Goal: Check status: Check status

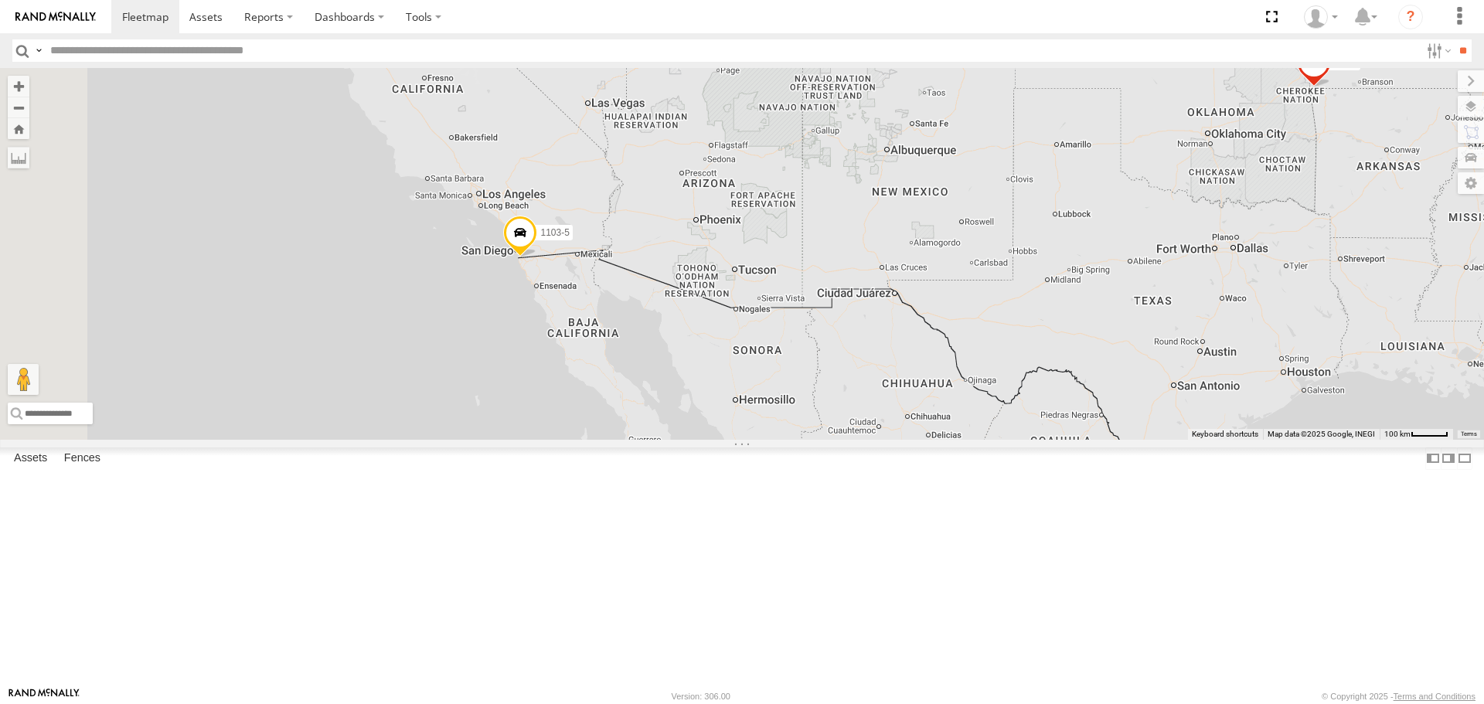
drag, startPoint x: 699, startPoint y: 375, endPoint x: 1015, endPoint y: 364, distance: 316.4
click at [1033, 353] on div "015910000671878 1103-5 602 703-1" at bounding box center [742, 253] width 1484 height 371
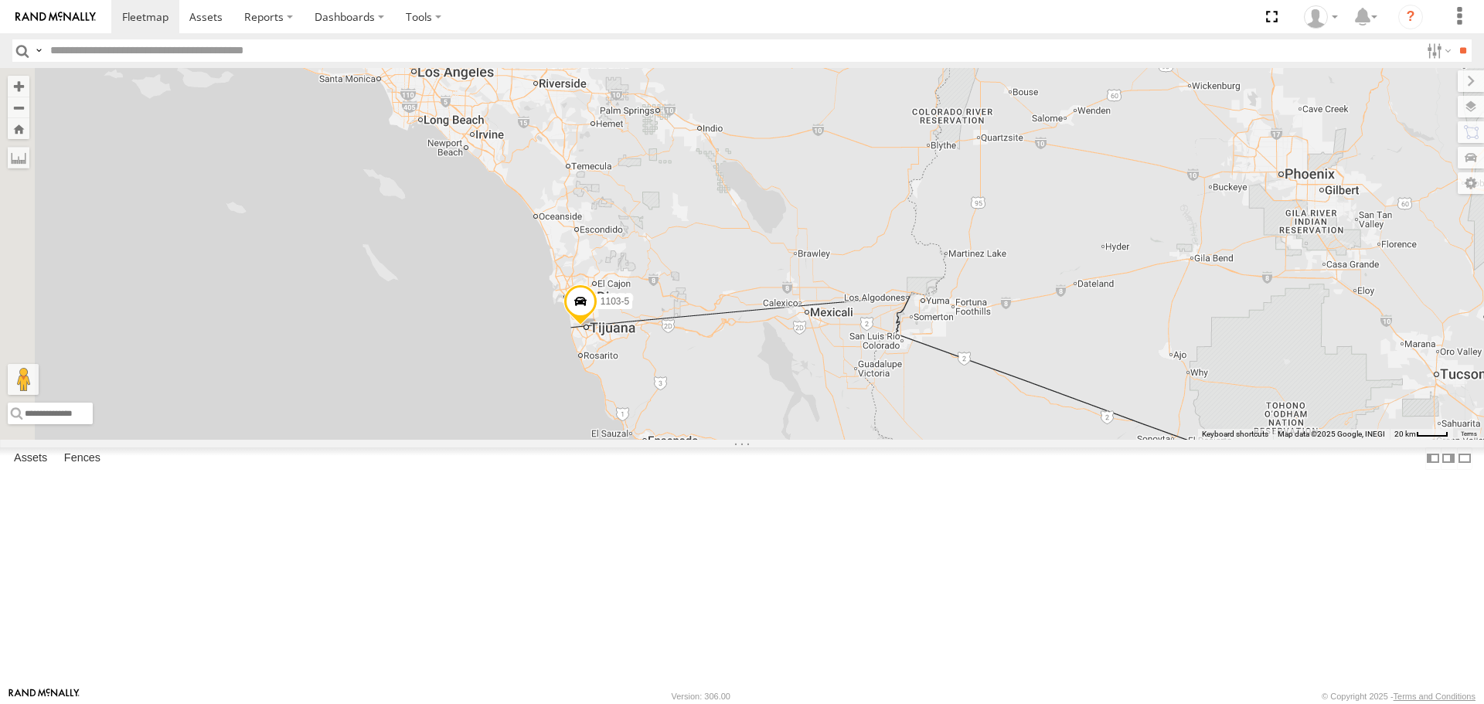
drag, startPoint x: 639, startPoint y: 401, endPoint x: 1058, endPoint y: 391, distance: 419.1
click at [1058, 391] on div "015910000671878 1103-5 602 703-1" at bounding box center [742, 253] width 1484 height 371
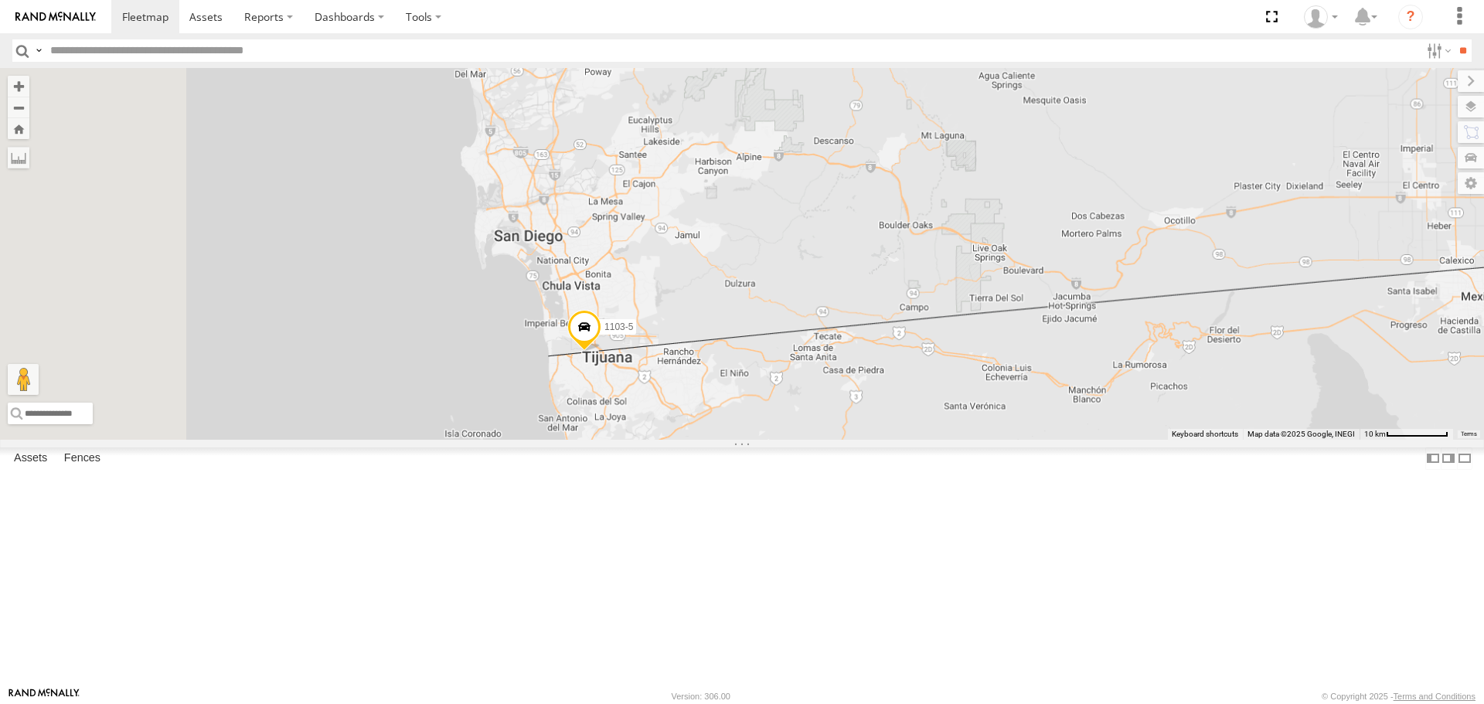
drag, startPoint x: 644, startPoint y: 420, endPoint x: 894, endPoint y: 421, distance: 250.5
click at [902, 401] on div "015910000671878 1103-5 602 703-1" at bounding box center [742, 253] width 1484 height 371
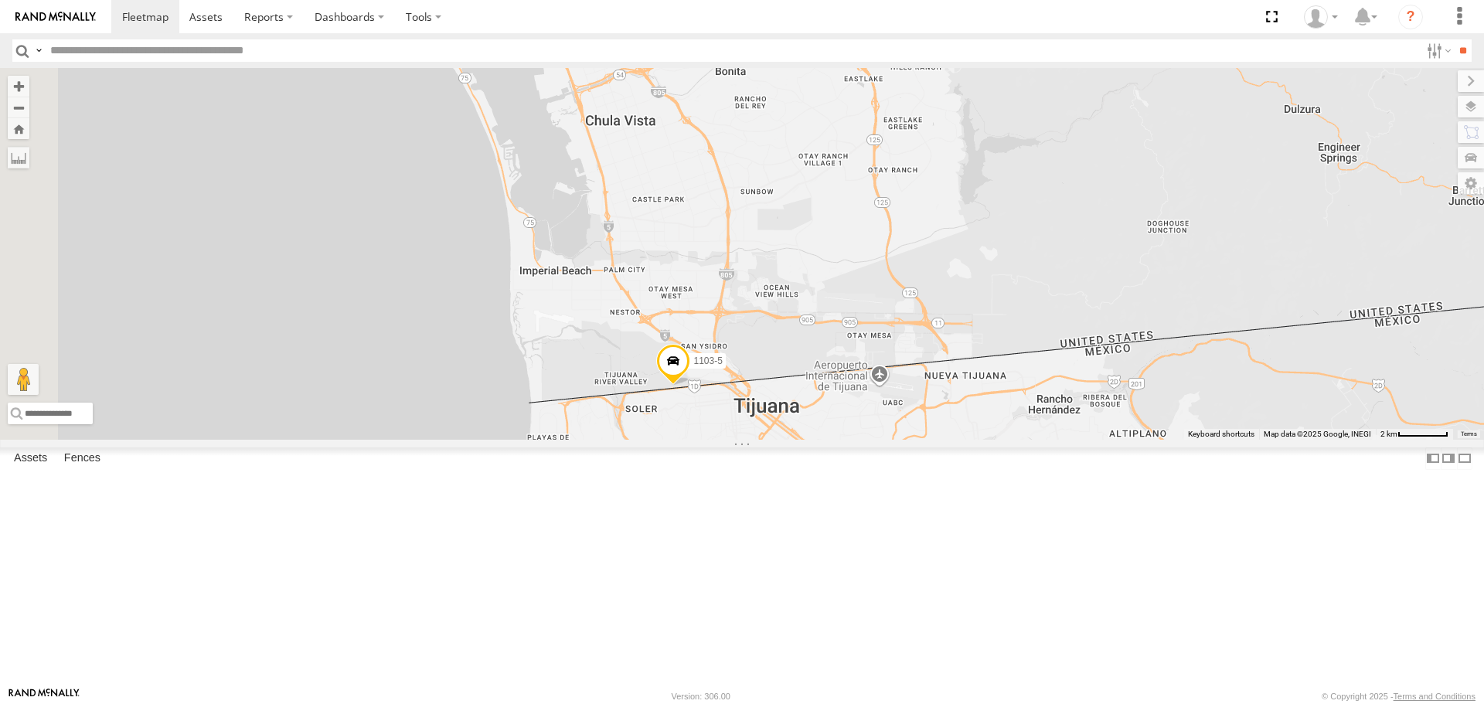
drag, startPoint x: 751, startPoint y: 441, endPoint x: 1201, endPoint y: 325, distance: 465.2
click at [1201, 325] on div "015910000671878 1103-5 602 703-1" at bounding box center [742, 253] width 1484 height 371
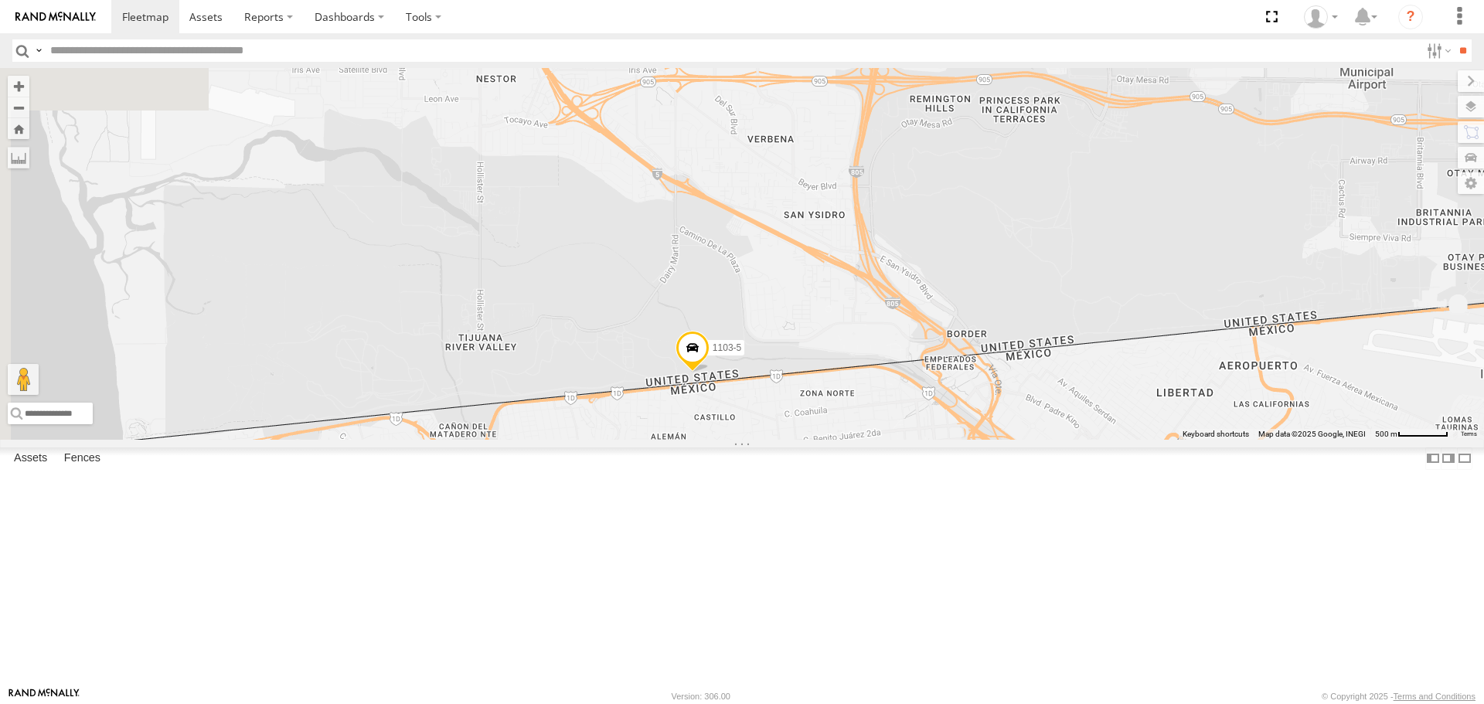
drag, startPoint x: 898, startPoint y: 482, endPoint x: 967, endPoint y: 450, distance: 76.8
click at [1046, 295] on div "015910000671878 1103-5 602 703-1" at bounding box center [742, 253] width 1484 height 371
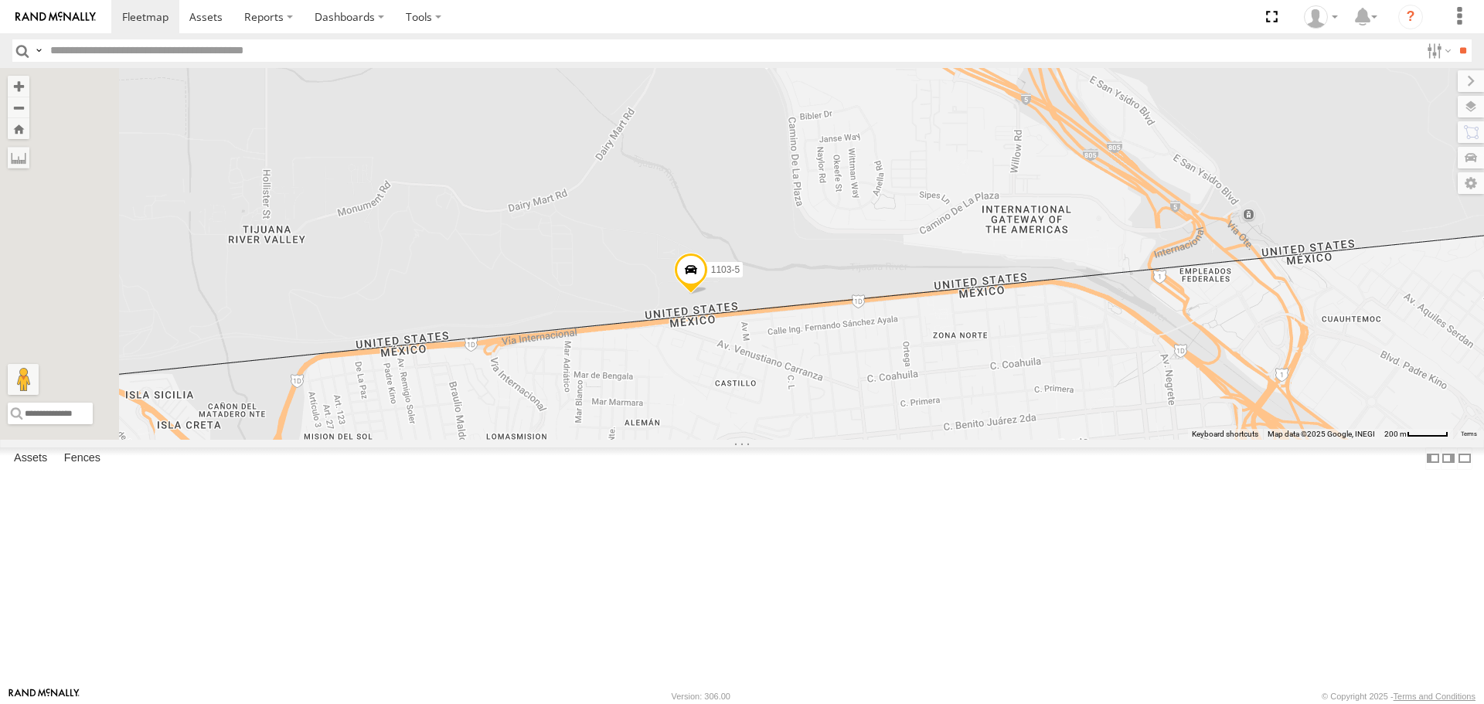
drag, startPoint x: 891, startPoint y: 471, endPoint x: 954, endPoint y: 390, distance: 103.0
click at [954, 390] on div "015910000671878 1103-5 602 703-1" at bounding box center [742, 253] width 1484 height 371
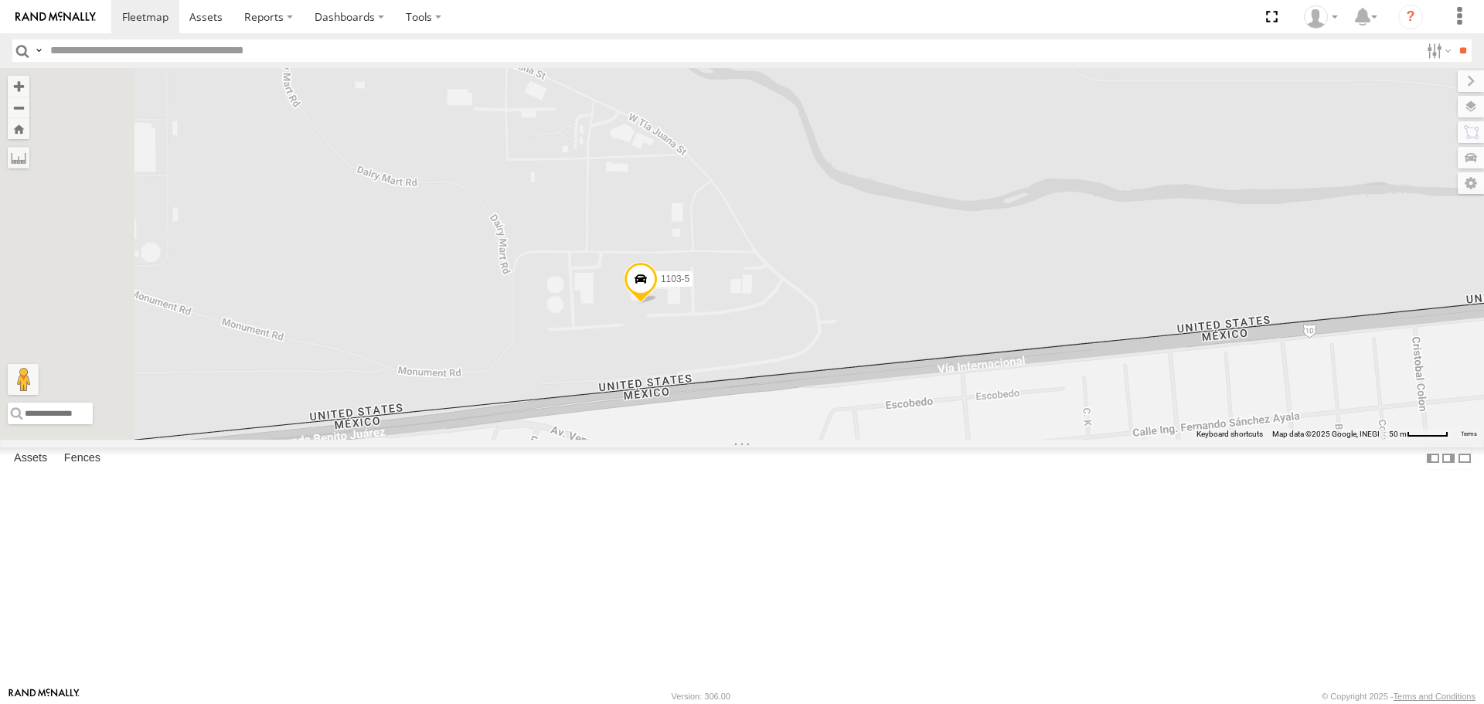
drag, startPoint x: 817, startPoint y: 459, endPoint x: 968, endPoint y: 406, distance: 159.9
click at [968, 406] on div "015910000671878 1103-5 602 703-1" at bounding box center [742, 253] width 1484 height 371
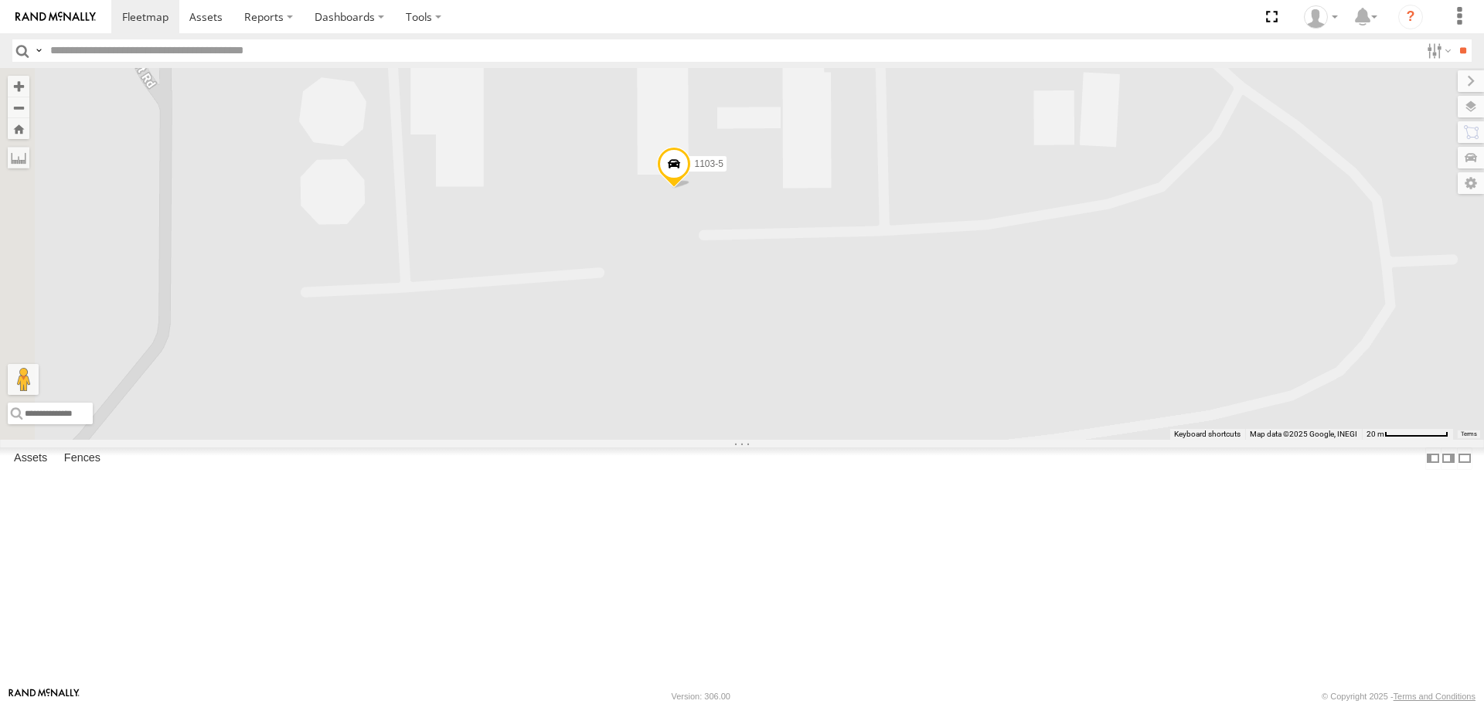
drag, startPoint x: 829, startPoint y: 445, endPoint x: 1122, endPoint y: 370, distance: 301.9
click at [1122, 370] on div "015910000671878 1103-5 602 703-1" at bounding box center [742, 253] width 1484 height 371
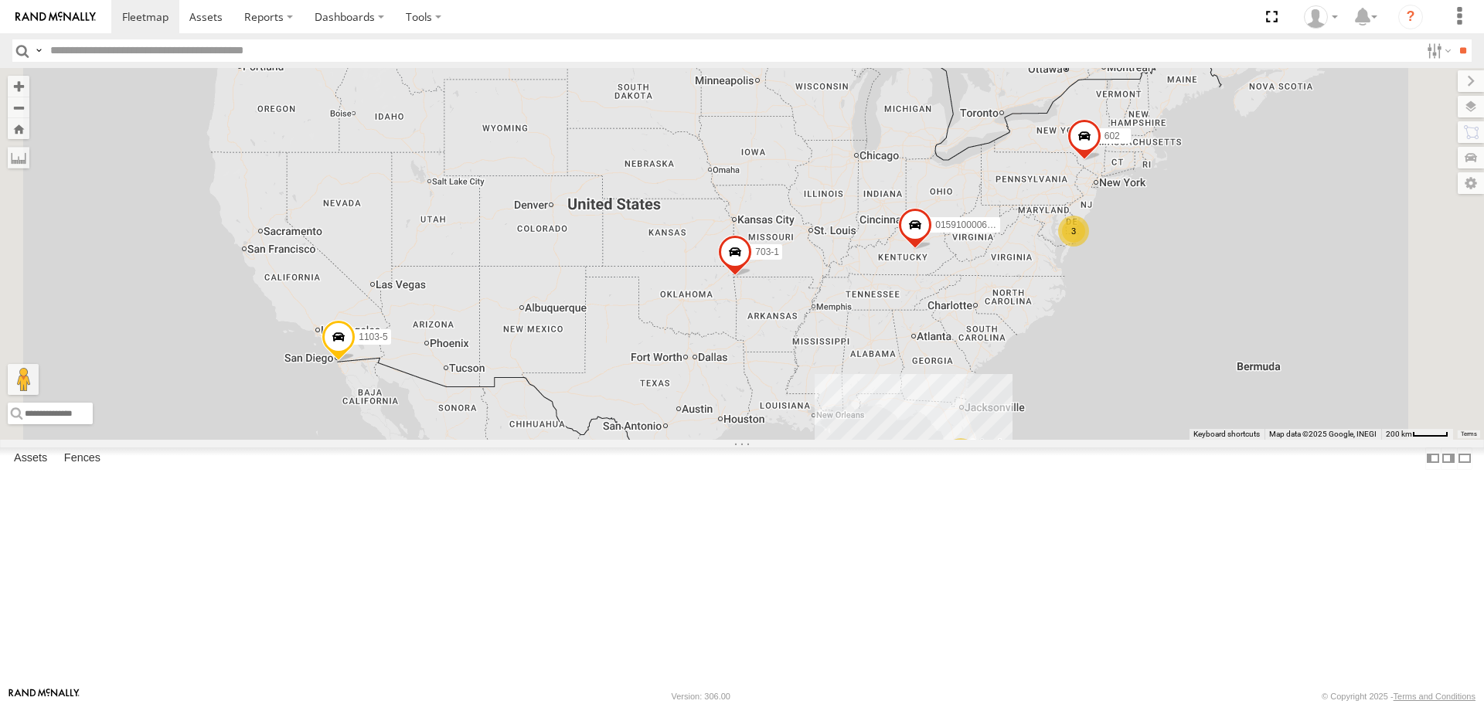
drag, startPoint x: 857, startPoint y: 171, endPoint x: 828, endPoint y: 247, distance: 81.3
click at [828, 247] on div "83 34 3 015910000671878 1103-5 602 703-1" at bounding box center [742, 253] width 1484 height 371
click at [829, 239] on div "83 34 3 015910000671878 1103-5 602 703-1" at bounding box center [742, 253] width 1484 height 371
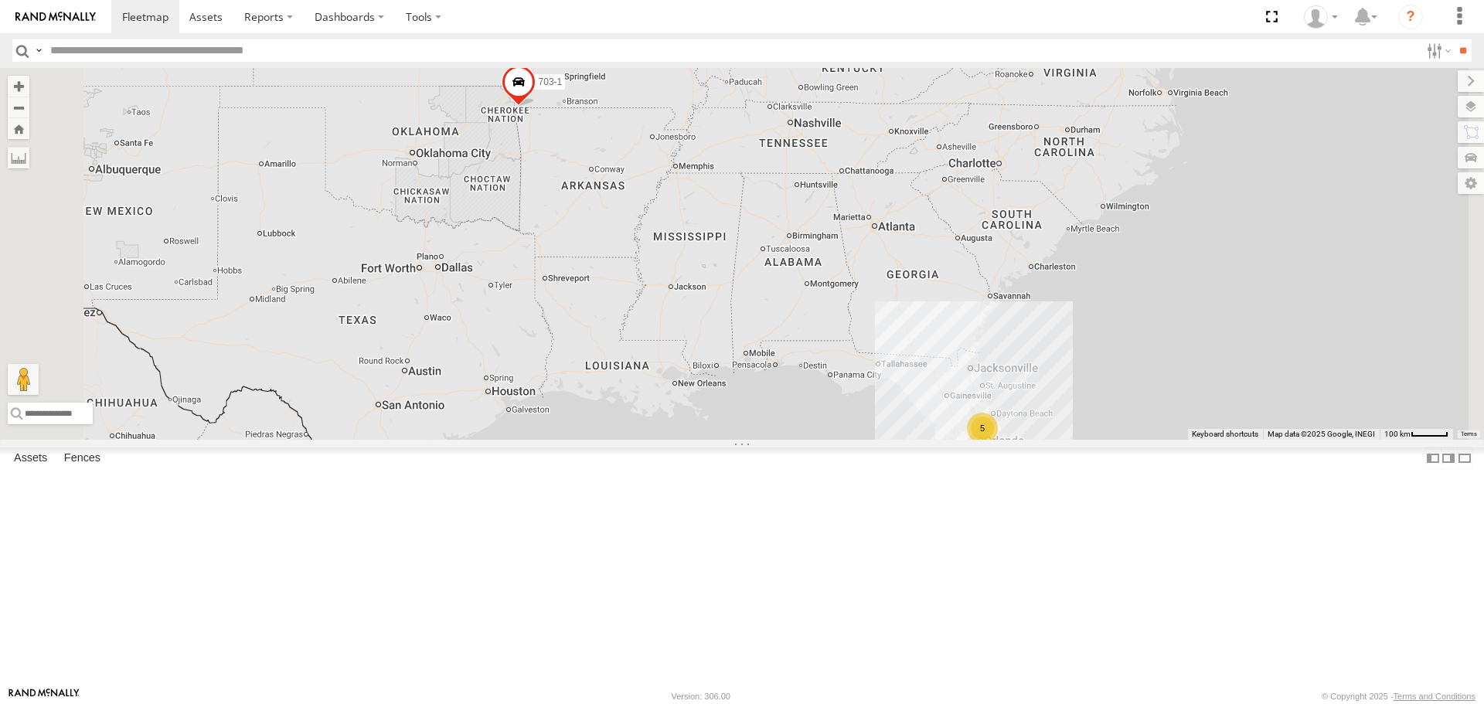
drag, startPoint x: 709, startPoint y: 196, endPoint x: 802, endPoint y: 272, distance: 120.3
click at [802, 272] on div "015910000671878 1103-5 602 703-3 703-1 77 29 2 3 5 3" at bounding box center [742, 253] width 1484 height 371
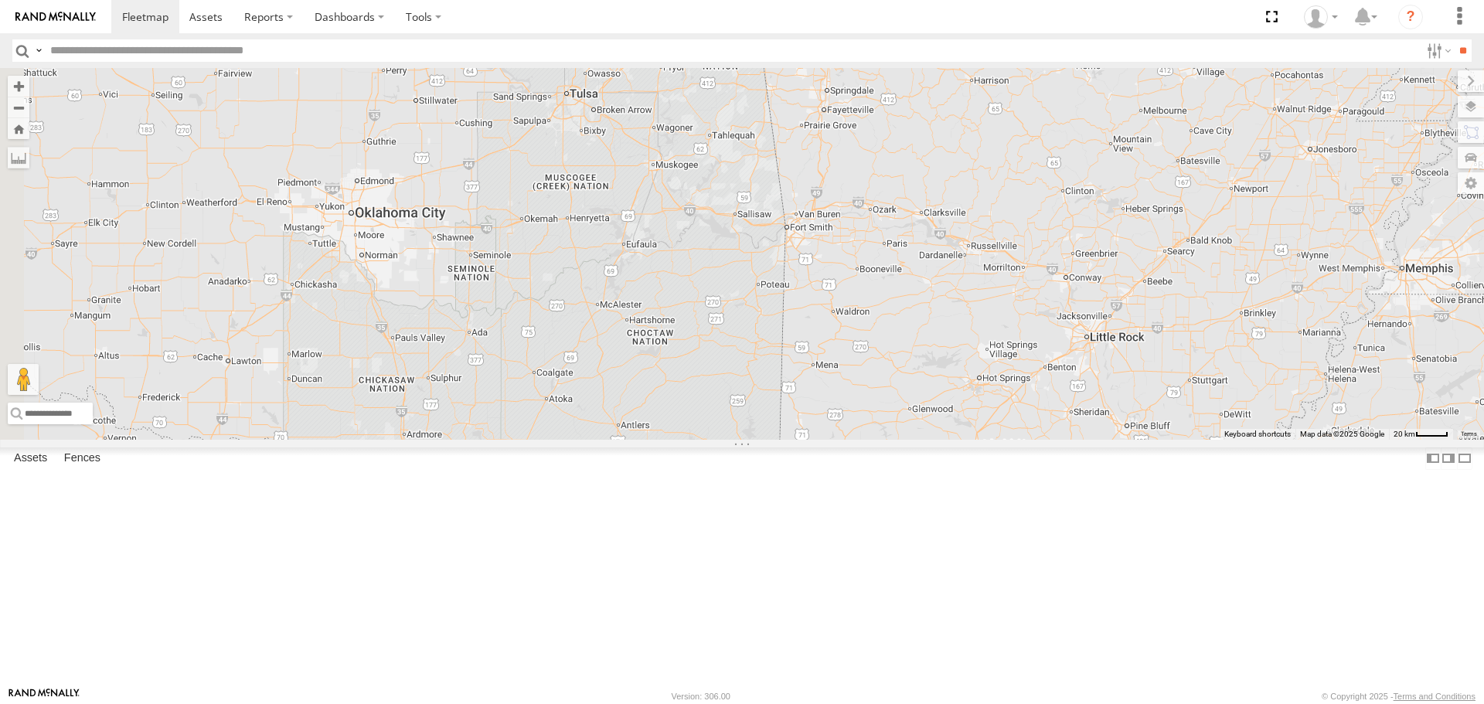
drag, startPoint x: 739, startPoint y: 246, endPoint x: 1057, endPoint y: 130, distance: 338.2
click at [1057, 130] on div "015910000671878 1103-5 602 703-3 703-1" at bounding box center [742, 253] width 1484 height 371
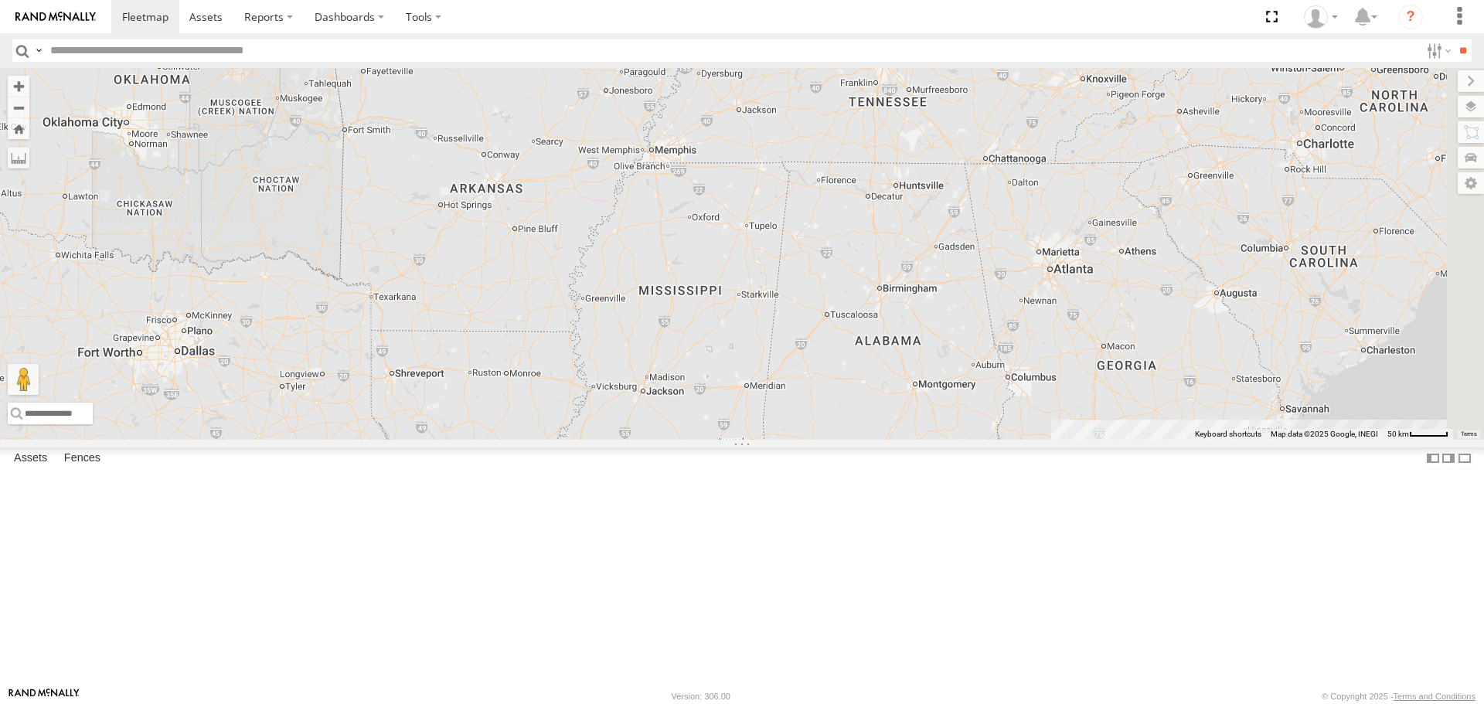
drag, startPoint x: 1185, startPoint y: 244, endPoint x: 697, endPoint y: 213, distance: 488.8
click at [697, 213] on div "015910000671878 1103-5 602 703-3 703-1" at bounding box center [742, 253] width 1484 height 371
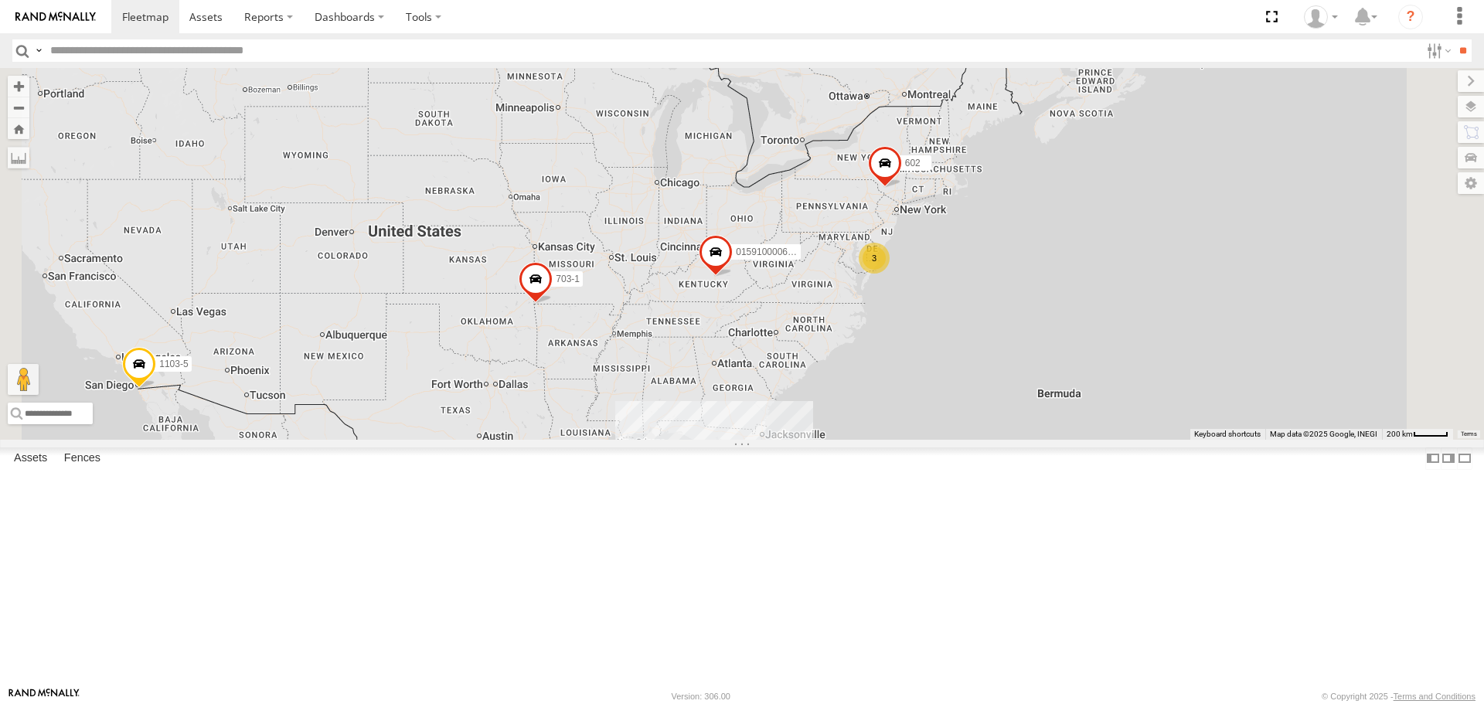
drag, startPoint x: 676, startPoint y: 228, endPoint x: 754, endPoint y: 456, distance: 241.0
click at [754, 439] on div "015910000671878 1103-5 602 703-1 83 34 3" at bounding box center [742, 253] width 1484 height 371
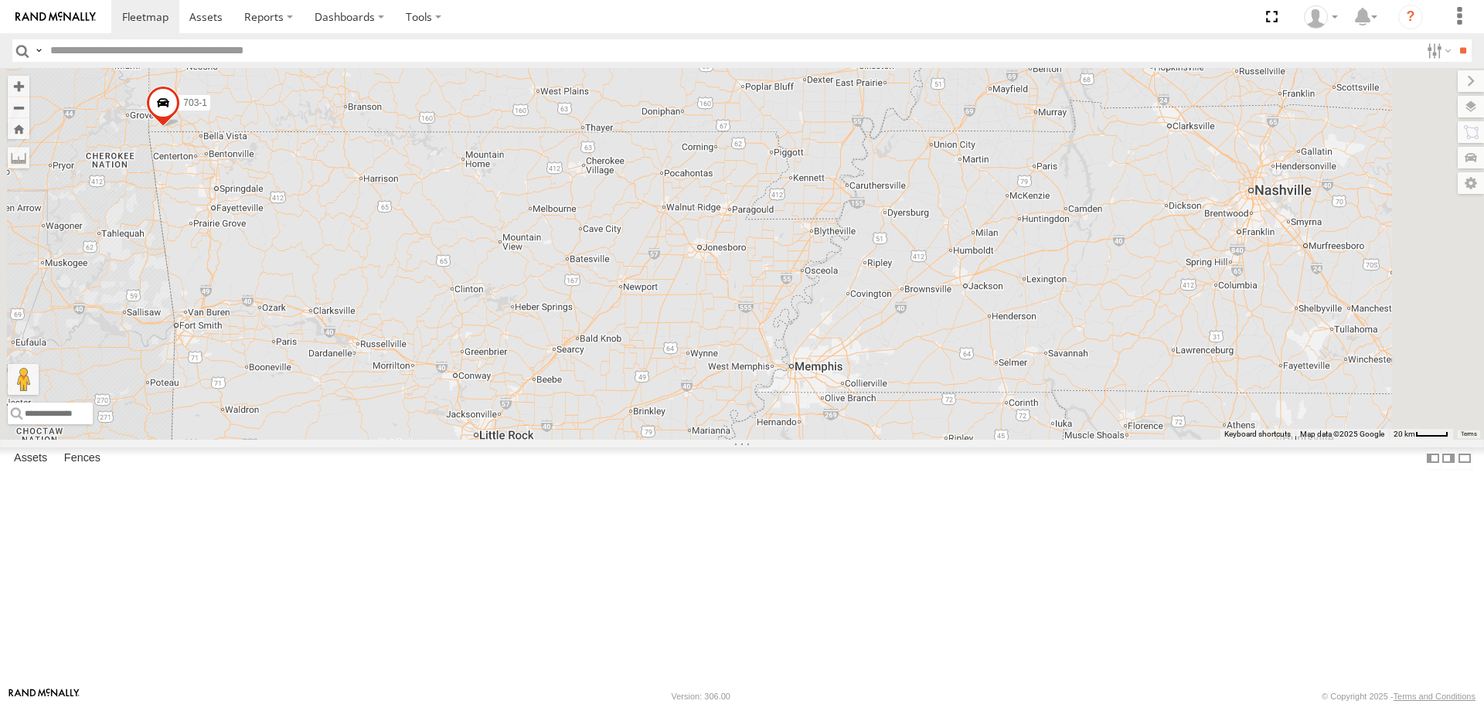
click at [953, 213] on div "015910000671878 1103-5 602 703-1 703-3" at bounding box center [742, 253] width 1484 height 371
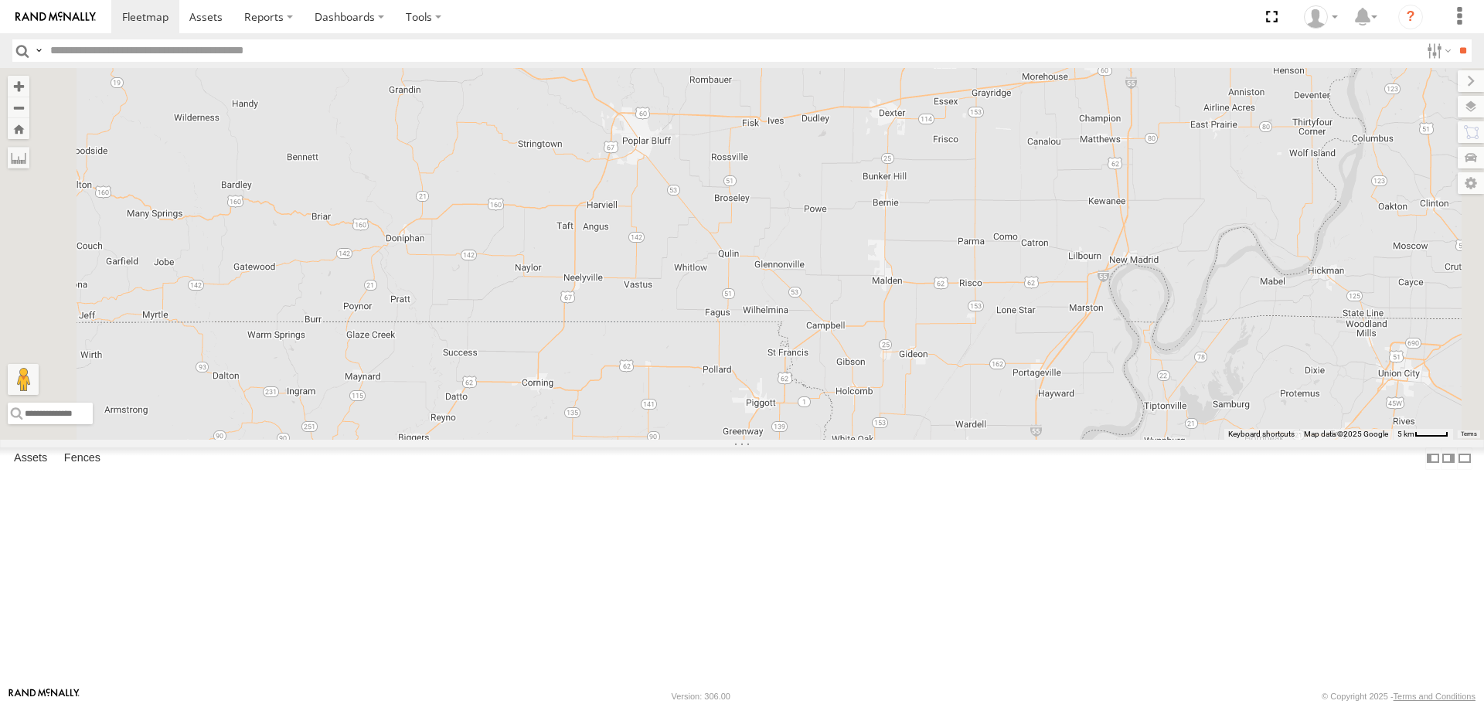
drag, startPoint x: 850, startPoint y: 179, endPoint x: 881, endPoint y: 304, distance: 128.4
click at [881, 304] on div "015910000671878 1103-5 602 703-1 703-3" at bounding box center [742, 253] width 1484 height 371
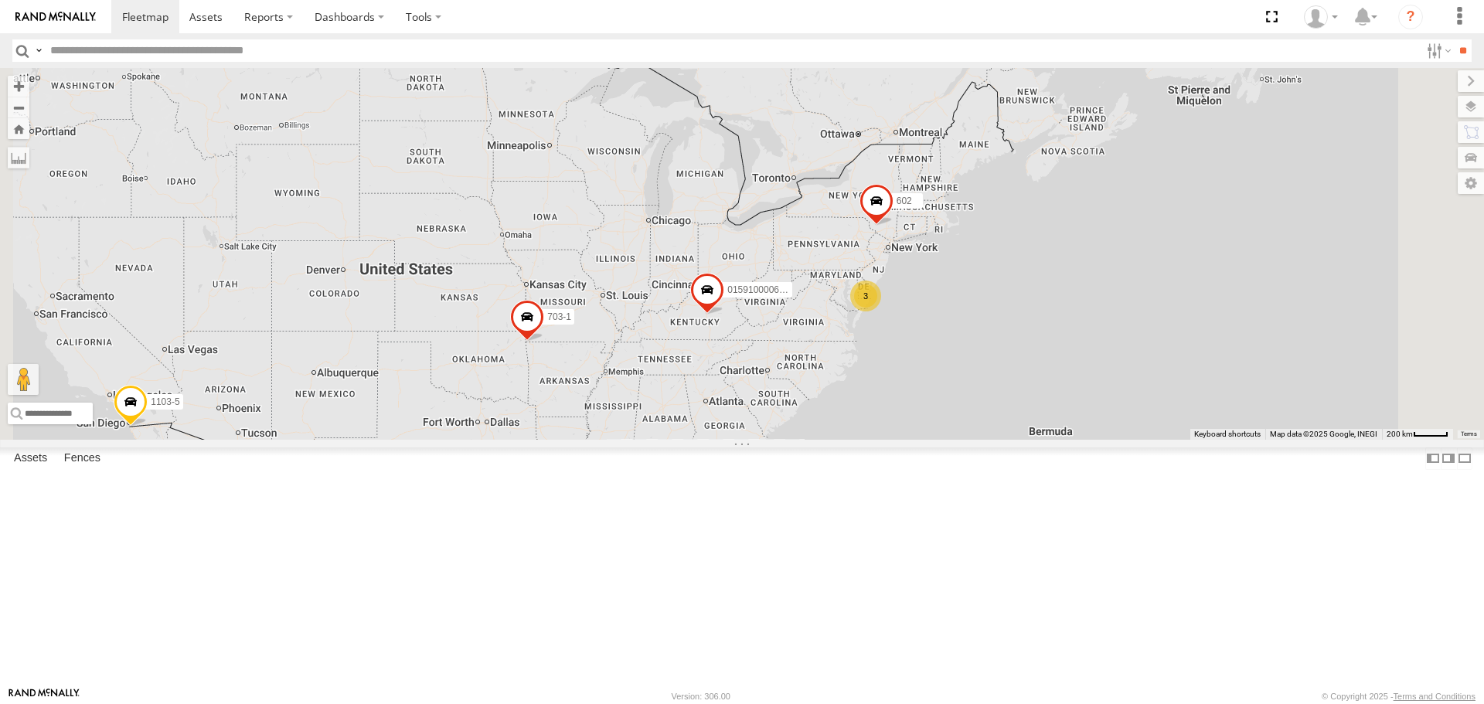
drag, startPoint x: 807, startPoint y: 172, endPoint x: 833, endPoint y: 382, distance: 211.1
click at [833, 382] on div "015910000671878 1103-5 602 703-1 83 34 3" at bounding box center [742, 253] width 1484 height 371
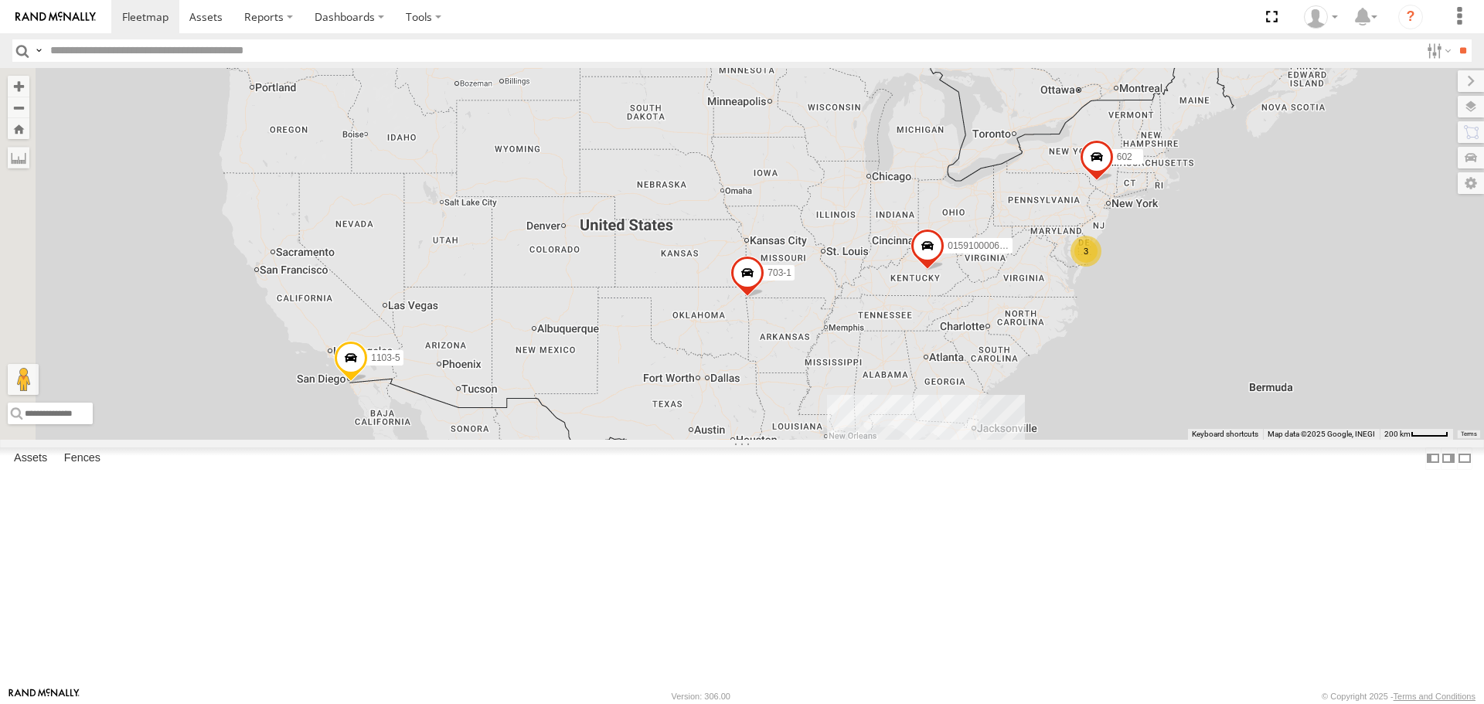
drag, startPoint x: 767, startPoint y: 260, endPoint x: 983, endPoint y: 210, distance: 222.0
click at [983, 210] on div "015910000671878 1103-5 602 703-1 83 34 3" at bounding box center [742, 253] width 1484 height 371
click at [29, 110] on button "Zoom out" at bounding box center [19, 108] width 22 height 22
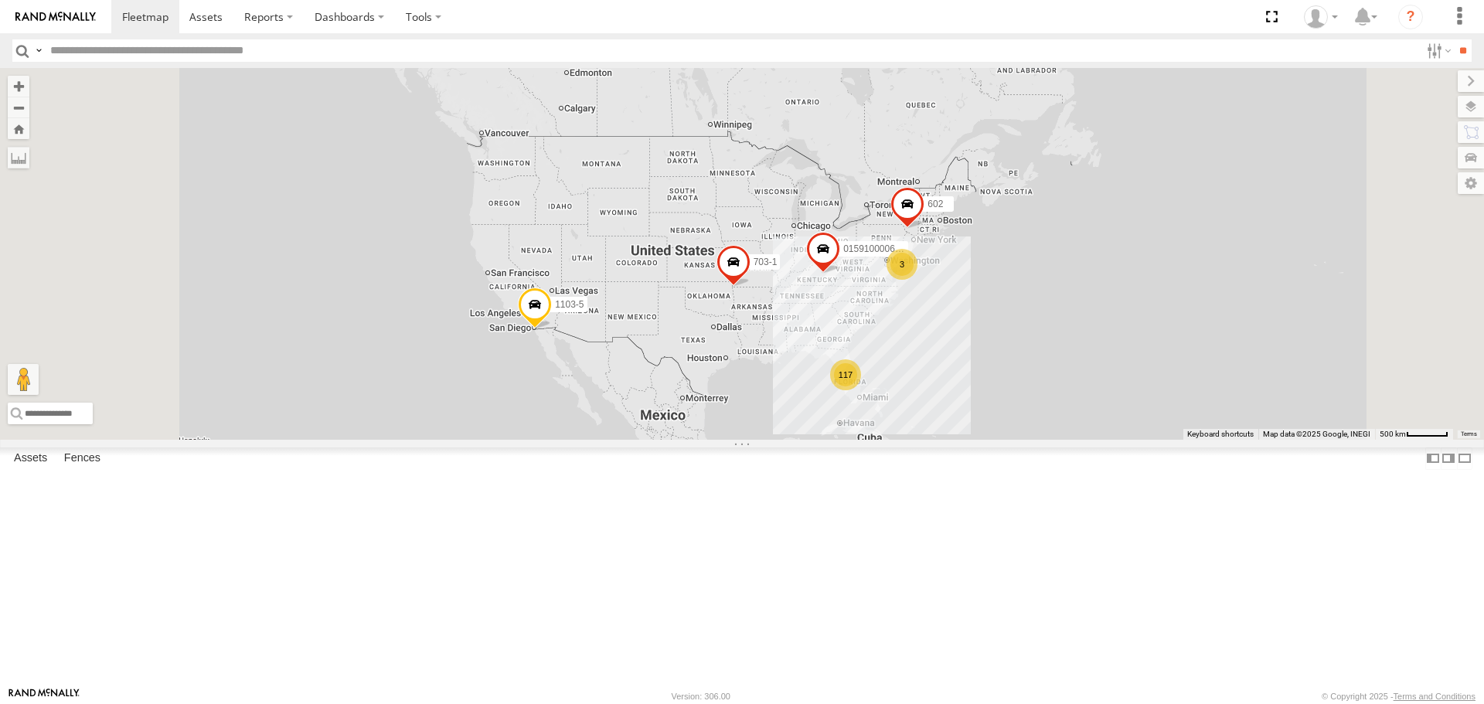
drag, startPoint x: 605, startPoint y: 376, endPoint x: 591, endPoint y: 387, distance: 17.0
click at [591, 387] on div "015910000671878 1103-5 602 703-1 117 3" at bounding box center [742, 253] width 1484 height 371
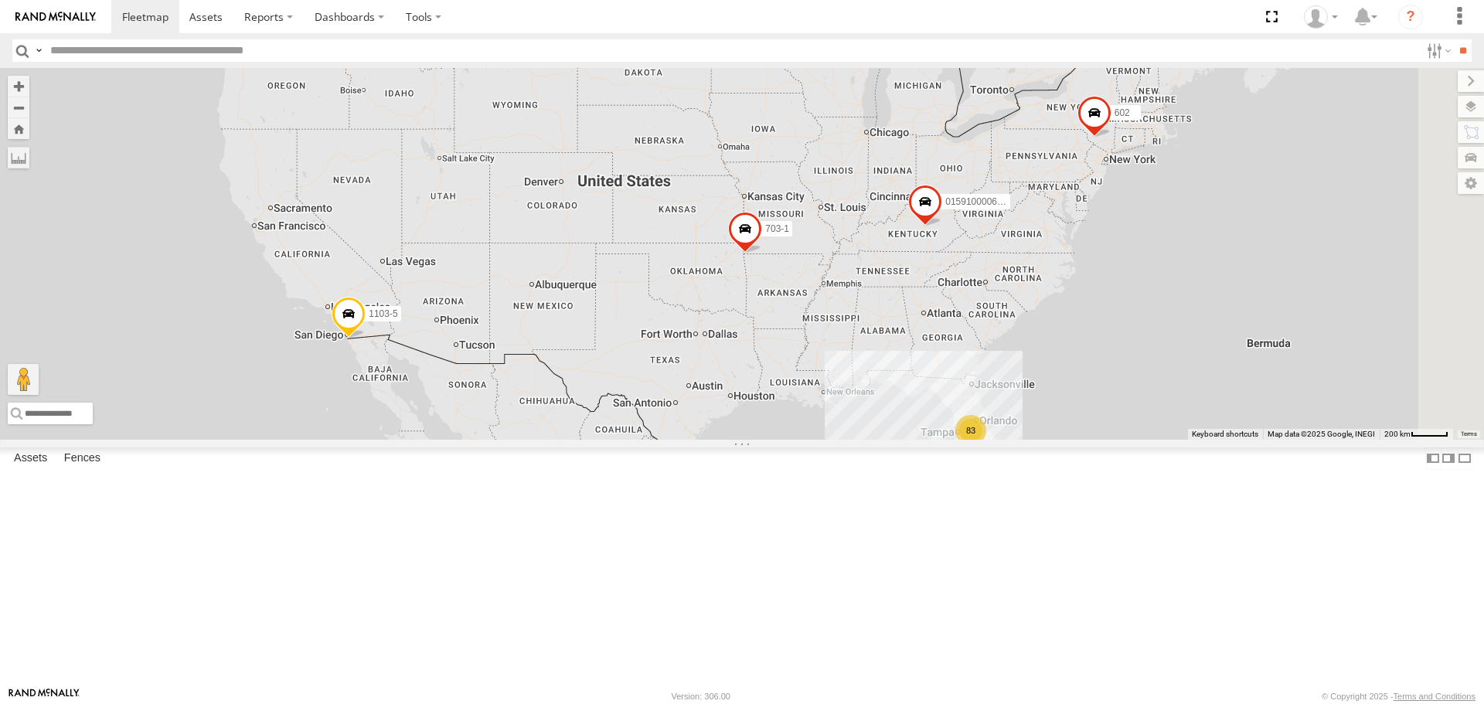
drag, startPoint x: 1024, startPoint y: 322, endPoint x: 696, endPoint y: 264, distance: 332.9
click at [696, 264] on div "015910000671878 1103-5 602 703-1 83 6" at bounding box center [742, 253] width 1484 height 371
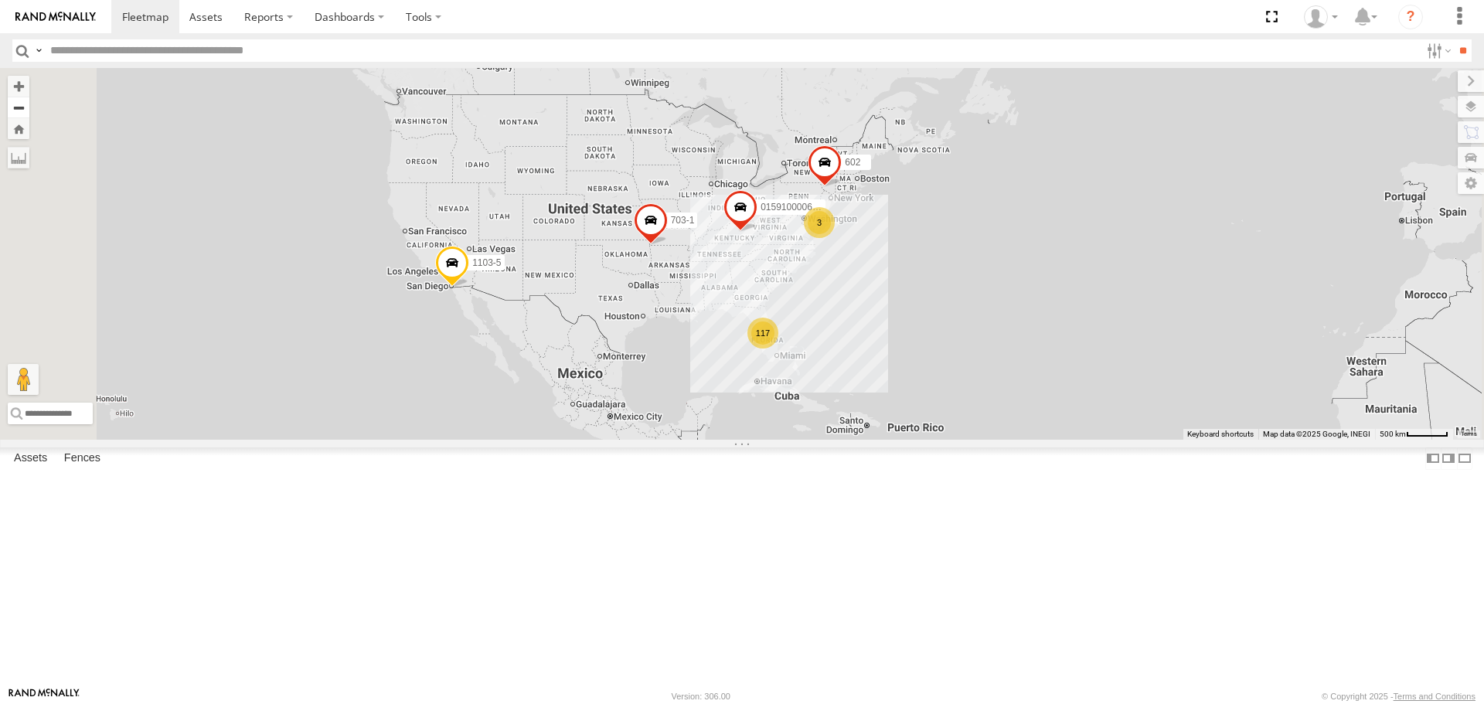
click at [29, 102] on button "Zoom out" at bounding box center [19, 108] width 22 height 22
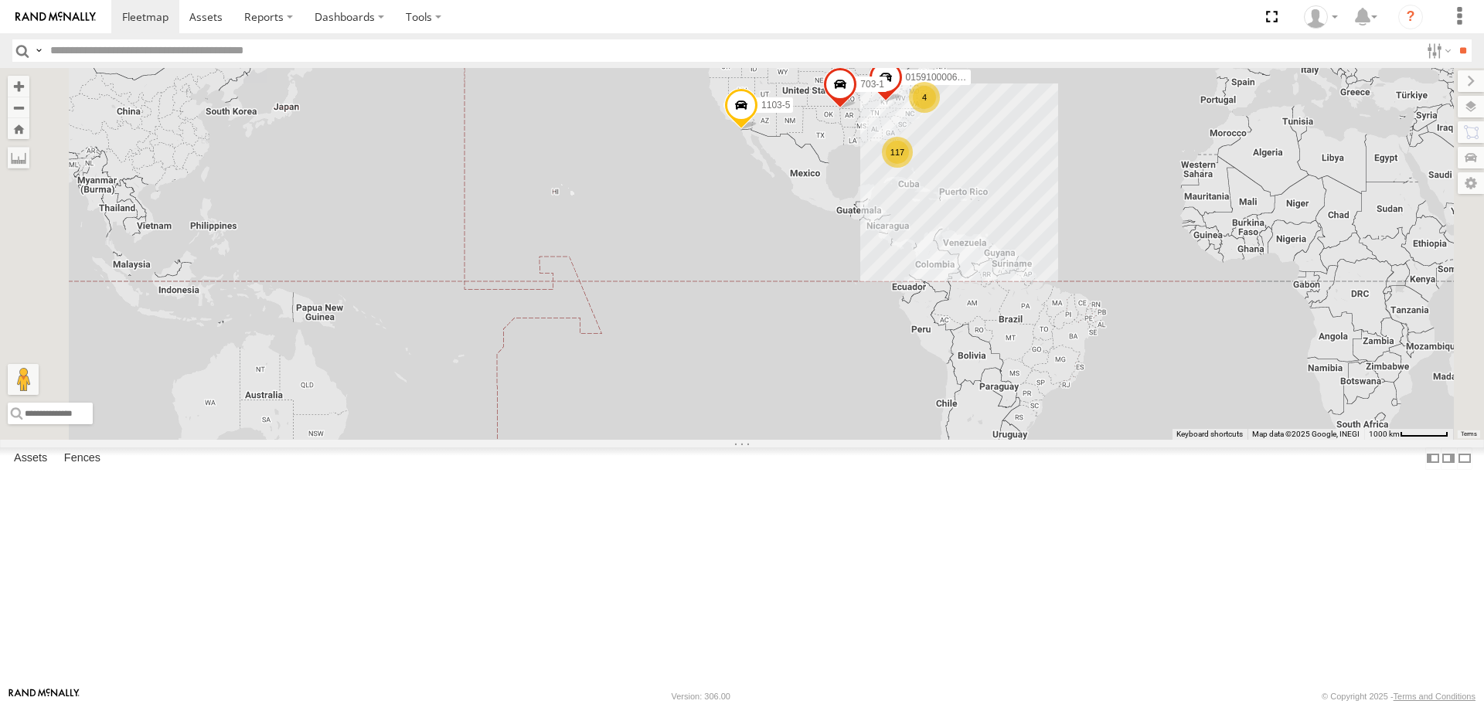
drag, startPoint x: 594, startPoint y: 403, endPoint x: 754, endPoint y: 263, distance: 212.0
click at [754, 263] on div "015910000671878 1103-5 703-1 117 4" at bounding box center [742, 253] width 1484 height 371
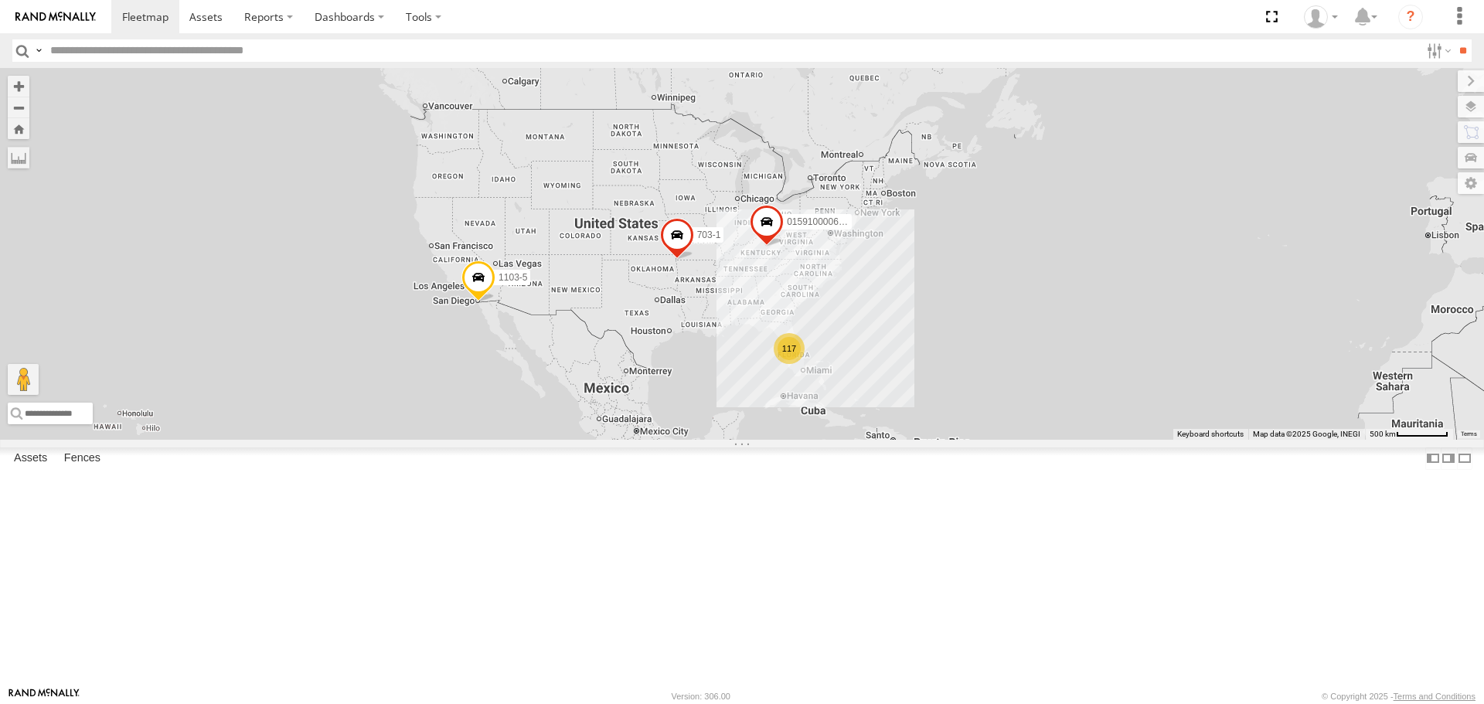
drag, startPoint x: 969, startPoint y: 344, endPoint x: 495, endPoint y: 683, distance: 582.4
click at [523, 703] on html at bounding box center [742, 352] width 1484 height 704
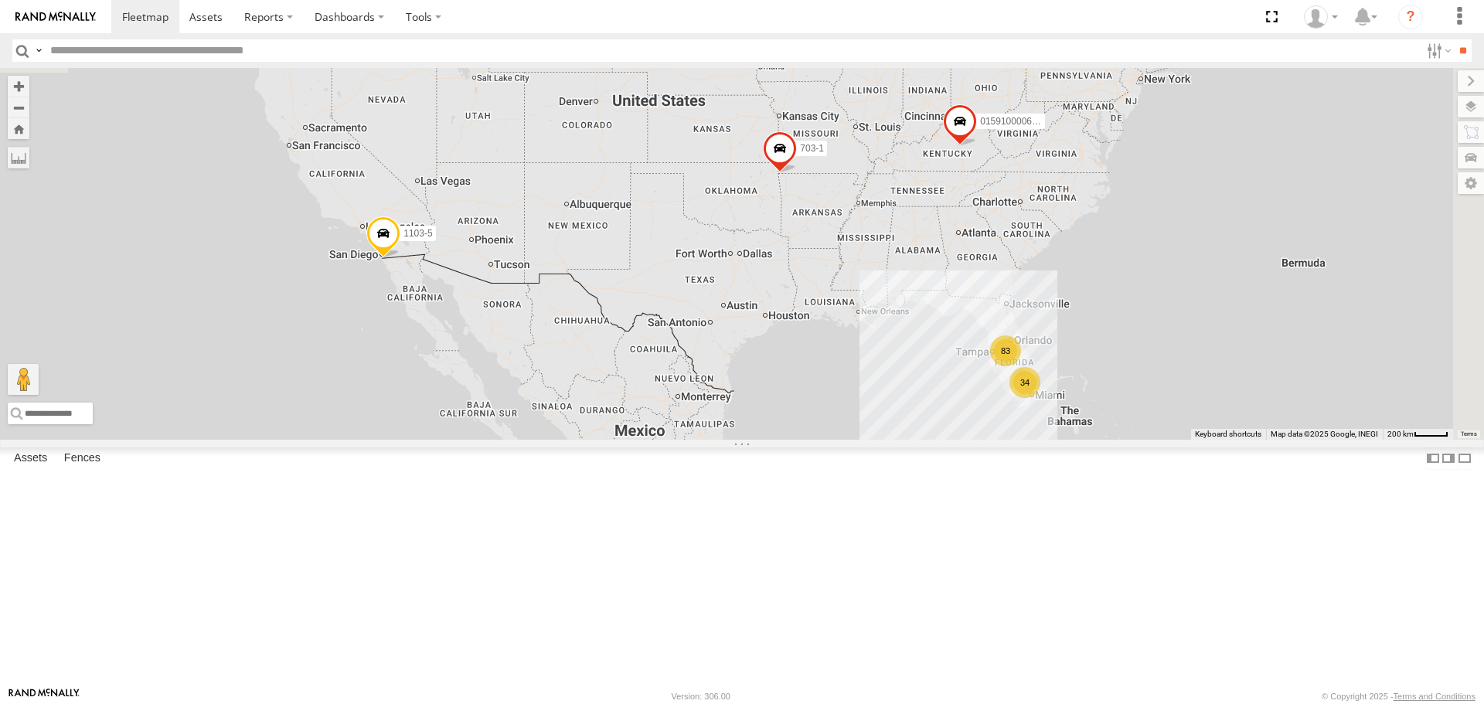
drag, startPoint x: 1115, startPoint y: 257, endPoint x: 847, endPoint y: 473, distance: 343.6
click at [847, 439] on div "015910000671878 1103-5 703-1 602 83 34" at bounding box center [742, 253] width 1484 height 371
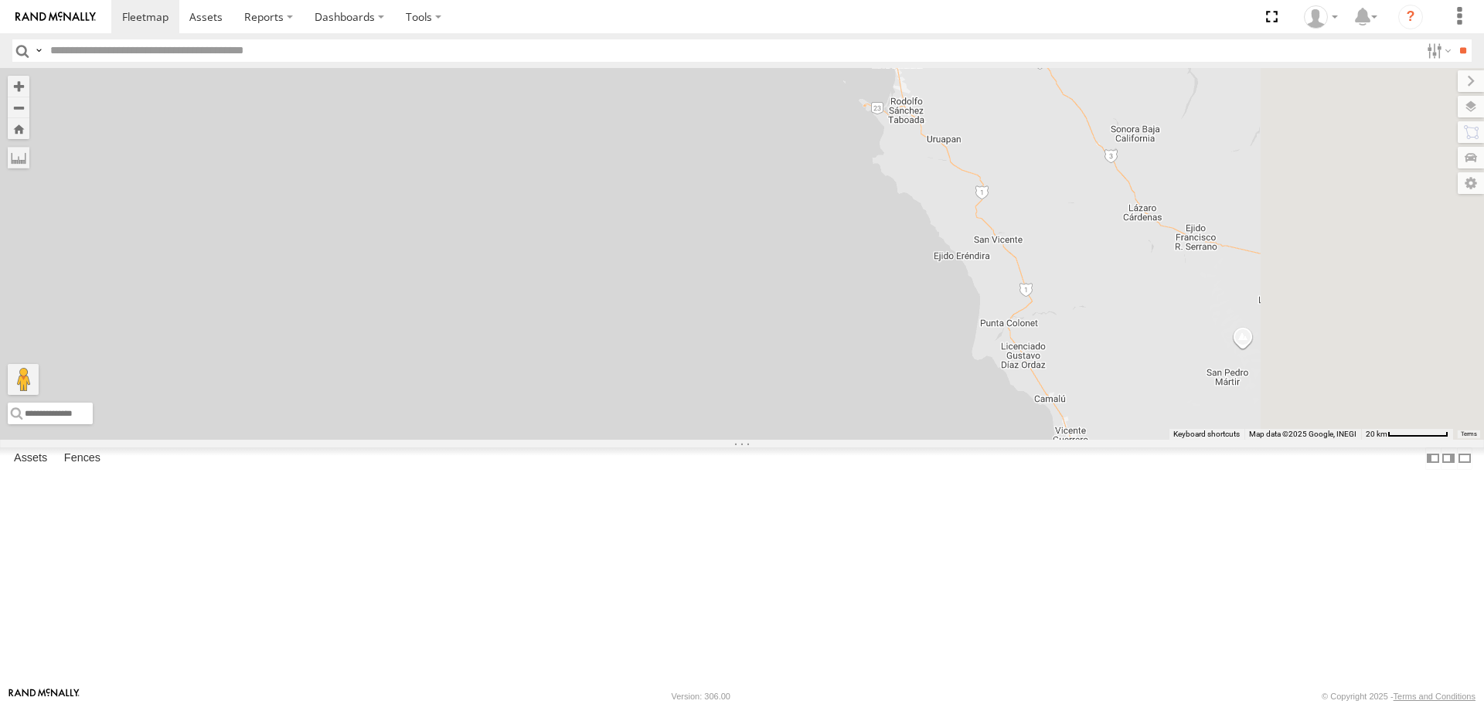
drag, startPoint x: 887, startPoint y: 232, endPoint x: 657, endPoint y: 616, distance: 447.6
click at [657, 439] on div "015910000671878 1103-5 602 703-1" at bounding box center [742, 253] width 1484 height 371
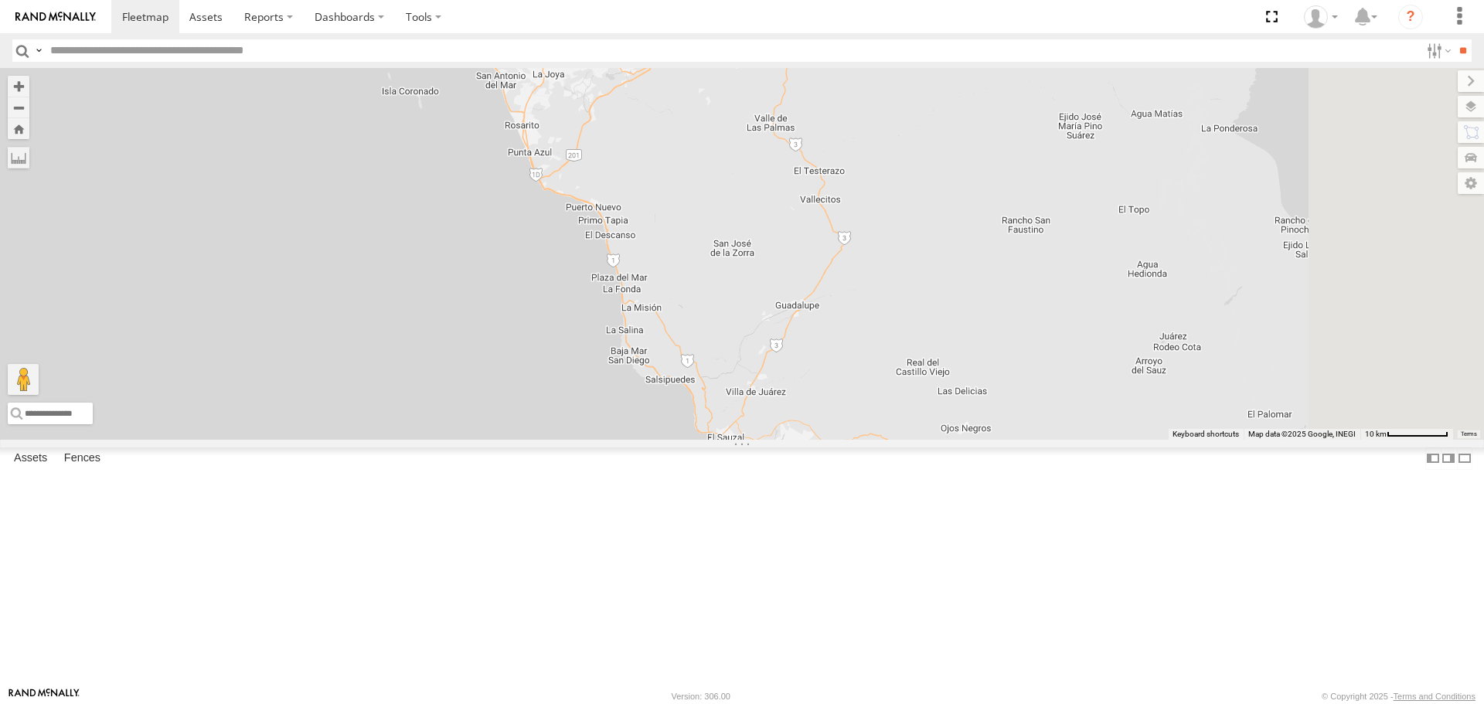
drag, startPoint x: 906, startPoint y: 244, endPoint x: 622, endPoint y: 679, distance: 518.9
click at [602, 693] on body at bounding box center [742, 352] width 1484 height 704
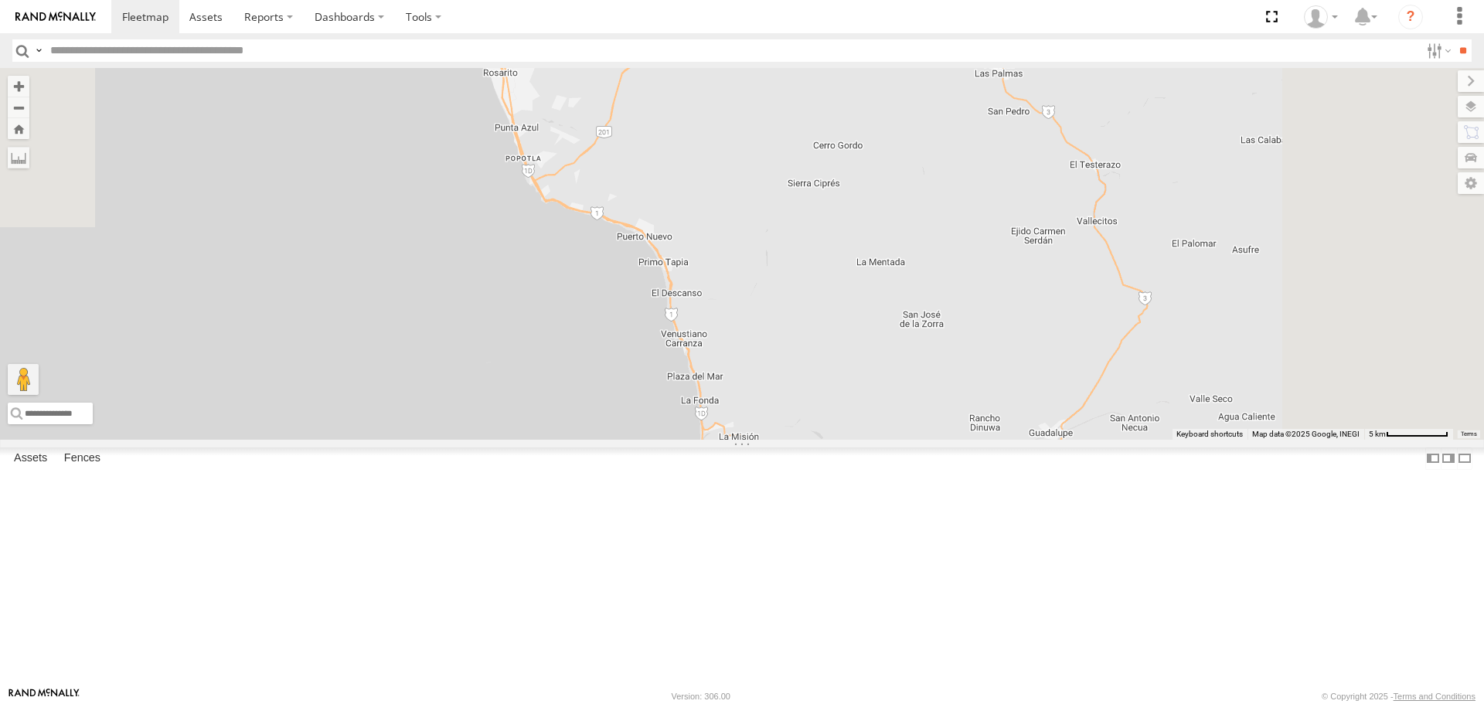
drag, startPoint x: 680, startPoint y: 397, endPoint x: 571, endPoint y: 741, distance: 361.1
click at [571, 703] on html at bounding box center [742, 352] width 1484 height 704
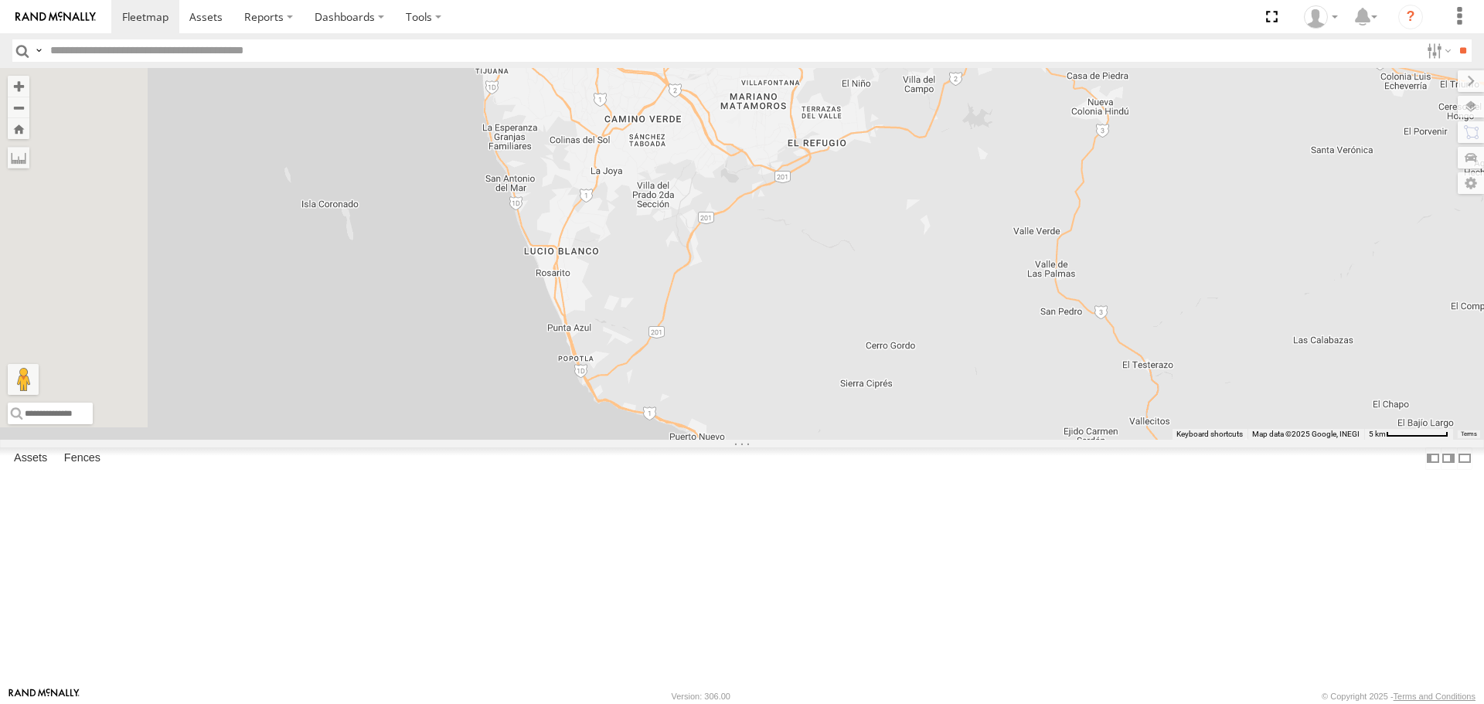
drag, startPoint x: 635, startPoint y: 363, endPoint x: 703, endPoint y: 669, distance: 313.6
click at [703, 439] on div "015910000671878 1103-5 602 703-1" at bounding box center [742, 253] width 1484 height 371
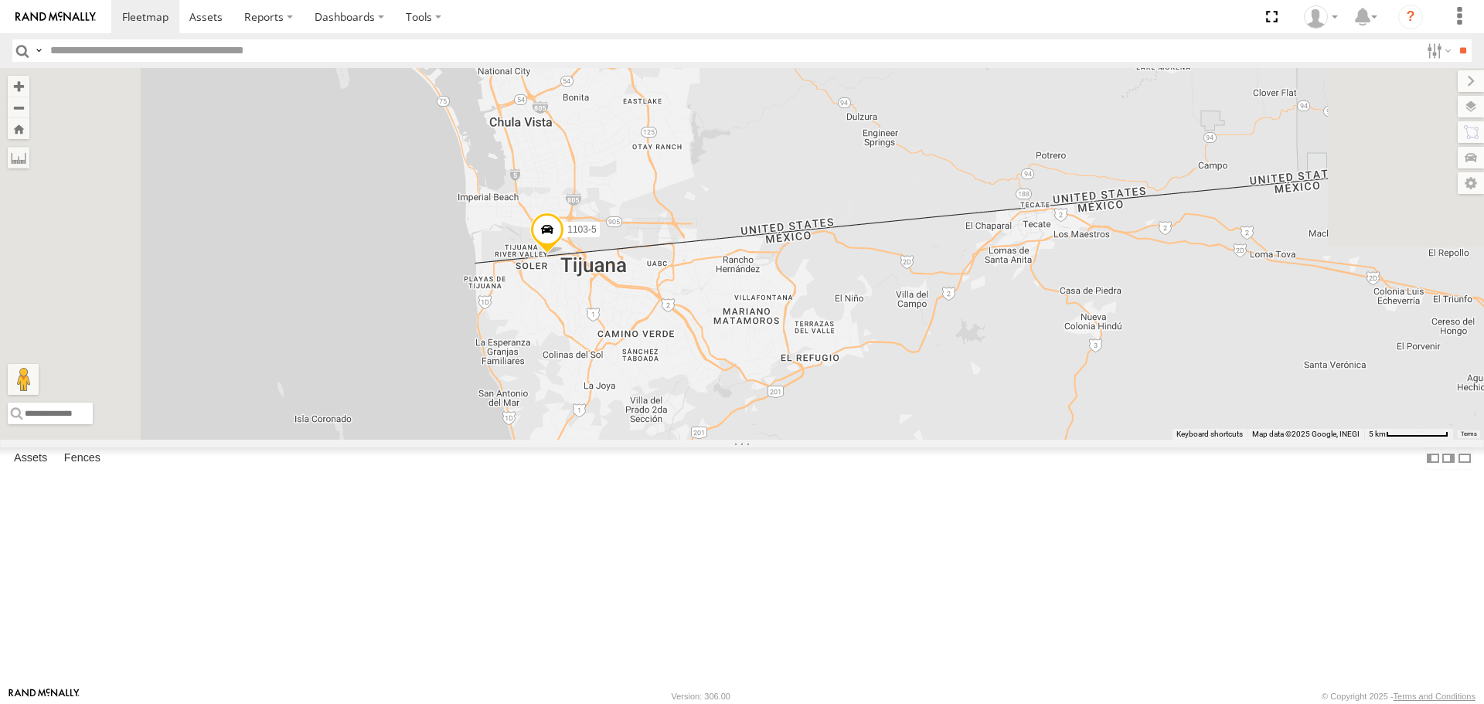
drag, startPoint x: 686, startPoint y: 380, endPoint x: 669, endPoint y: 495, distance: 116.4
click at [669, 439] on div "015910000671878 1103-5 602 703-1" at bounding box center [742, 253] width 1484 height 371
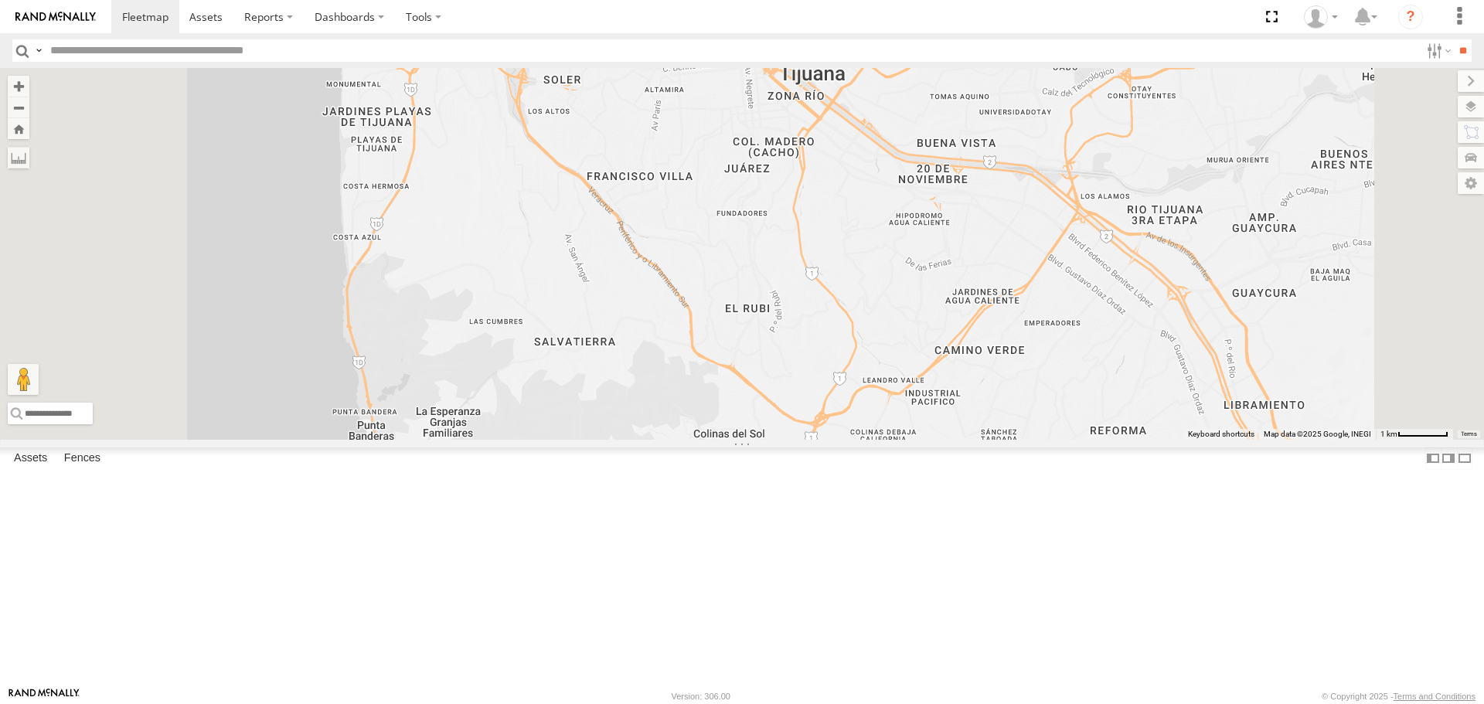
drag, startPoint x: 829, startPoint y: 298, endPoint x: 831, endPoint y: 518, distance: 219.6
click at [831, 439] on div "015910000671878 1103-5 602 703-1" at bounding box center [742, 253] width 1484 height 371
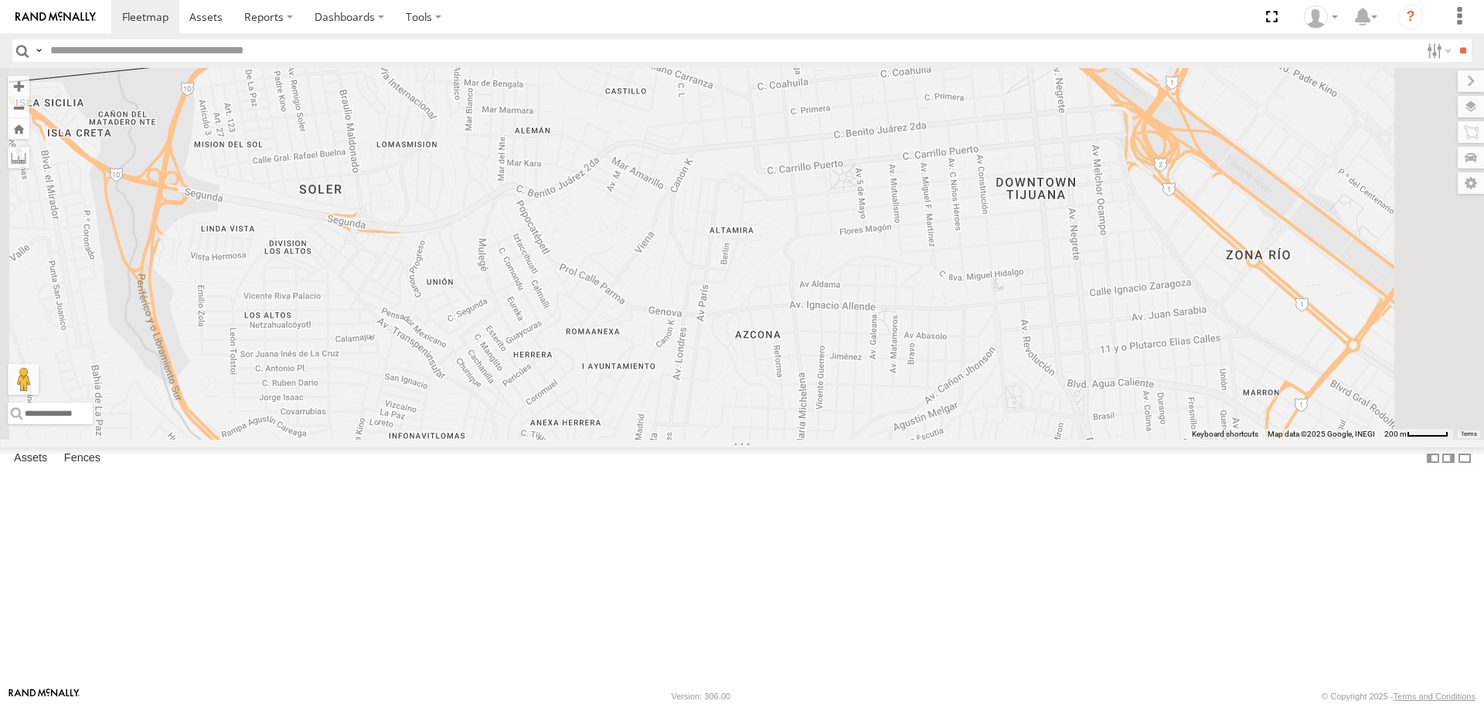
drag, startPoint x: 809, startPoint y: 189, endPoint x: 777, endPoint y: 635, distance: 447.2
click at [777, 439] on div "015910000671878 1103-5 602 703-1" at bounding box center [742, 253] width 1484 height 371
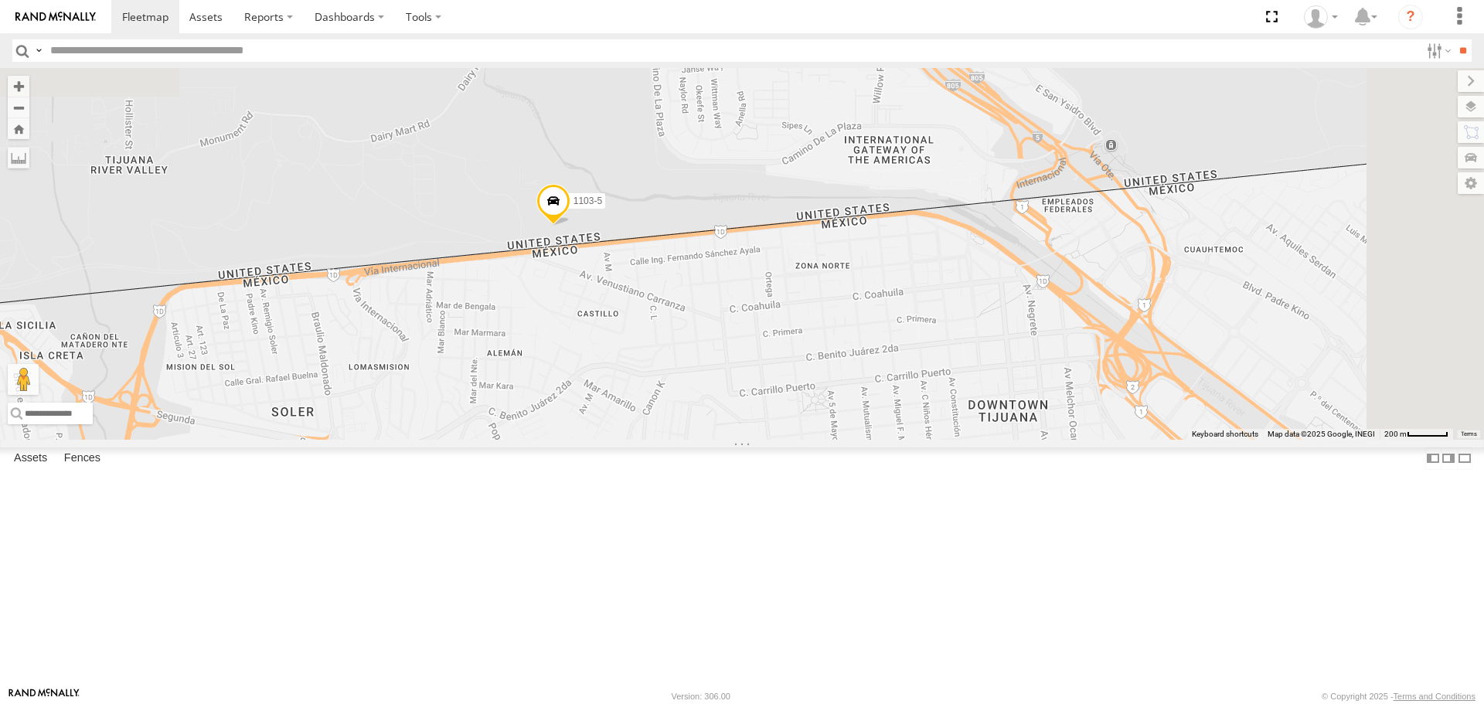
drag, startPoint x: 782, startPoint y: 424, endPoint x: 784, endPoint y: 526, distance: 101.3
click at [784, 439] on div "015910000671878 1103-5 602 703-1" at bounding box center [742, 253] width 1484 height 371
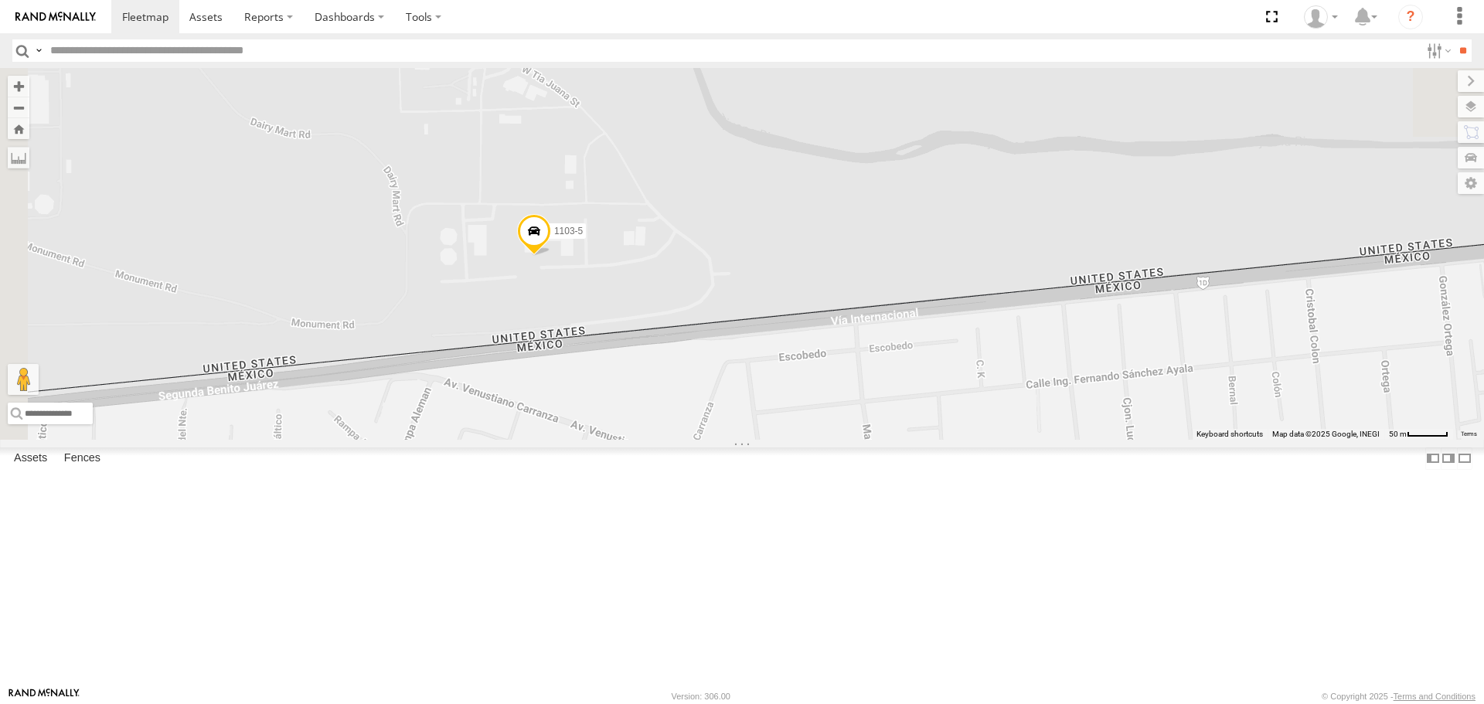
drag, startPoint x: 676, startPoint y: 304, endPoint x: 855, endPoint y: 611, distance: 355.7
click at [855, 439] on div "015910000671878 1103-5 602 703-1" at bounding box center [742, 253] width 1484 height 371
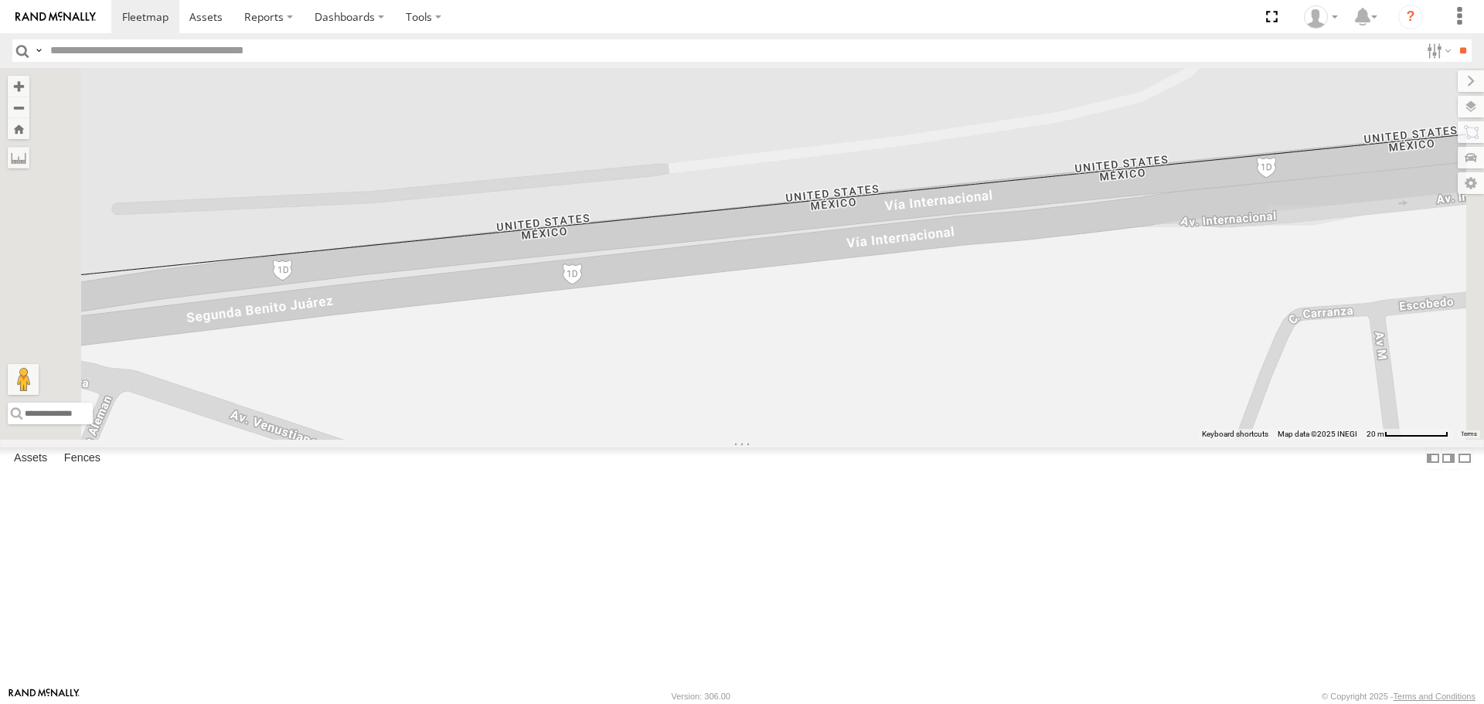
drag, startPoint x: 792, startPoint y: 342, endPoint x: 826, endPoint y: 519, distance: 180.1
click at [826, 439] on div "015910000671878 1103-5 602 703-1" at bounding box center [742, 253] width 1484 height 371
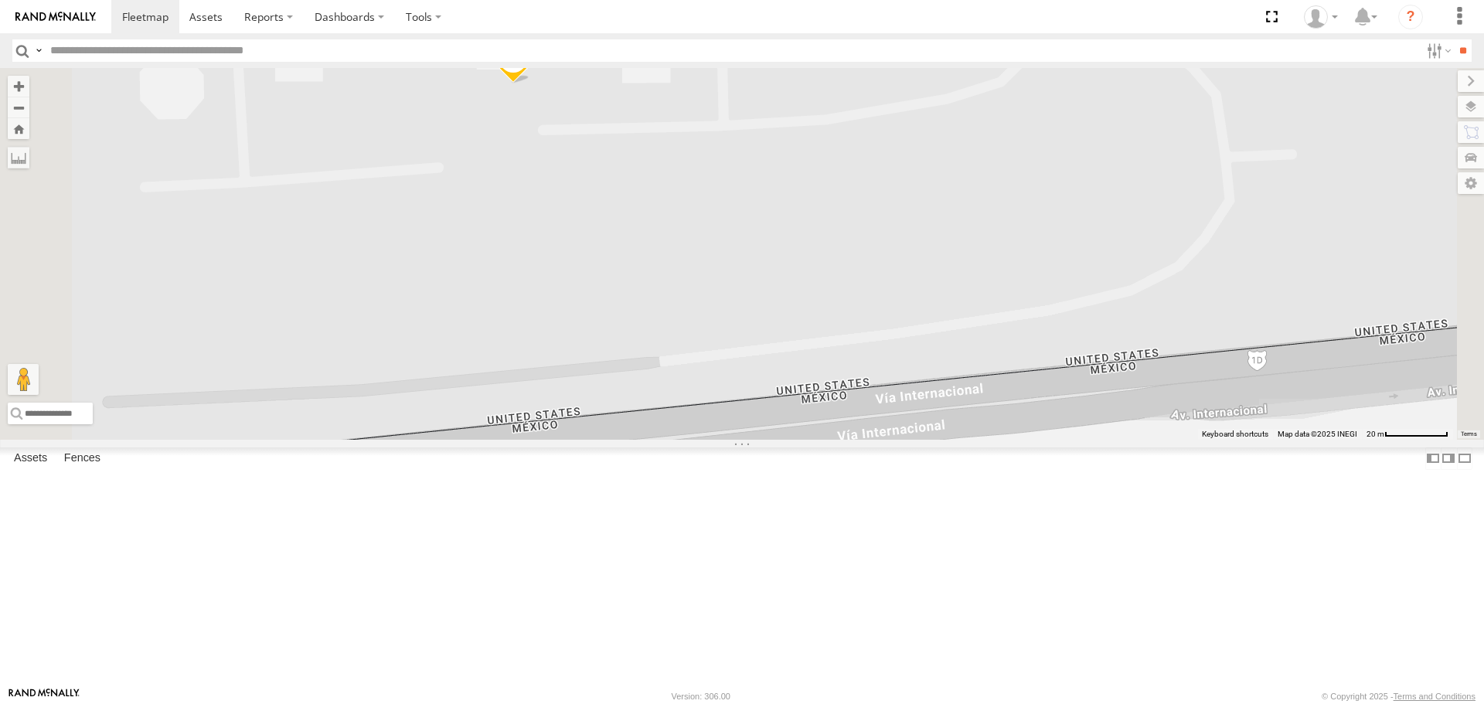
drag, startPoint x: 859, startPoint y: 152, endPoint x: 846, endPoint y: 340, distance: 189.0
click at [846, 340] on div "015910000671878 1103-5 602 703-1" at bounding box center [742, 253] width 1484 height 371
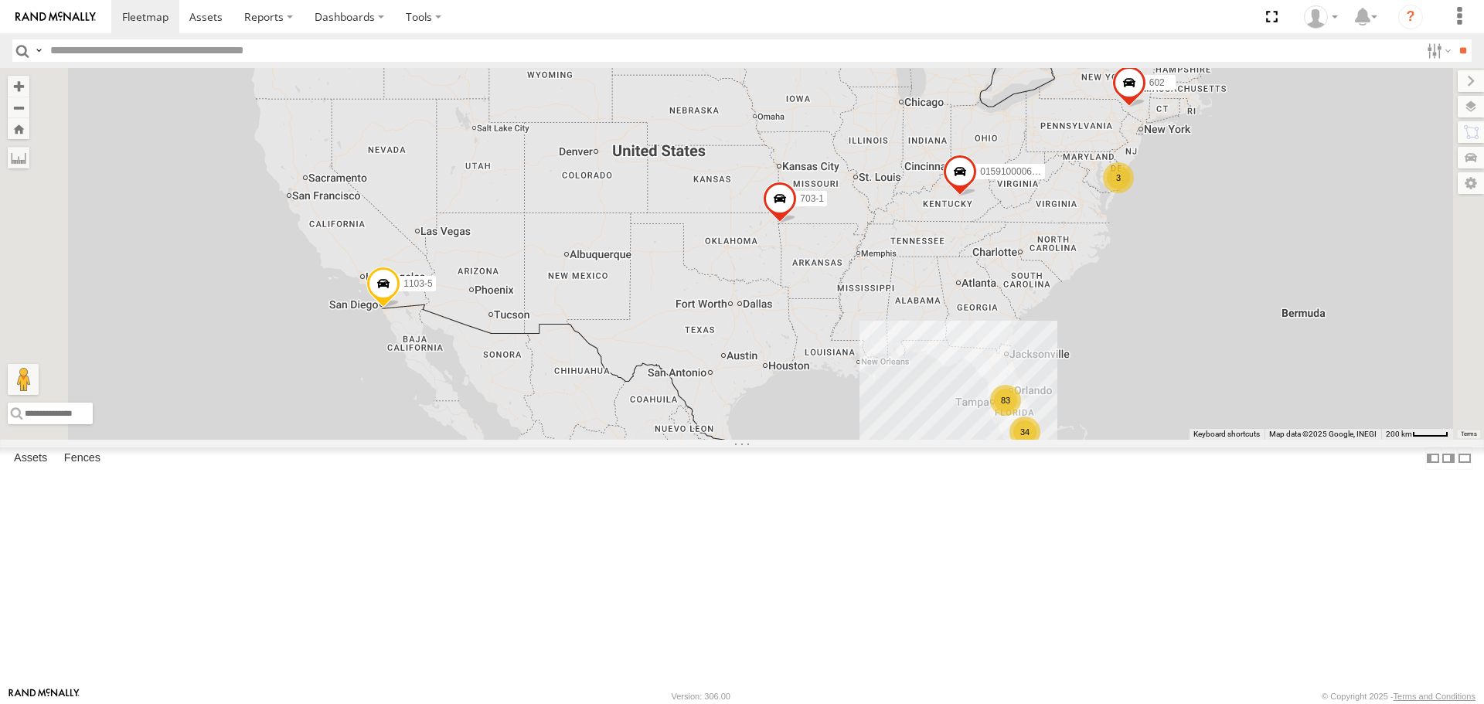
drag, startPoint x: 926, startPoint y: 303, endPoint x: 940, endPoint y: 326, distance: 27.0
click at [940, 326] on div "1103-5 83 34 3 015910000671878 602 703-1" at bounding box center [742, 253] width 1484 height 371
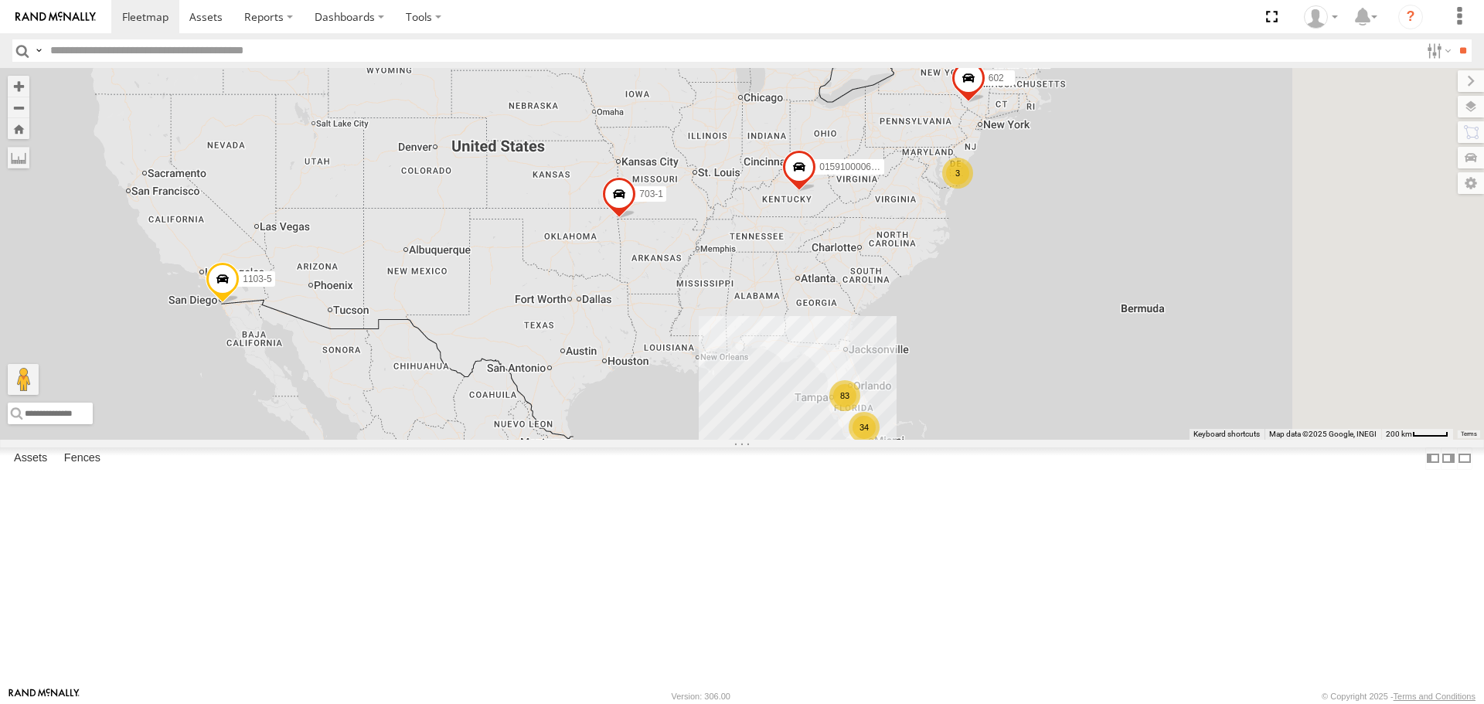
drag, startPoint x: 897, startPoint y: 388, endPoint x: 734, endPoint y: 383, distance: 162.4
click at [734, 383] on div "1103-5 83 34 3 015910000671878 602 703-1" at bounding box center [742, 253] width 1484 height 371
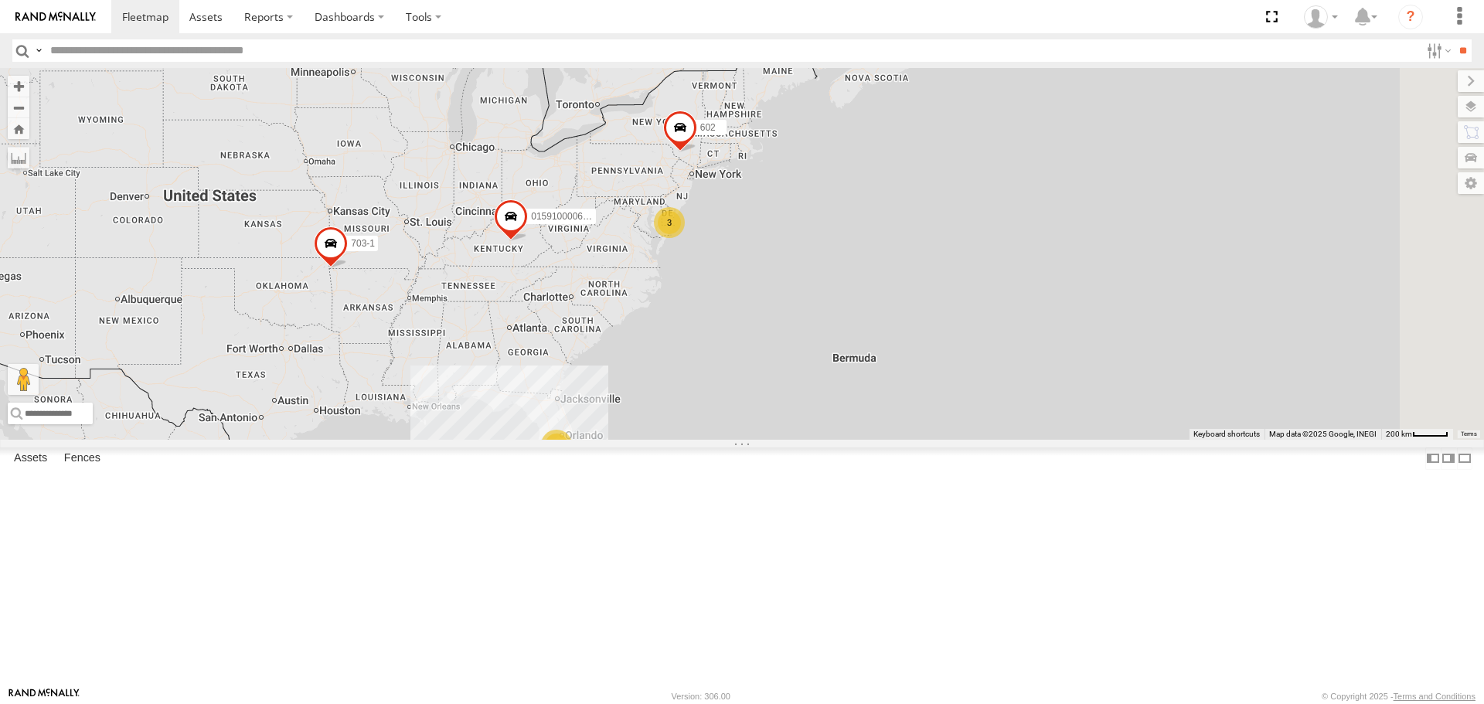
drag, startPoint x: 1090, startPoint y: 363, endPoint x: 887, endPoint y: 396, distance: 205.9
click at [887, 396] on div "1103-5 83 34 3 015910000671878 602 703-1" at bounding box center [742, 253] width 1484 height 371
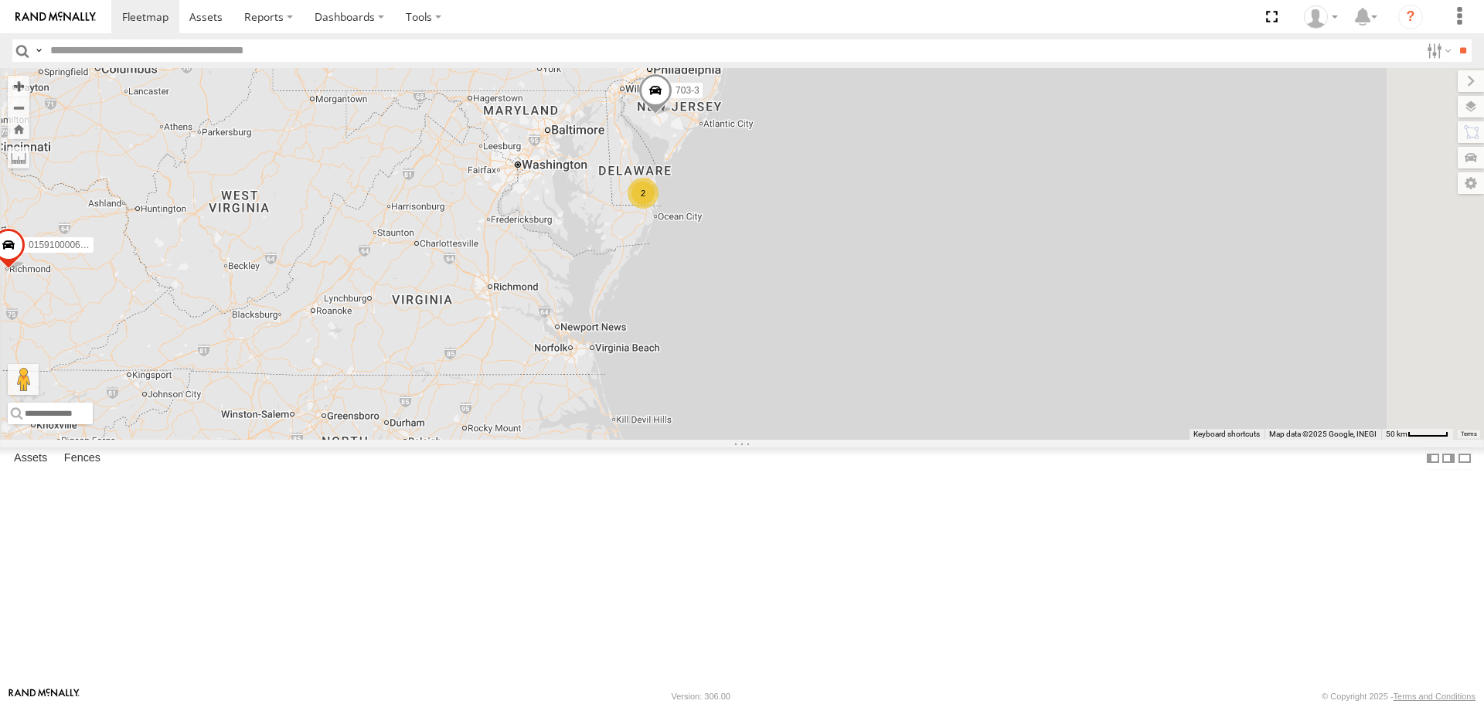
drag, startPoint x: 829, startPoint y: 232, endPoint x: 772, endPoint y: 393, distance: 170.7
click at [772, 393] on div "1103-5 015910000671878 602 703-1 703-3 2" at bounding box center [742, 253] width 1484 height 371
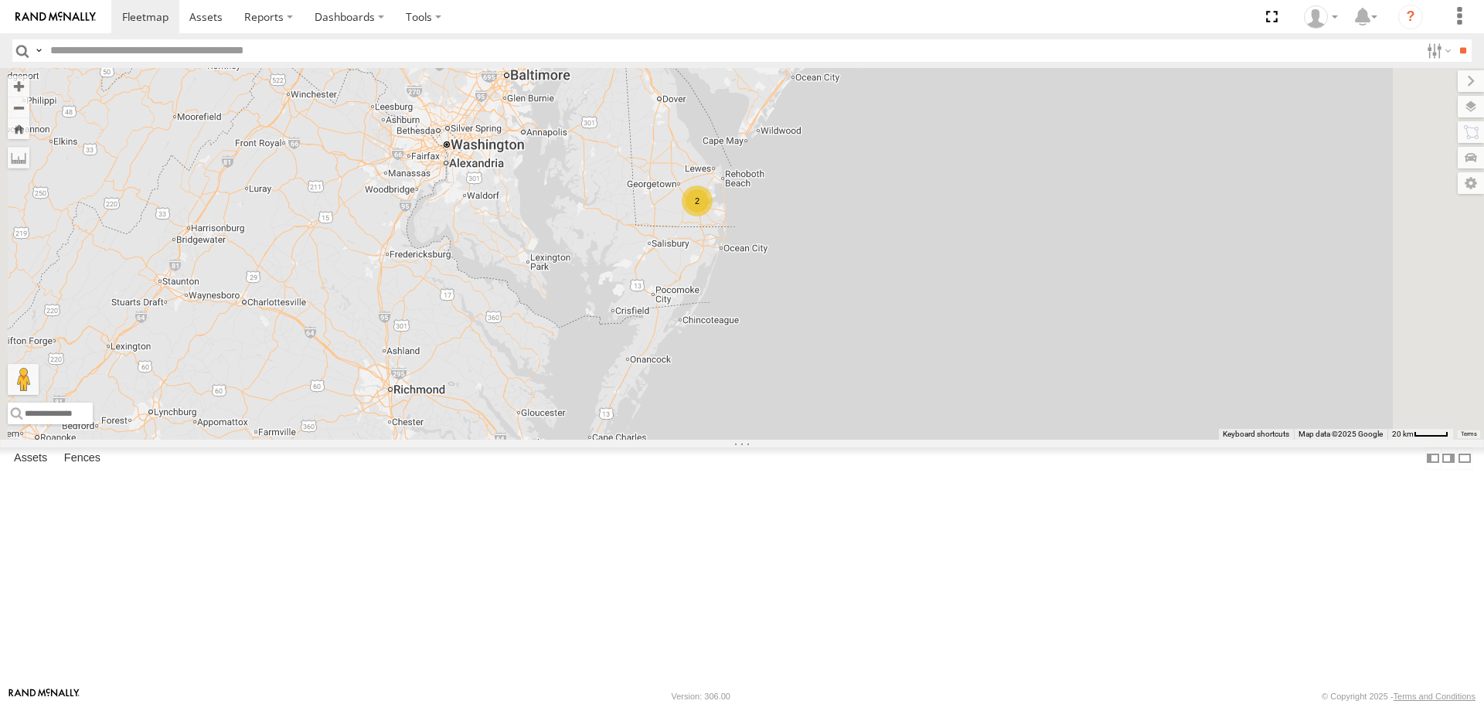
drag, startPoint x: 938, startPoint y: 278, endPoint x: 1022, endPoint y: 302, distance: 87.6
click at [1022, 302] on div "1103-5 015910000671878 602 703-1 703-3 2" at bounding box center [742, 253] width 1484 height 371
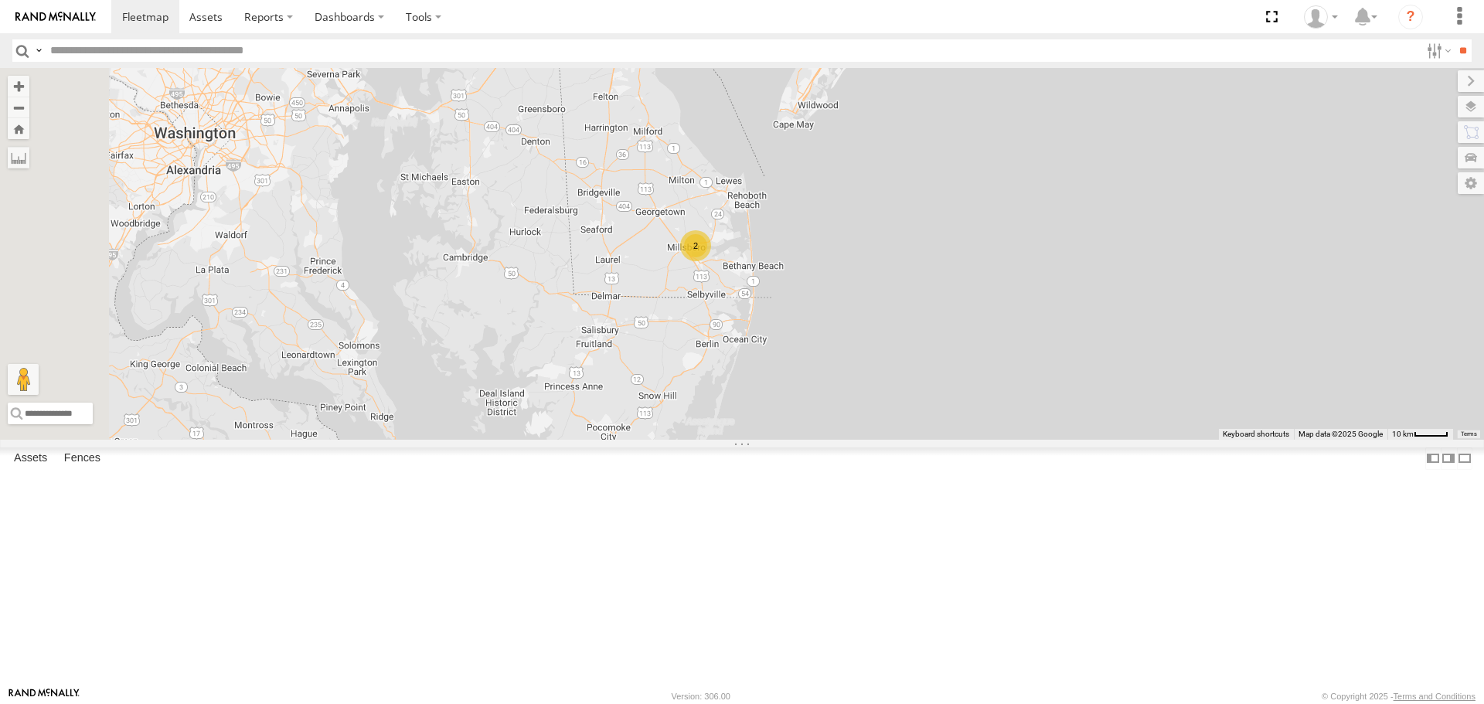
drag, startPoint x: 889, startPoint y: 338, endPoint x: 1037, endPoint y: 367, distance: 150.5
click at [1037, 367] on div "1103-5 015910000671878 602 703-1 703-3 2" at bounding box center [742, 253] width 1484 height 371
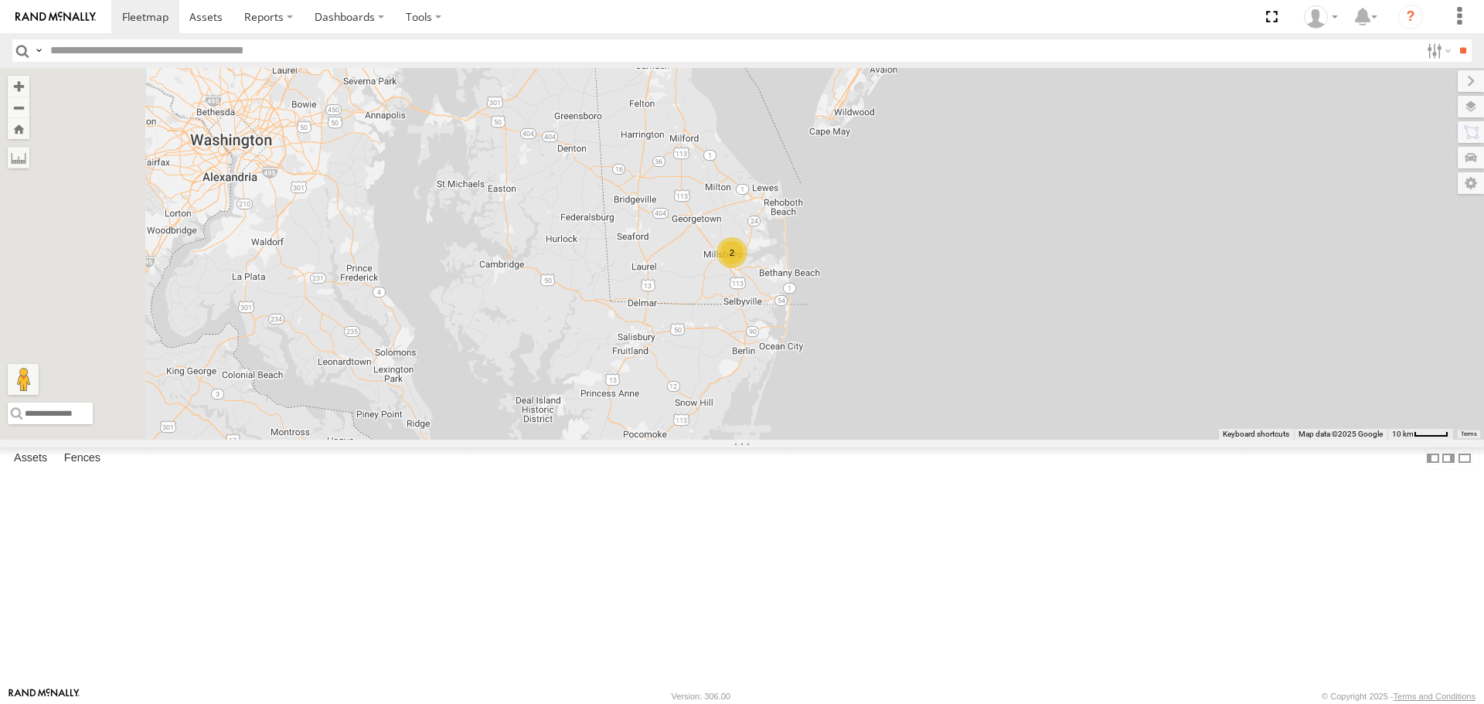
click at [748, 268] on div "2" at bounding box center [732, 252] width 31 height 31
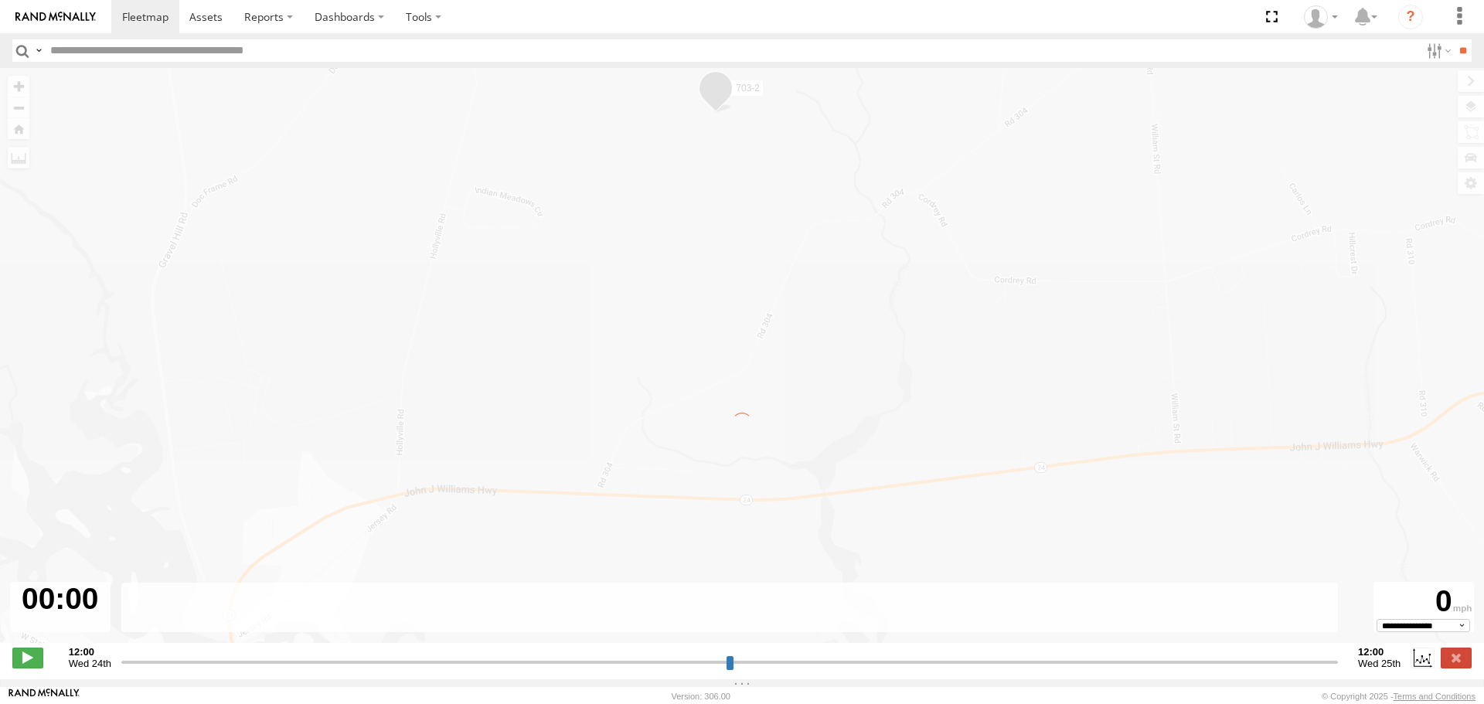
type input "**********"
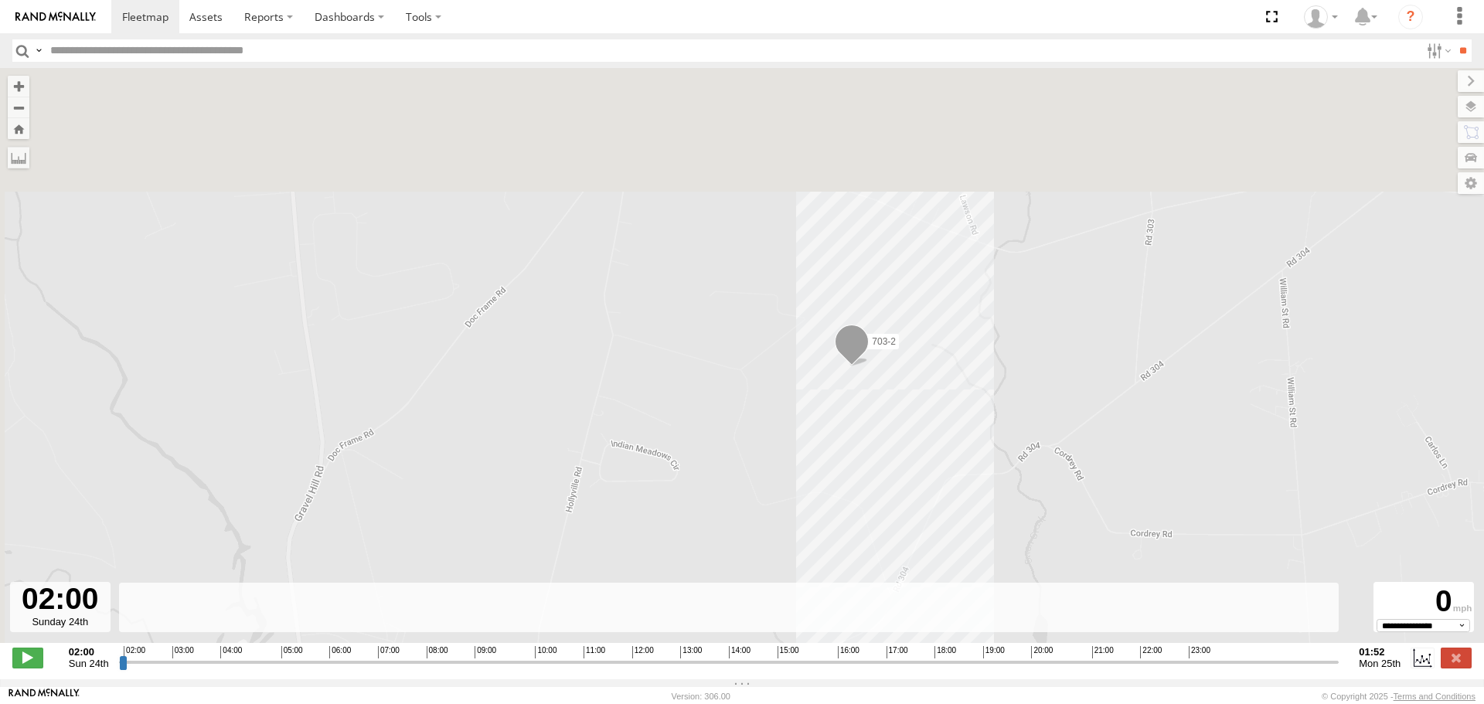
drag, startPoint x: 870, startPoint y: 111, endPoint x: 1010, endPoint y: 400, distance: 321.2
click at [1010, 400] on div "703-2" at bounding box center [742, 363] width 1484 height 591
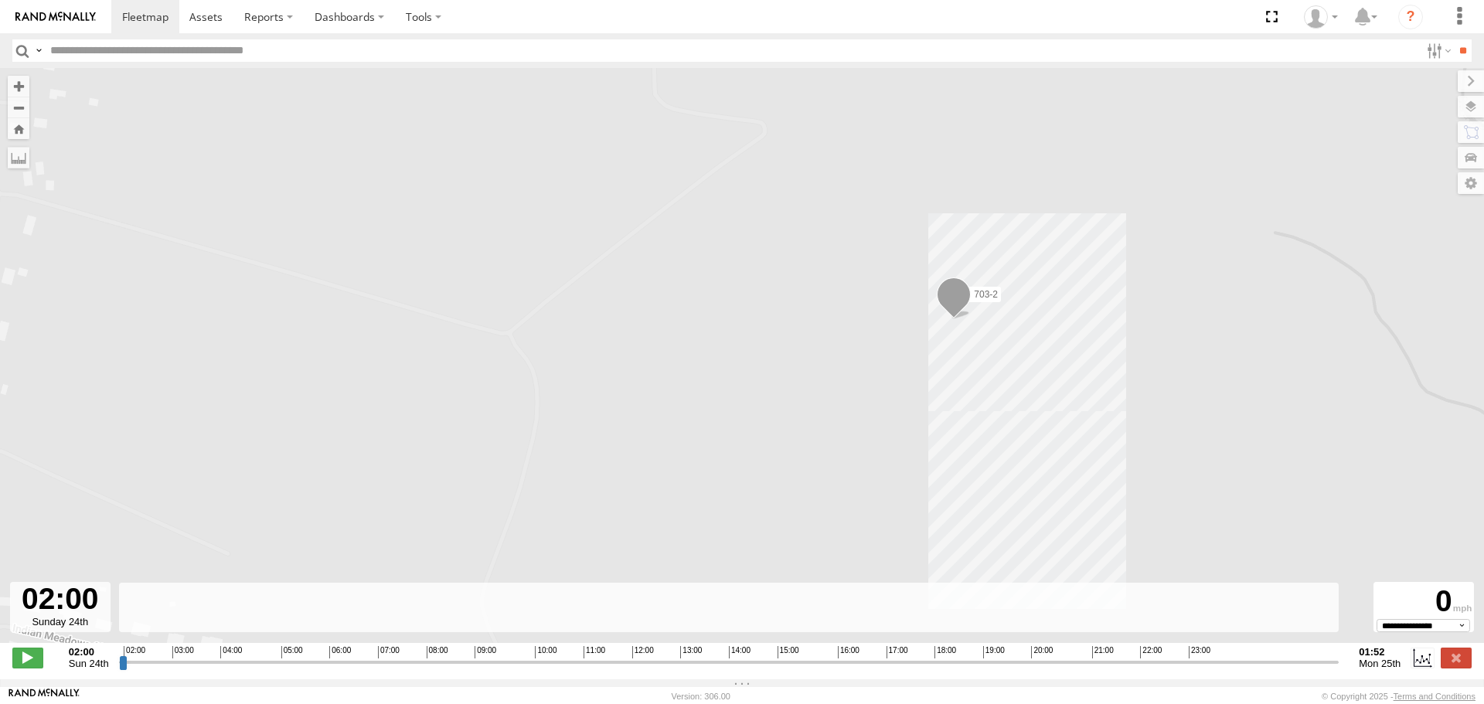
drag, startPoint x: 754, startPoint y: 443, endPoint x: 1169, endPoint y: 297, distance: 440.1
click at [1169, 297] on div "703-2" at bounding box center [742, 363] width 1484 height 591
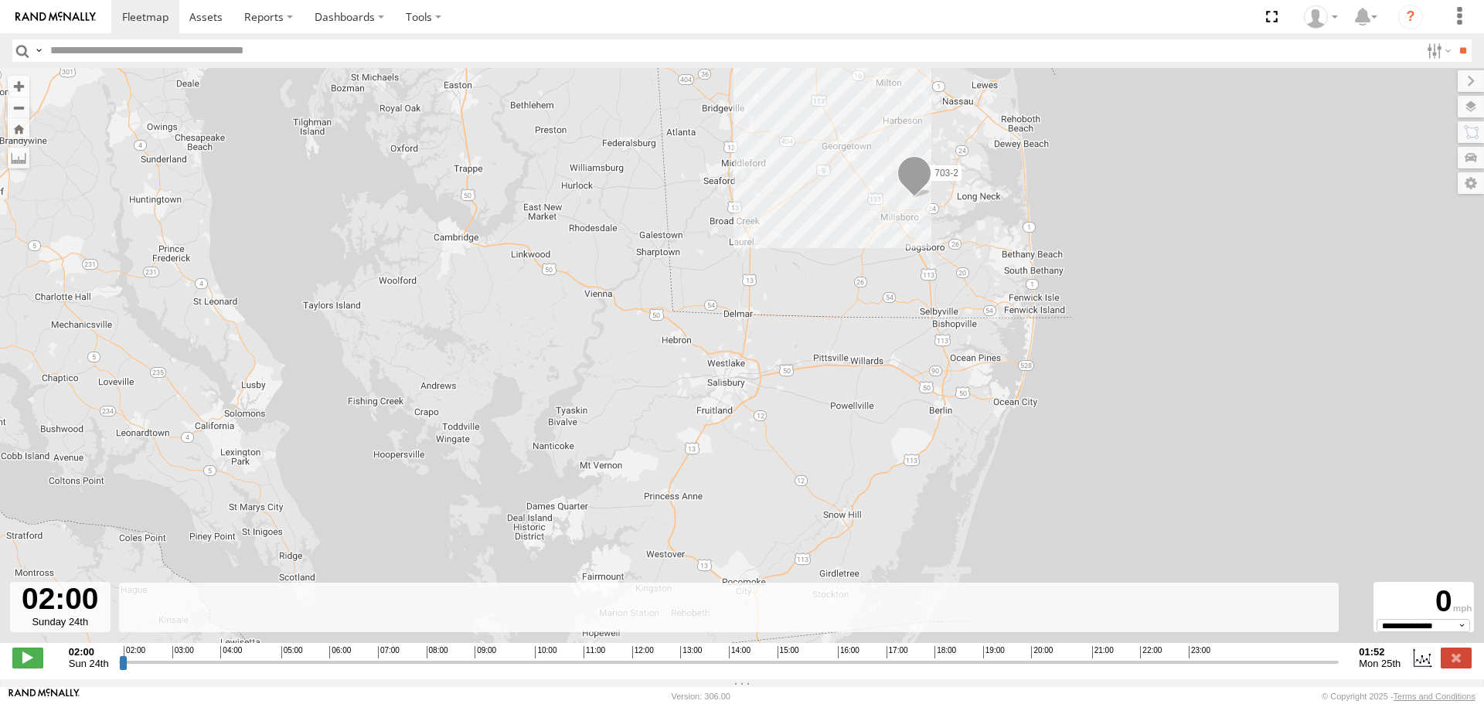
drag, startPoint x: 392, startPoint y: 465, endPoint x: 754, endPoint y: 296, distance: 400.1
click at [754, 296] on div "703-2" at bounding box center [742, 363] width 1484 height 591
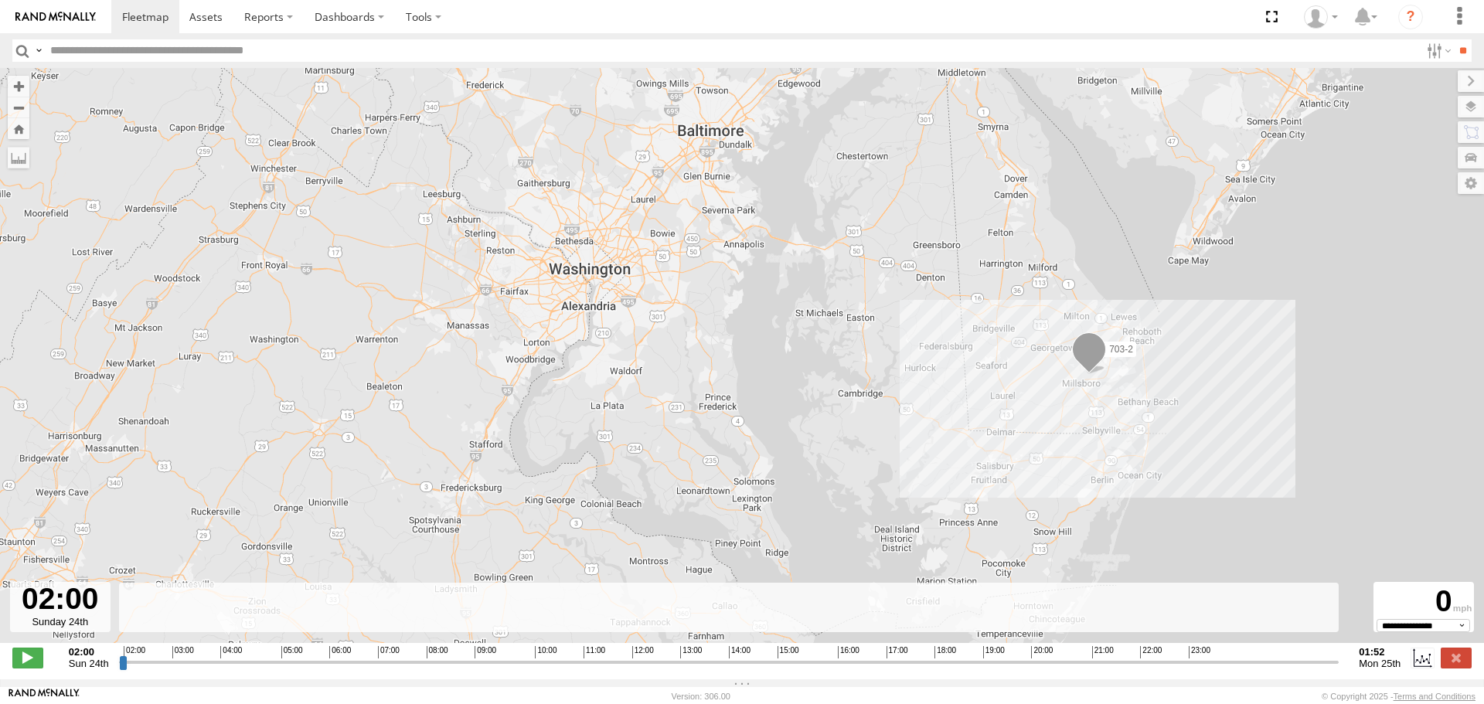
drag, startPoint x: 747, startPoint y: 267, endPoint x: 978, endPoint y: 381, distance: 257.6
click at [978, 381] on div "703-2" at bounding box center [742, 363] width 1484 height 591
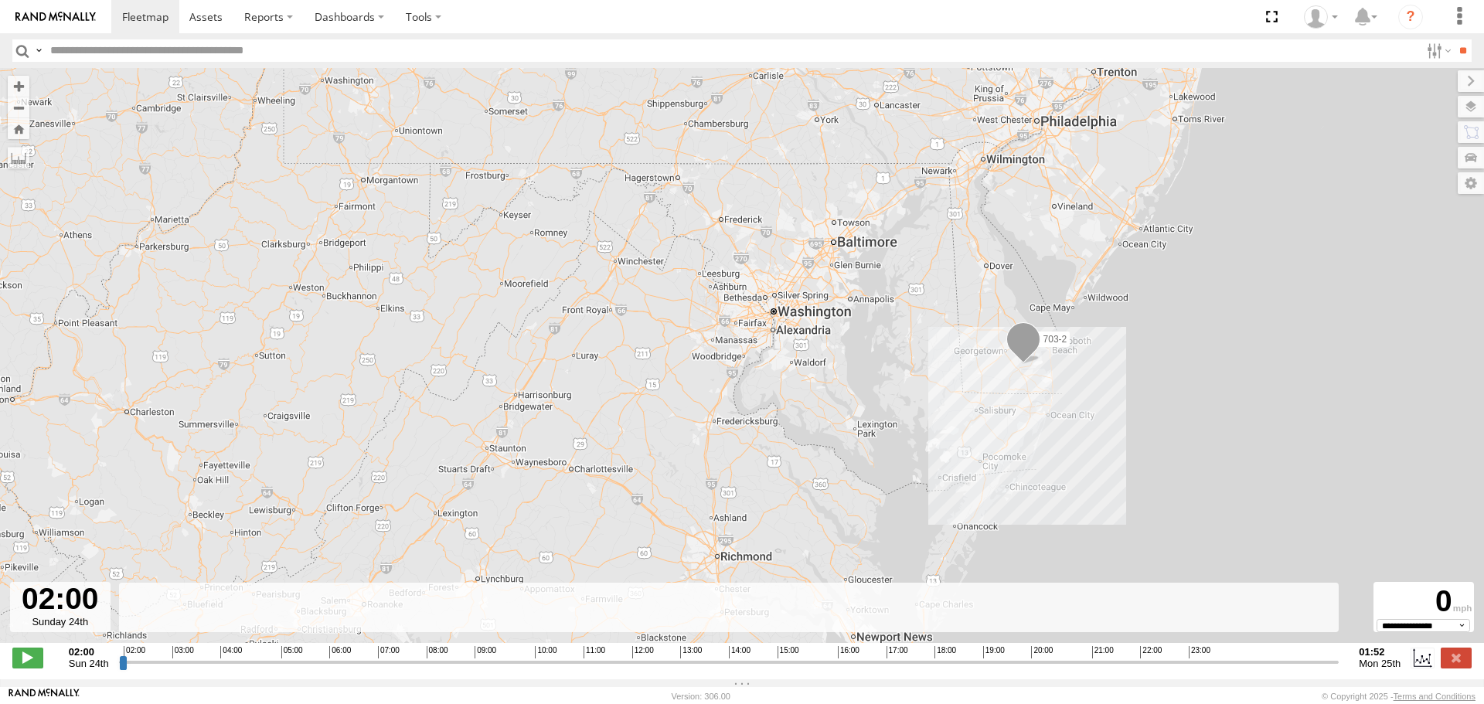
drag, startPoint x: 945, startPoint y: 382, endPoint x: 926, endPoint y: 397, distance: 23.7
click at [926, 397] on div "703-2" at bounding box center [742, 363] width 1484 height 591
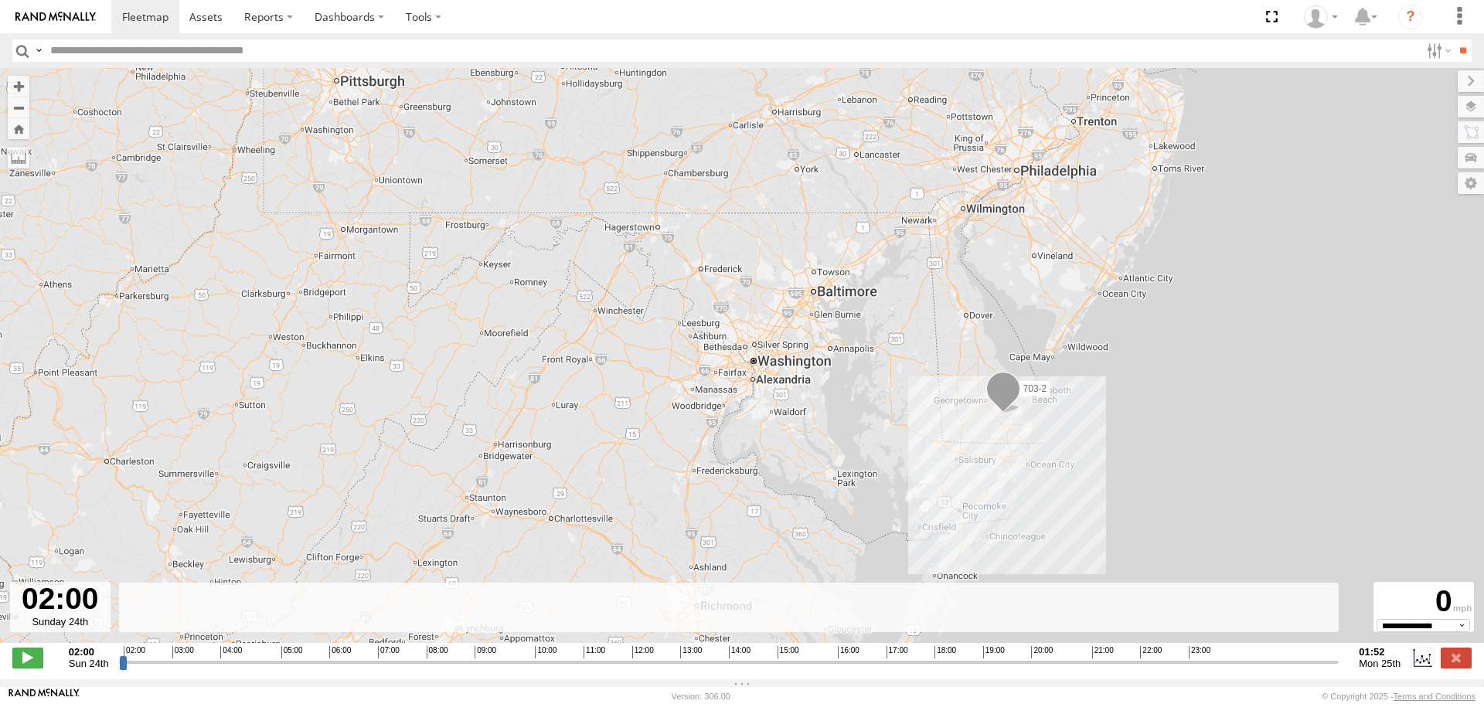
drag, startPoint x: 946, startPoint y: 274, endPoint x: 930, endPoint y: 301, distance: 30.9
click at [930, 301] on div "703-2" at bounding box center [742, 363] width 1484 height 591
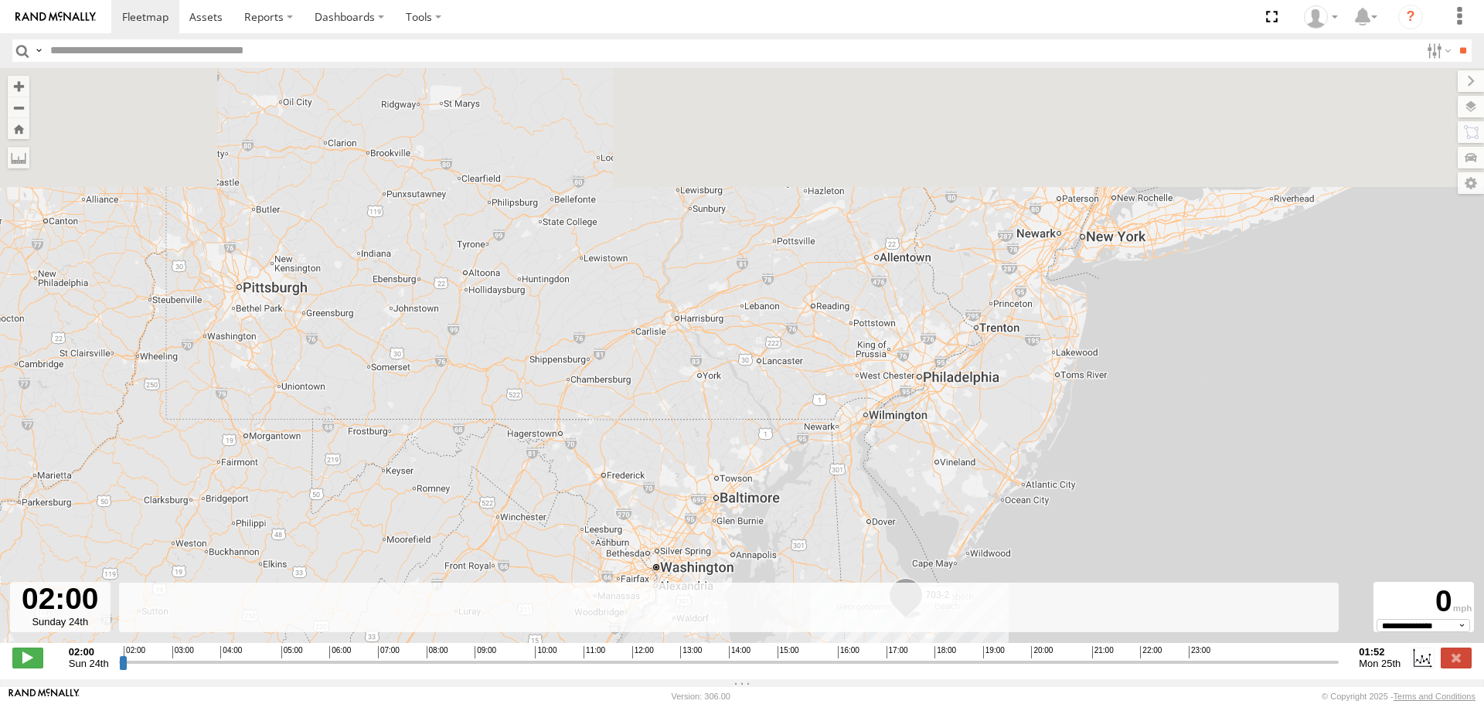
drag, startPoint x: 1185, startPoint y: 199, endPoint x: 1061, endPoint y: 475, distance: 302.4
click at [1061, 475] on div "703-2" at bounding box center [742, 363] width 1484 height 591
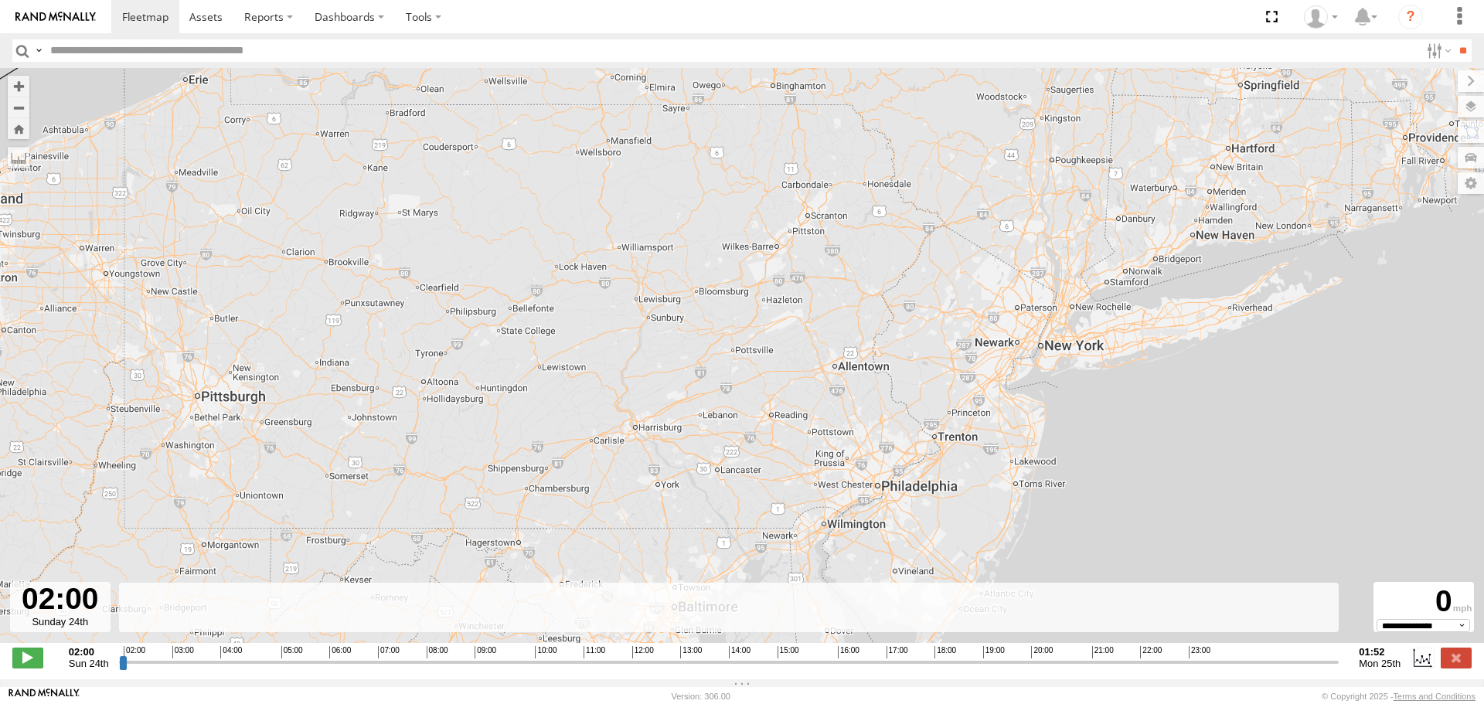
drag, startPoint x: 1019, startPoint y: 359, endPoint x: 978, endPoint y: 465, distance: 113.6
click at [978, 465] on div "703-2" at bounding box center [742, 363] width 1484 height 591
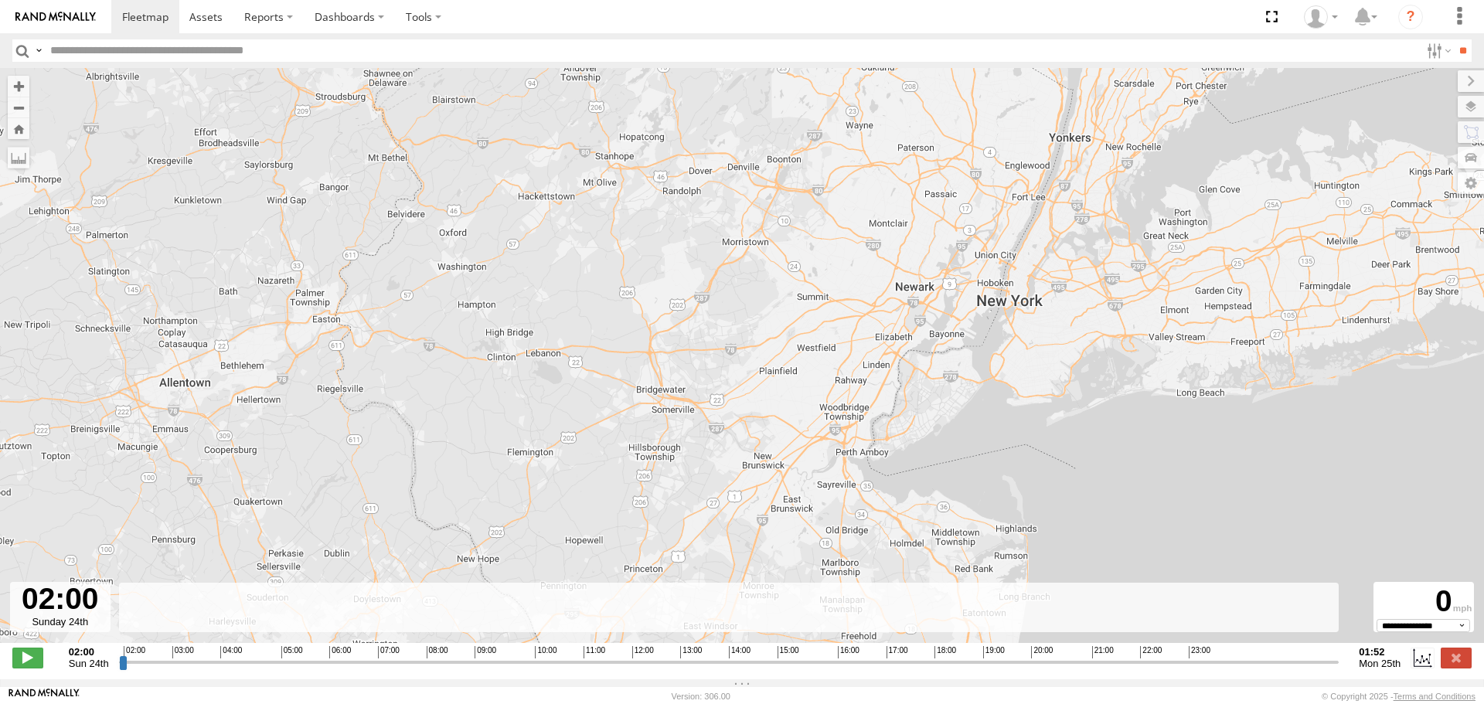
drag, startPoint x: 888, startPoint y: 261, endPoint x: 700, endPoint y: 449, distance: 266.2
click at [700, 449] on div "703-2" at bounding box center [742, 363] width 1484 height 591
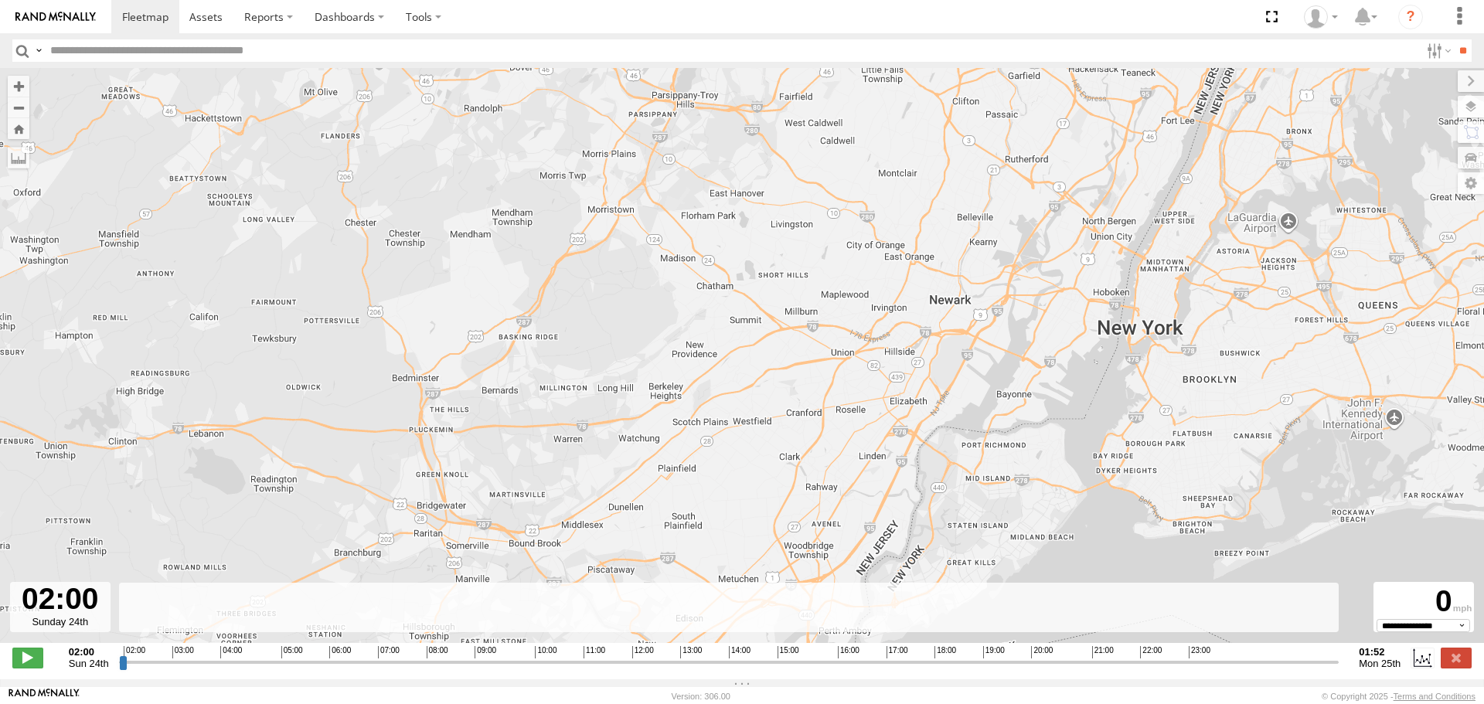
drag, startPoint x: 1001, startPoint y: 212, endPoint x: 867, endPoint y: 309, distance: 165.4
click at [867, 309] on div "703-2" at bounding box center [742, 363] width 1484 height 591
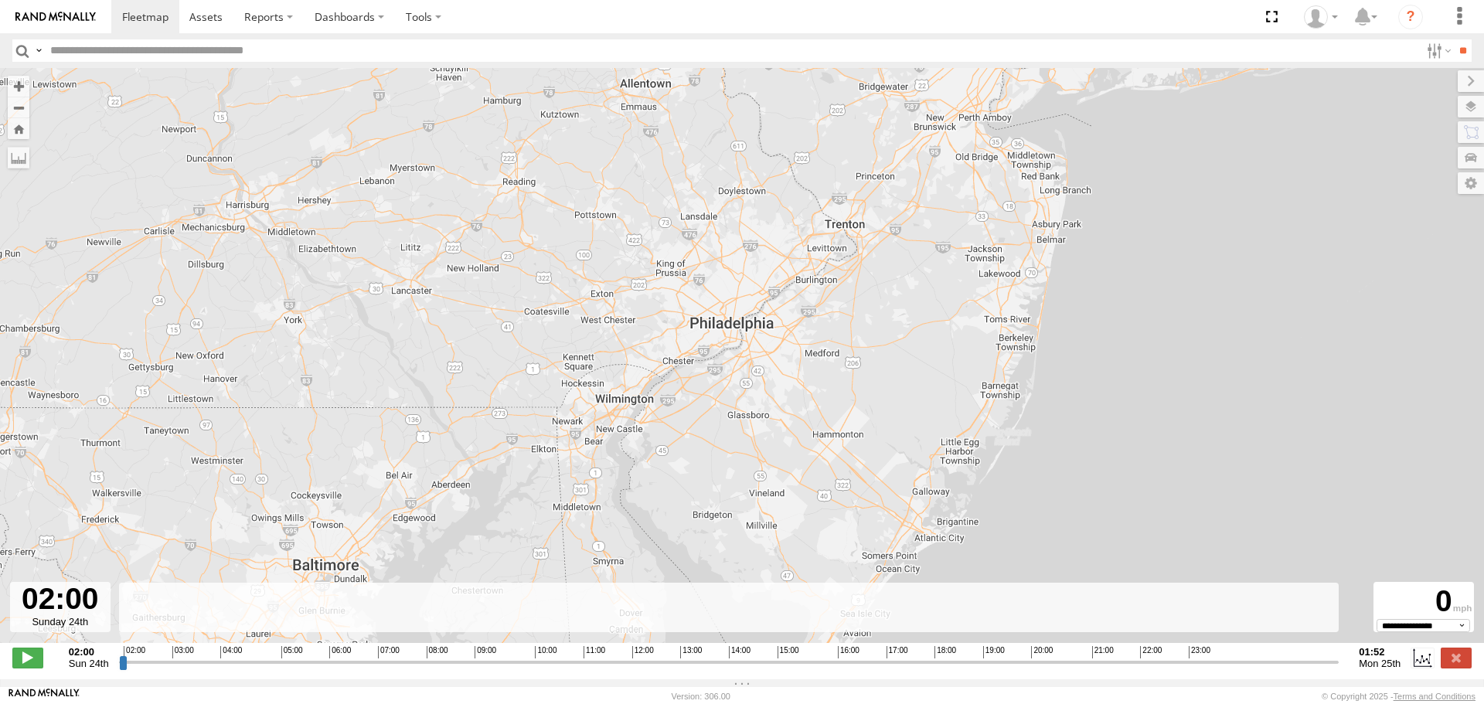
drag, startPoint x: 952, startPoint y: 476, endPoint x: 970, endPoint y: 218, distance: 258.8
click at [970, 218] on div "703-2" at bounding box center [742, 363] width 1484 height 591
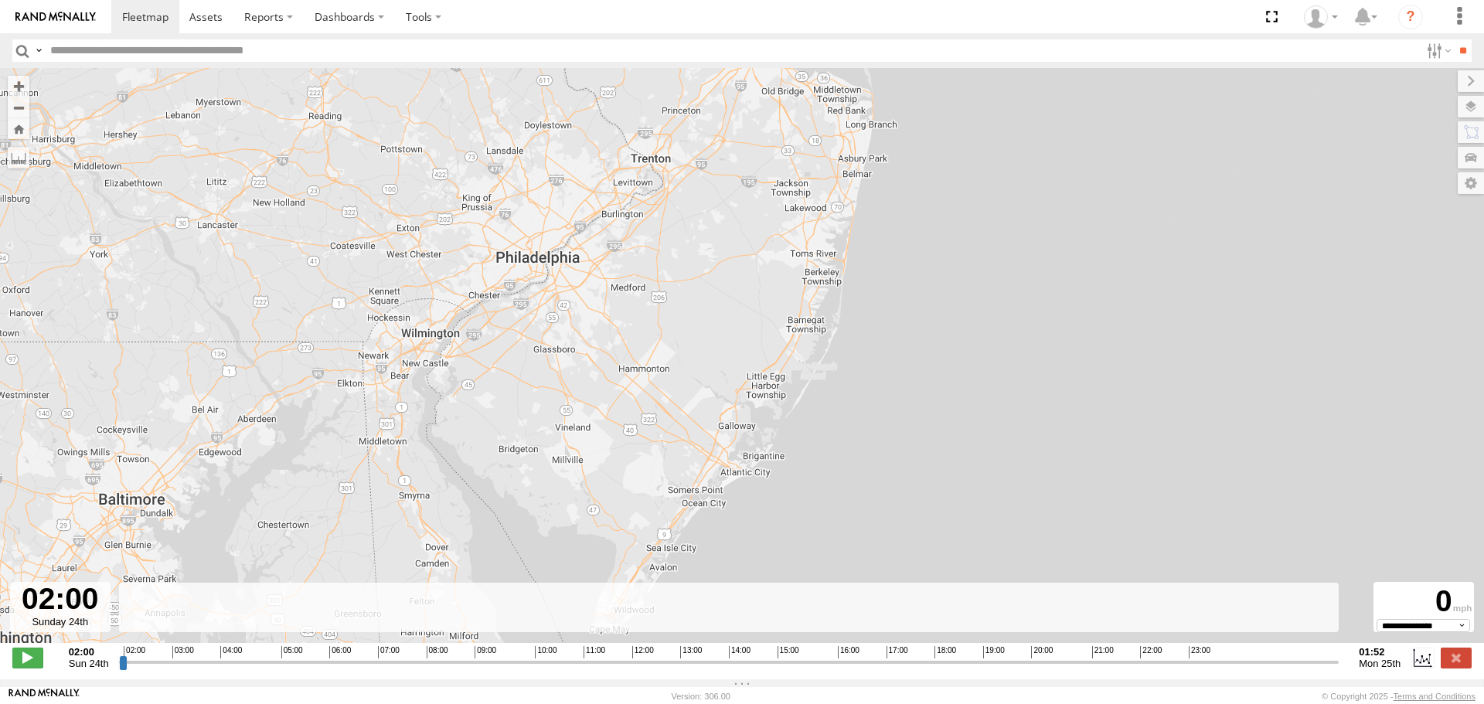
drag, startPoint x: 799, startPoint y: 227, endPoint x: 554, endPoint y: 192, distance: 246.7
click at [554, 192] on div "703-2" at bounding box center [742, 363] width 1484 height 591
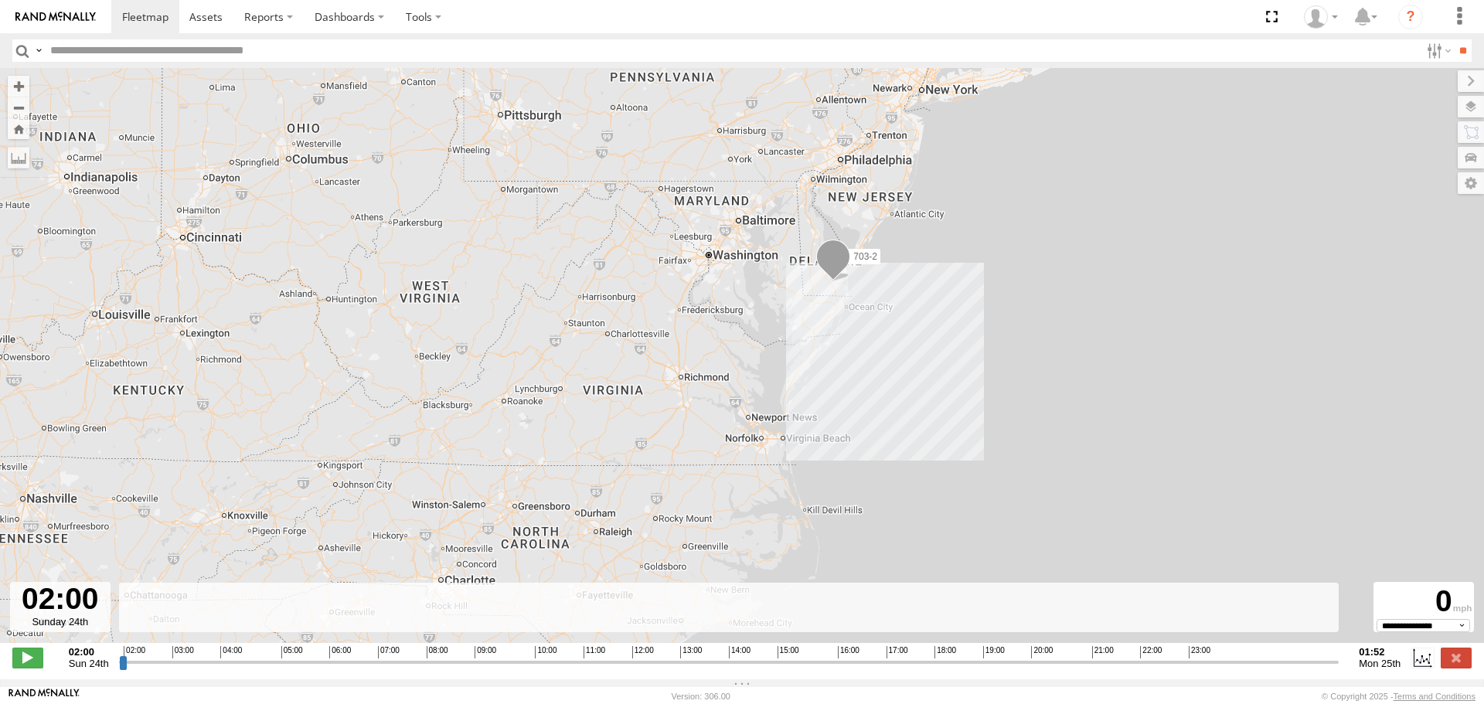
drag, startPoint x: 615, startPoint y: 400, endPoint x: 895, endPoint y: 342, distance: 285.8
click at [895, 342] on div "703-2" at bounding box center [742, 363] width 1484 height 591
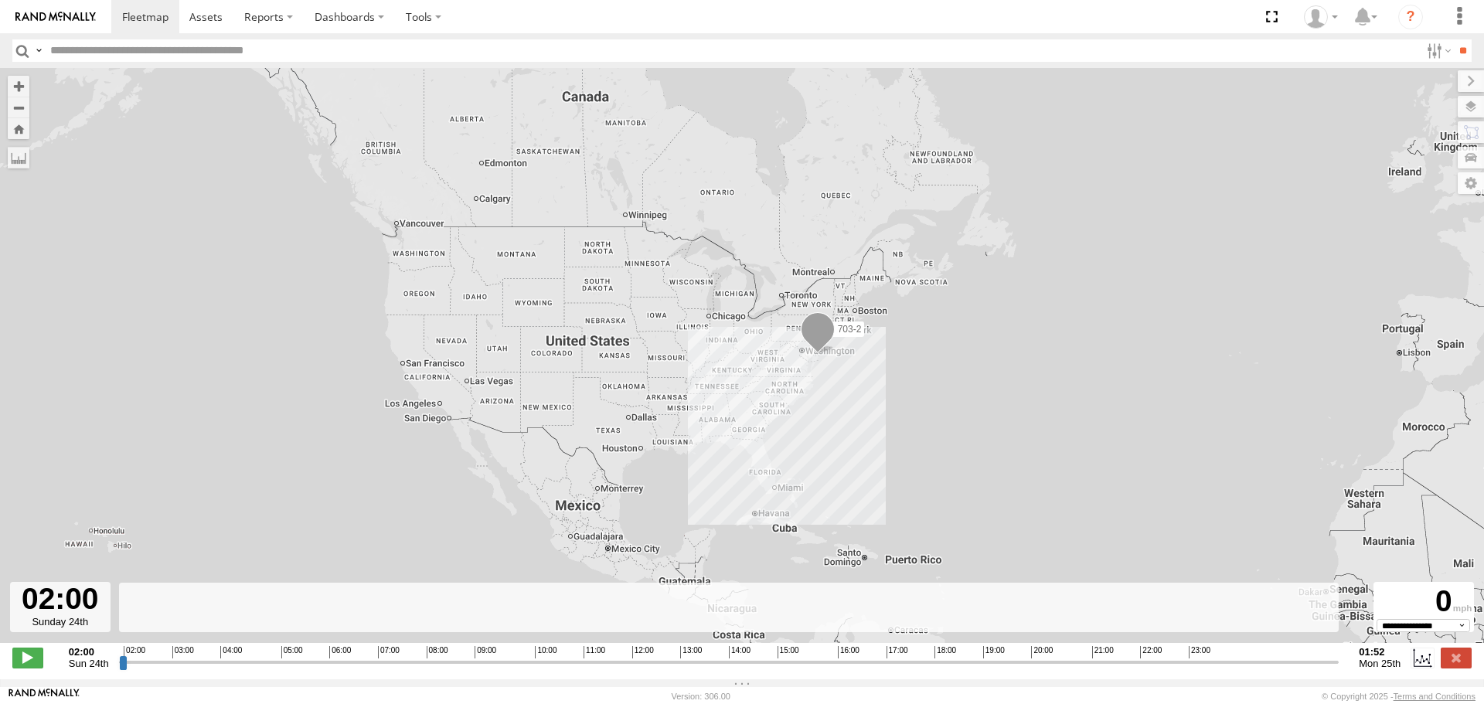
drag, startPoint x: 353, startPoint y: 200, endPoint x: 766, endPoint y: 340, distance: 435.9
click at [766, 340] on div "703-2" at bounding box center [742, 363] width 1484 height 591
click at [19, 104] on button "Zoom out" at bounding box center [19, 108] width 22 height 22
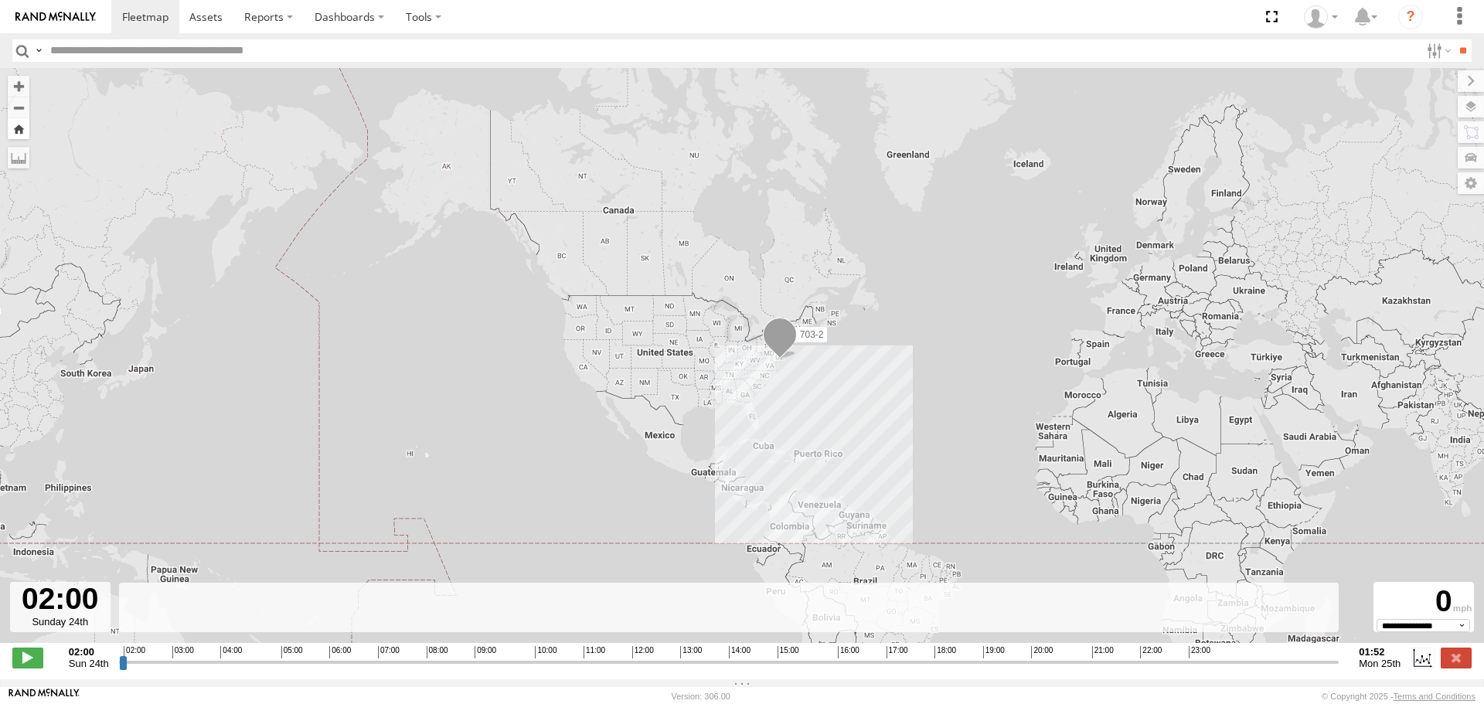
click at [21, 131] on button "Zoom Home" at bounding box center [19, 128] width 22 height 21
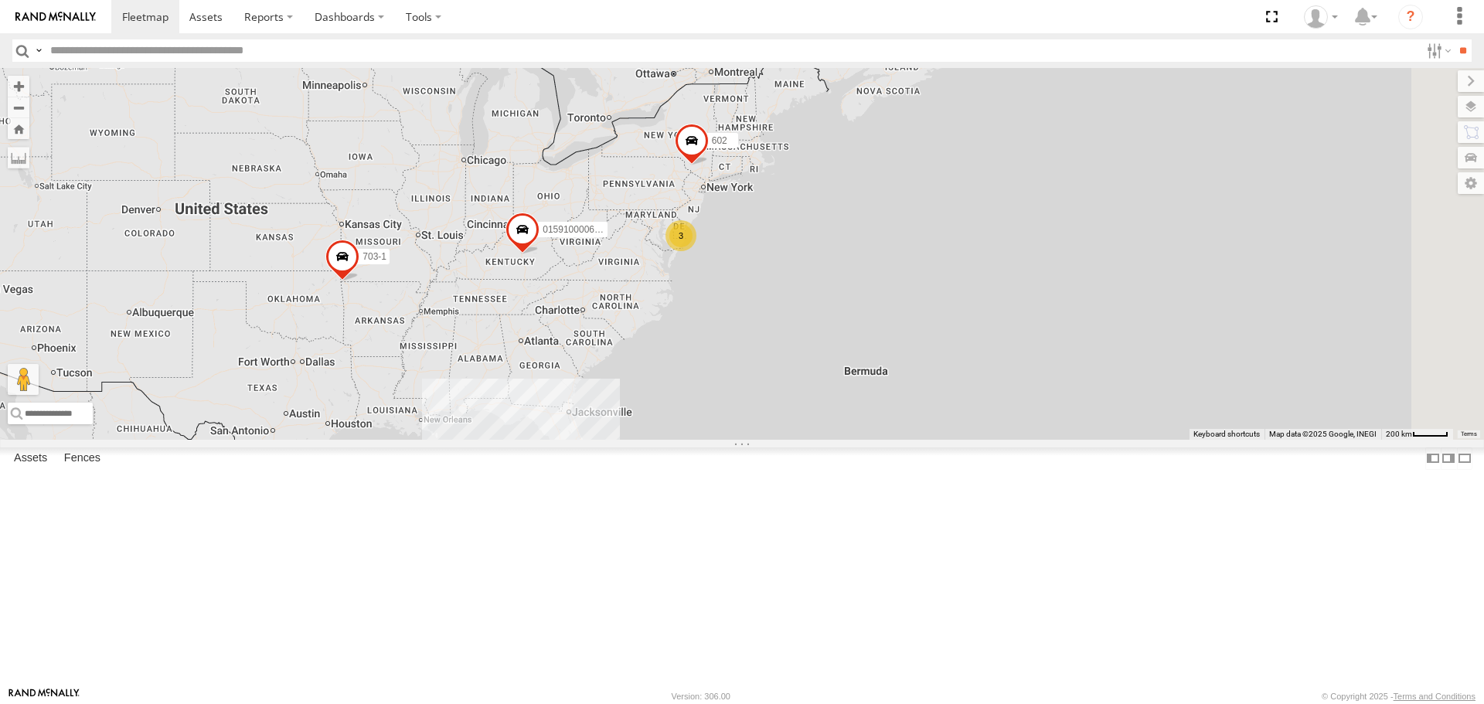
drag, startPoint x: 1146, startPoint y: 347, endPoint x: 720, endPoint y: 427, distance: 434.2
click at [720, 427] on div "015910000671878 1103-5 703-1 83 34 3 602" at bounding box center [742, 253] width 1484 height 371
click at [697, 251] on div "3" at bounding box center [681, 235] width 31 height 31
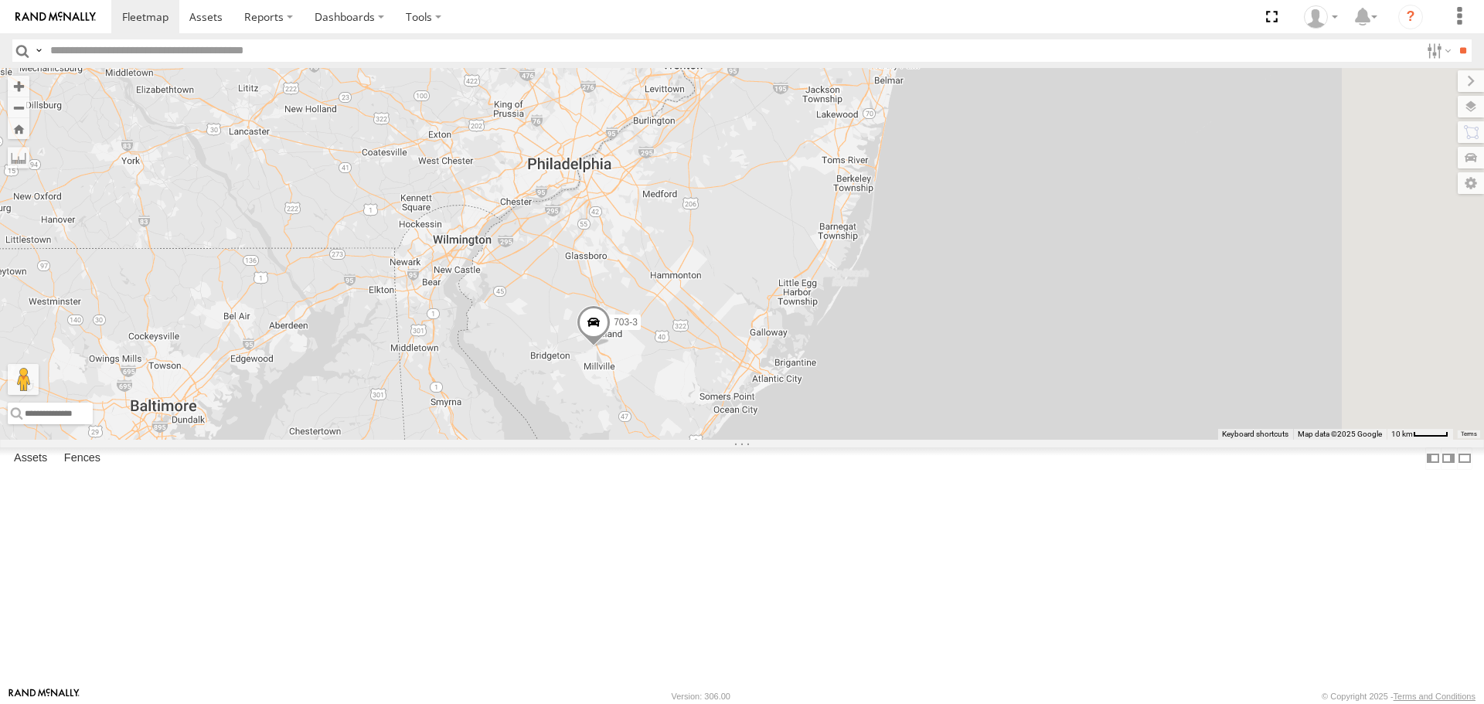
drag, startPoint x: 837, startPoint y: 186, endPoint x: 664, endPoint y: 406, distance: 280.2
click at [664, 406] on div "015910000671878 1103-5 703-1 602 2 703-3" at bounding box center [742, 253] width 1484 height 371
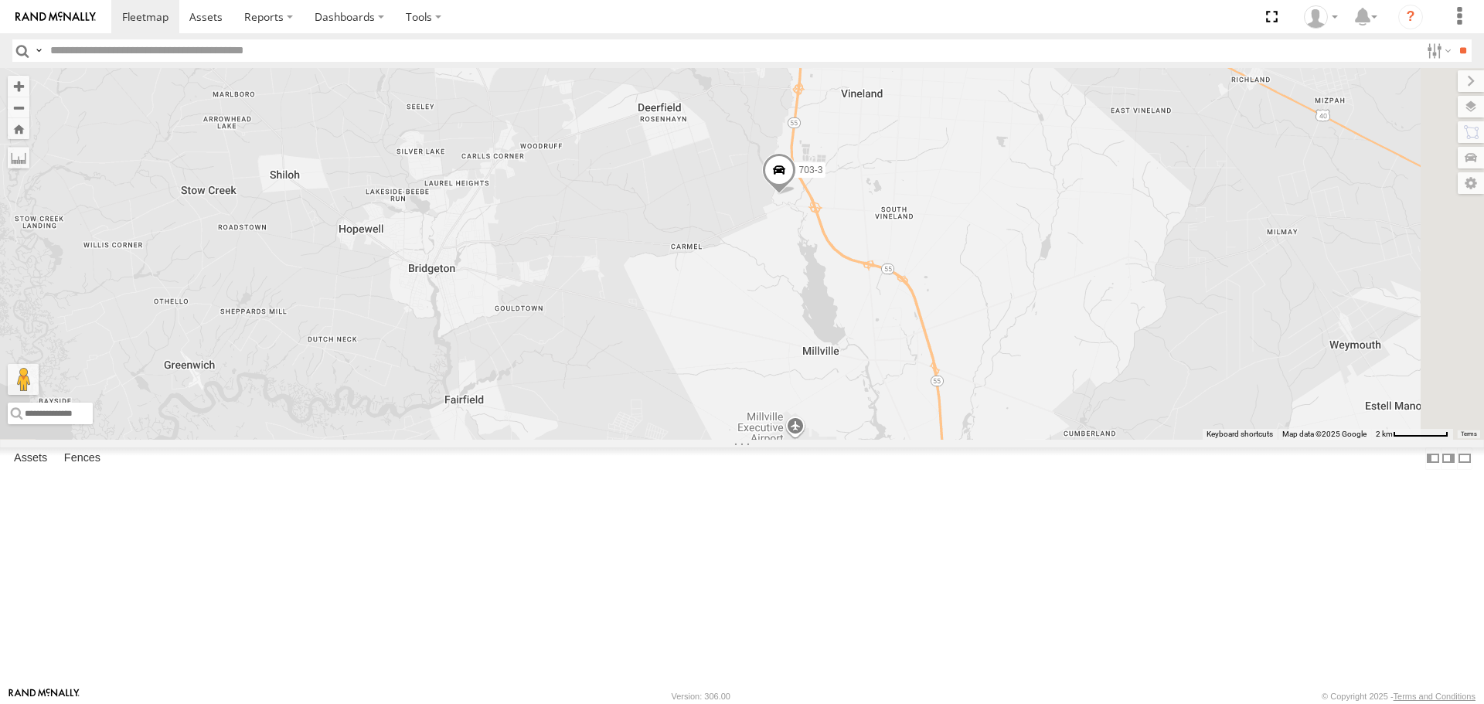
drag, startPoint x: 1096, startPoint y: 472, endPoint x: 833, endPoint y: 267, distance: 333.2
click at [833, 267] on div "015910000671878 1103-5 703-1 602 703-3" at bounding box center [742, 253] width 1484 height 371
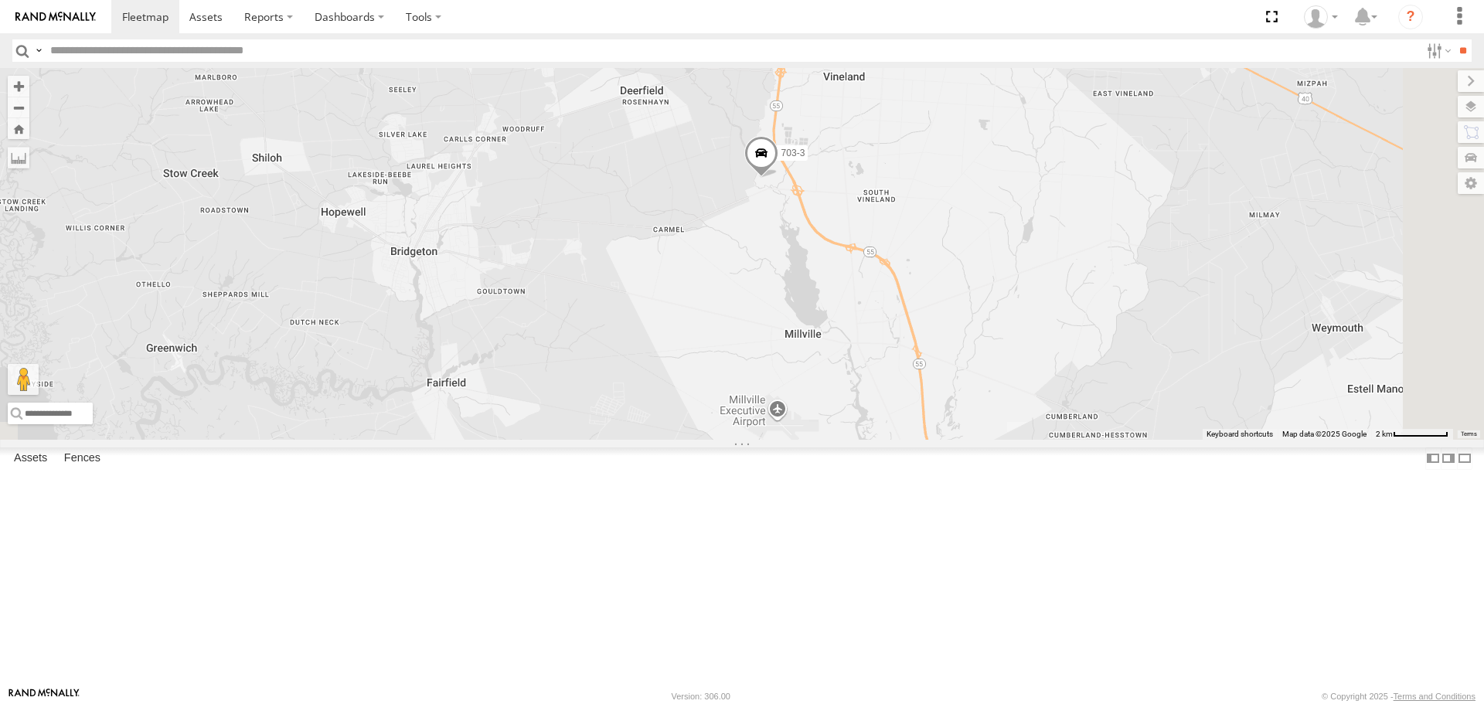
click at [778, 178] on span at bounding box center [761, 157] width 34 height 42
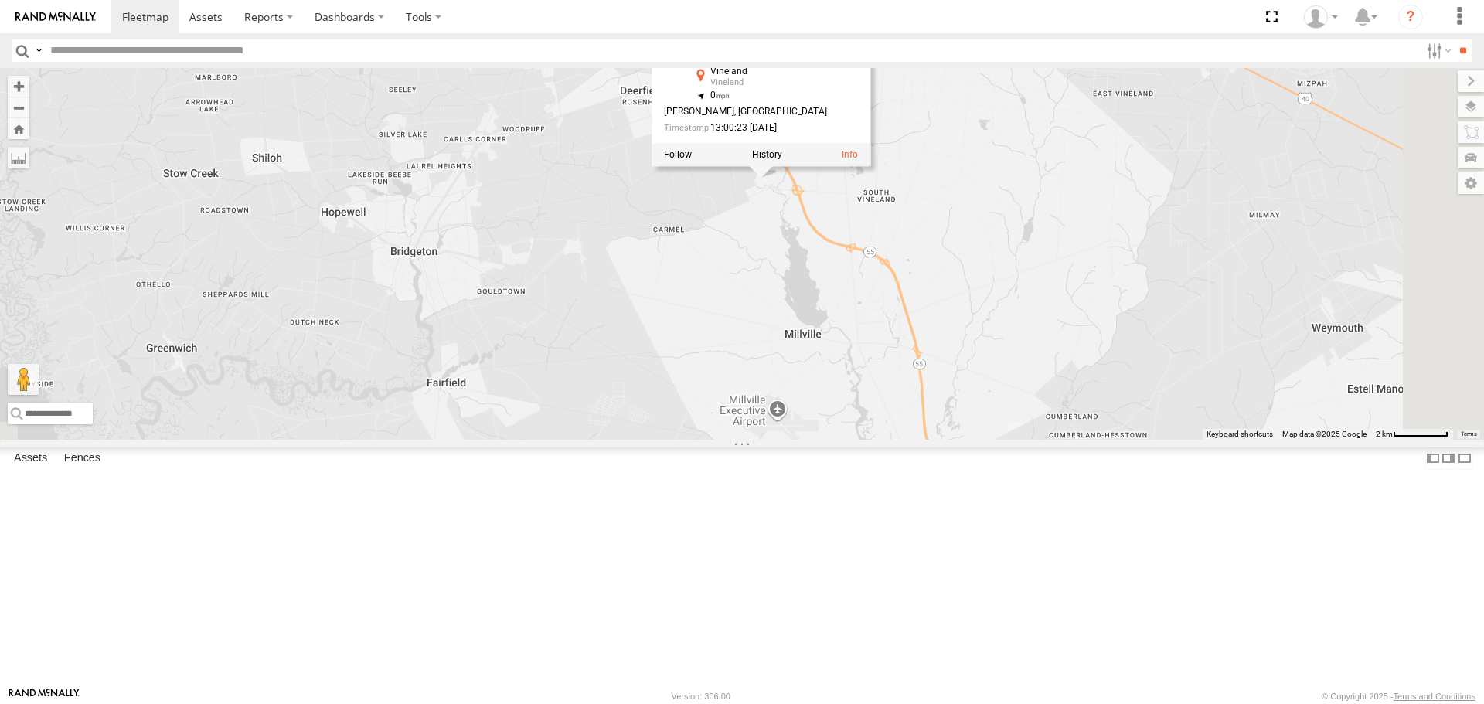
click at [695, 55] on link at bounding box center [679, 39] width 31 height 31
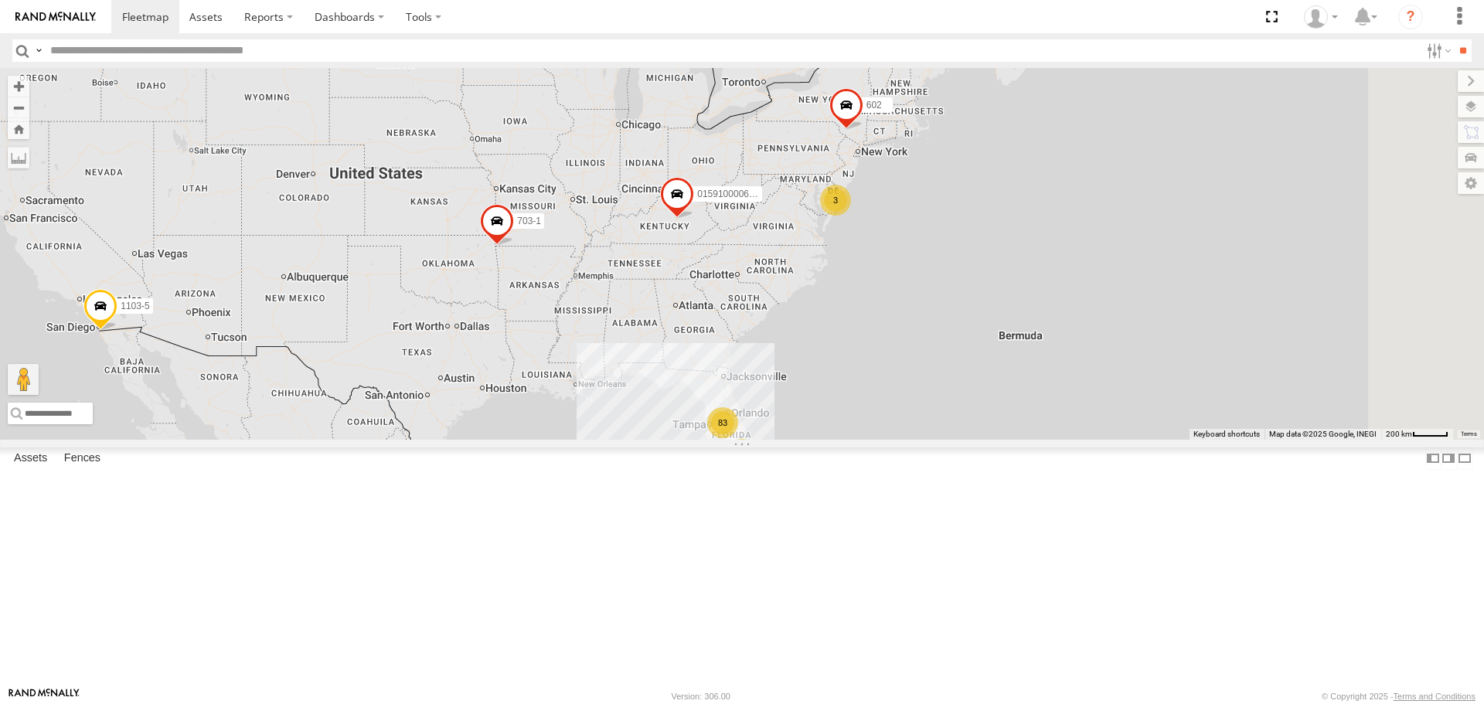
drag, startPoint x: 1167, startPoint y: 379, endPoint x: 896, endPoint y: 422, distance: 274.8
click at [896, 422] on div "015910000671878 1103-5 703-1 83 34 3 602" at bounding box center [742, 253] width 1484 height 371
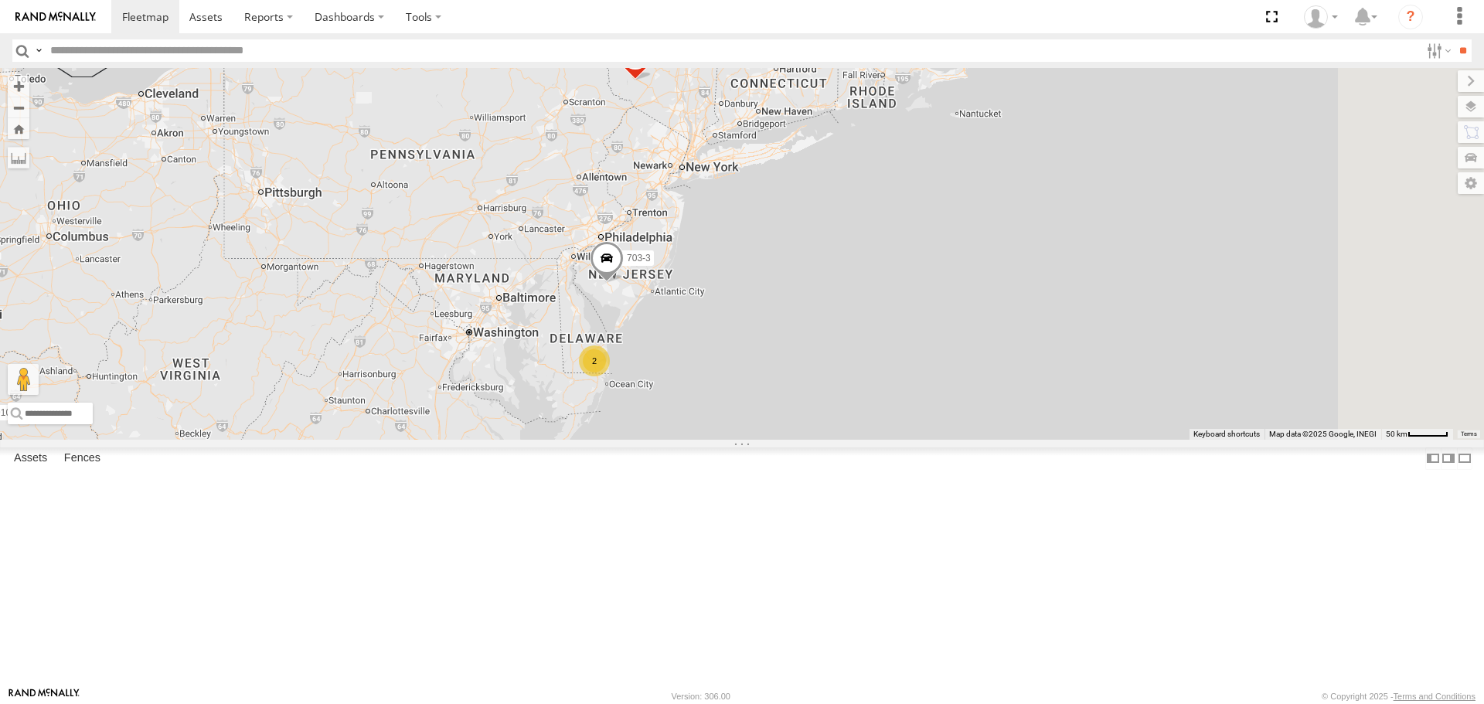
drag, startPoint x: 1027, startPoint y: 332, endPoint x: 908, endPoint y: 615, distance: 306.6
click at [908, 439] on div "015910000671878 1103-5 703-1 602 703-3 2" at bounding box center [742, 253] width 1484 height 371
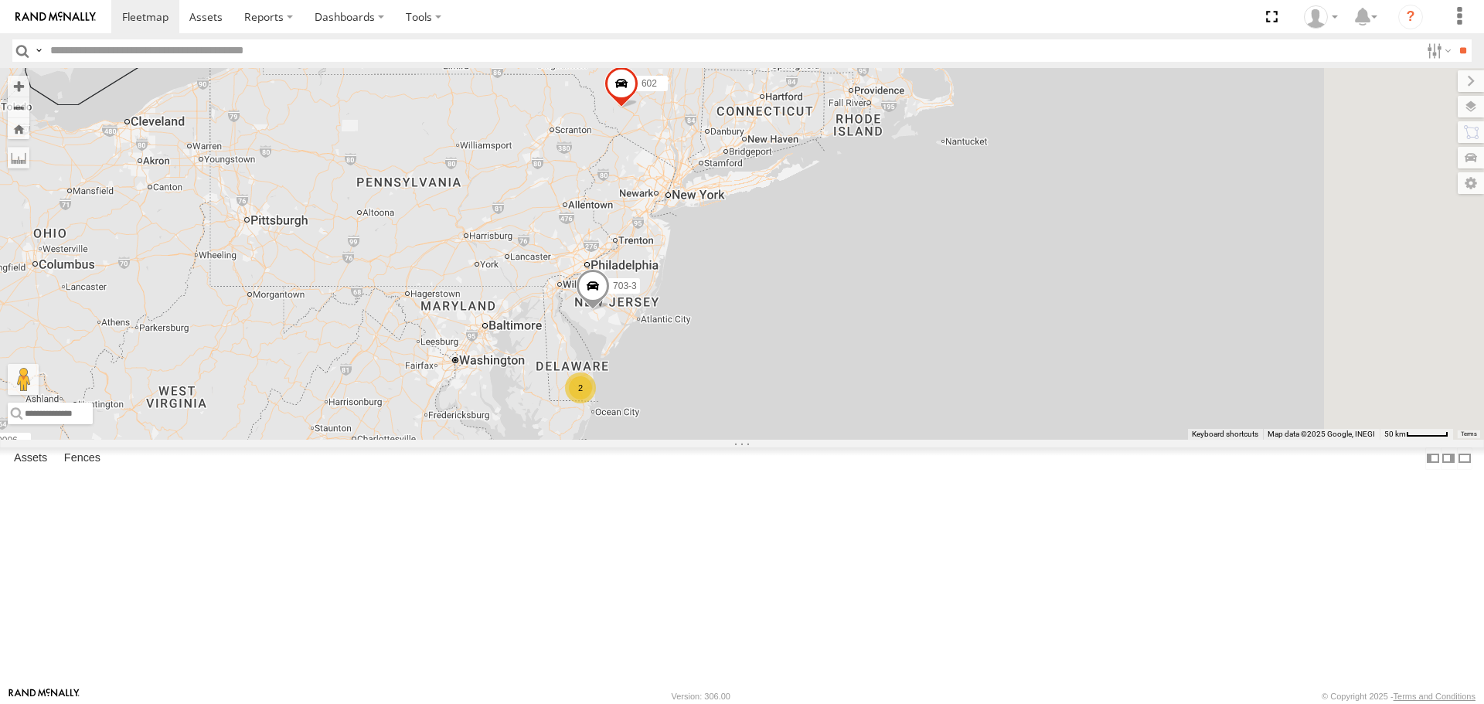
drag, startPoint x: 1084, startPoint y: 438, endPoint x: 1068, endPoint y: 466, distance: 32.5
click at [1068, 439] on div "015910000671878 1103-5 703-1 602 703-3 2" at bounding box center [742, 253] width 1484 height 371
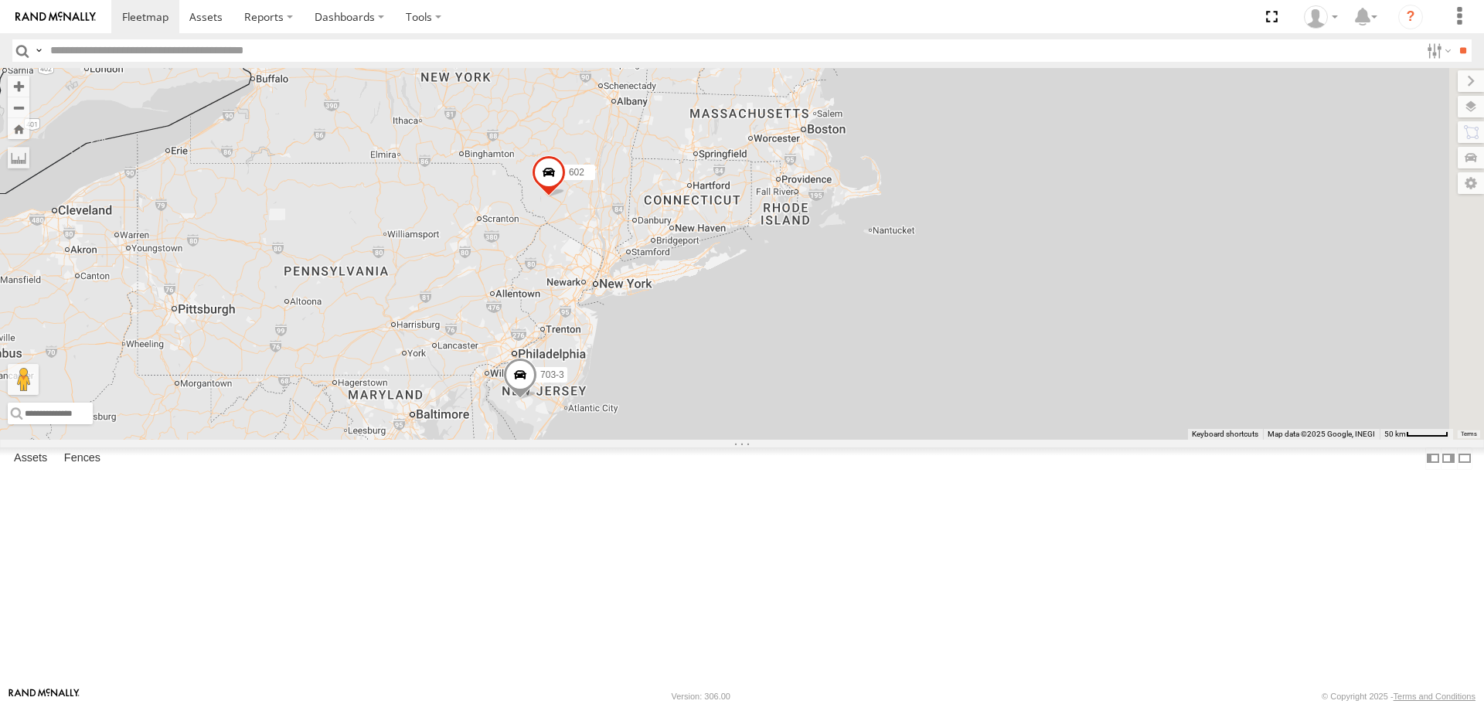
drag, startPoint x: 973, startPoint y: 346, endPoint x: 901, endPoint y: 437, distance: 116.0
click at [901, 437] on div "015910000671878 1103-5 703-1 602 703-3 2" at bounding box center [742, 253] width 1484 height 371
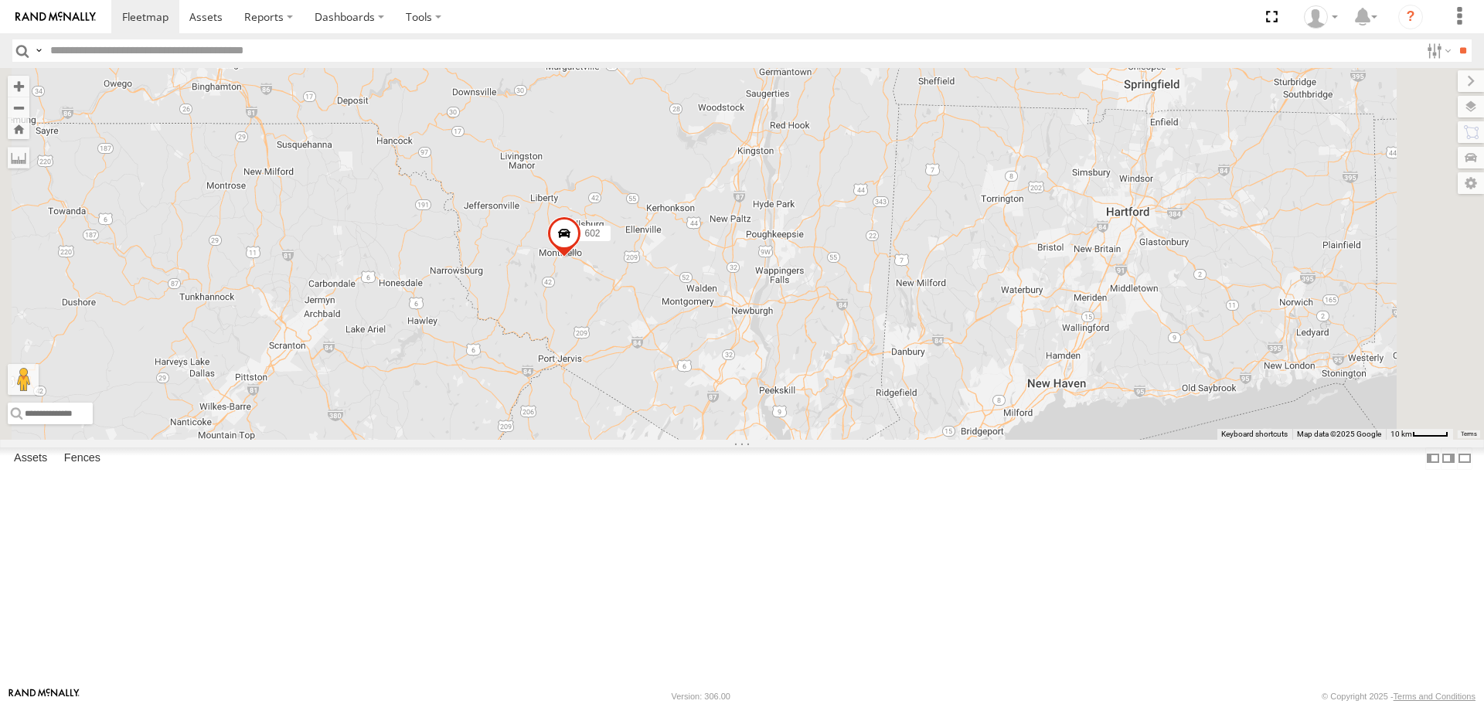
click at [581, 259] on span at bounding box center [564, 238] width 34 height 42
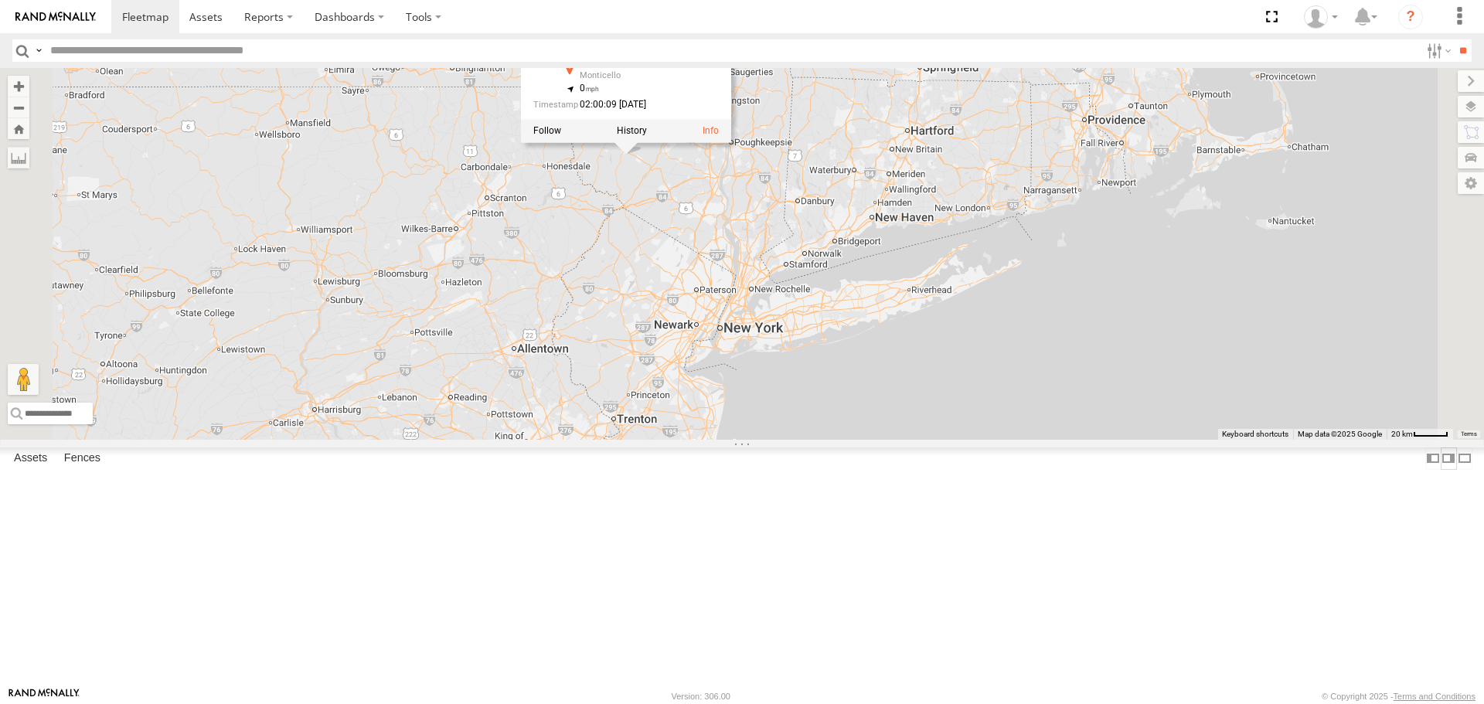
click at [1441, 470] on label at bounding box center [1448, 459] width 15 height 22
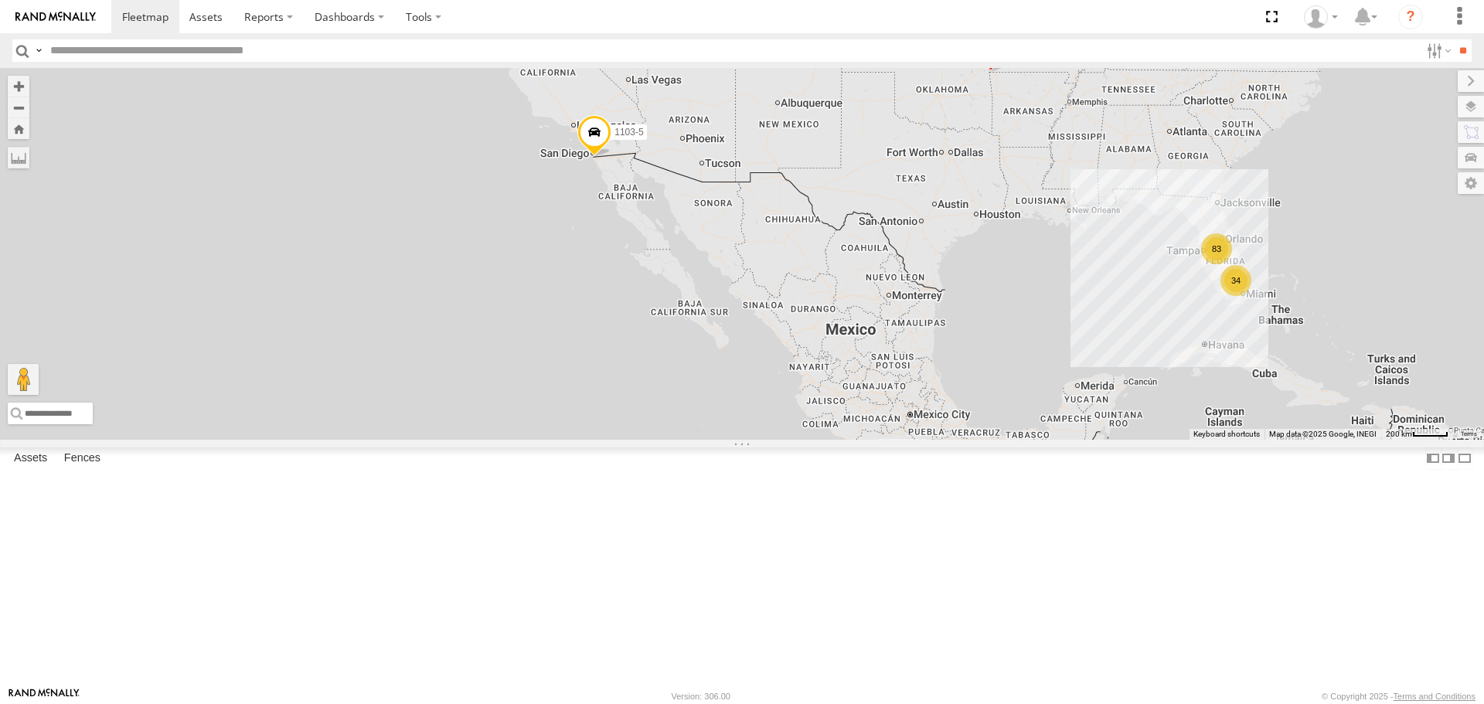
drag, startPoint x: 569, startPoint y: 561, endPoint x: 797, endPoint y: 429, distance: 263.6
click at [797, 429] on div "602 83 34 3 015910000671878 1103-5 703-1" at bounding box center [742, 253] width 1484 height 371
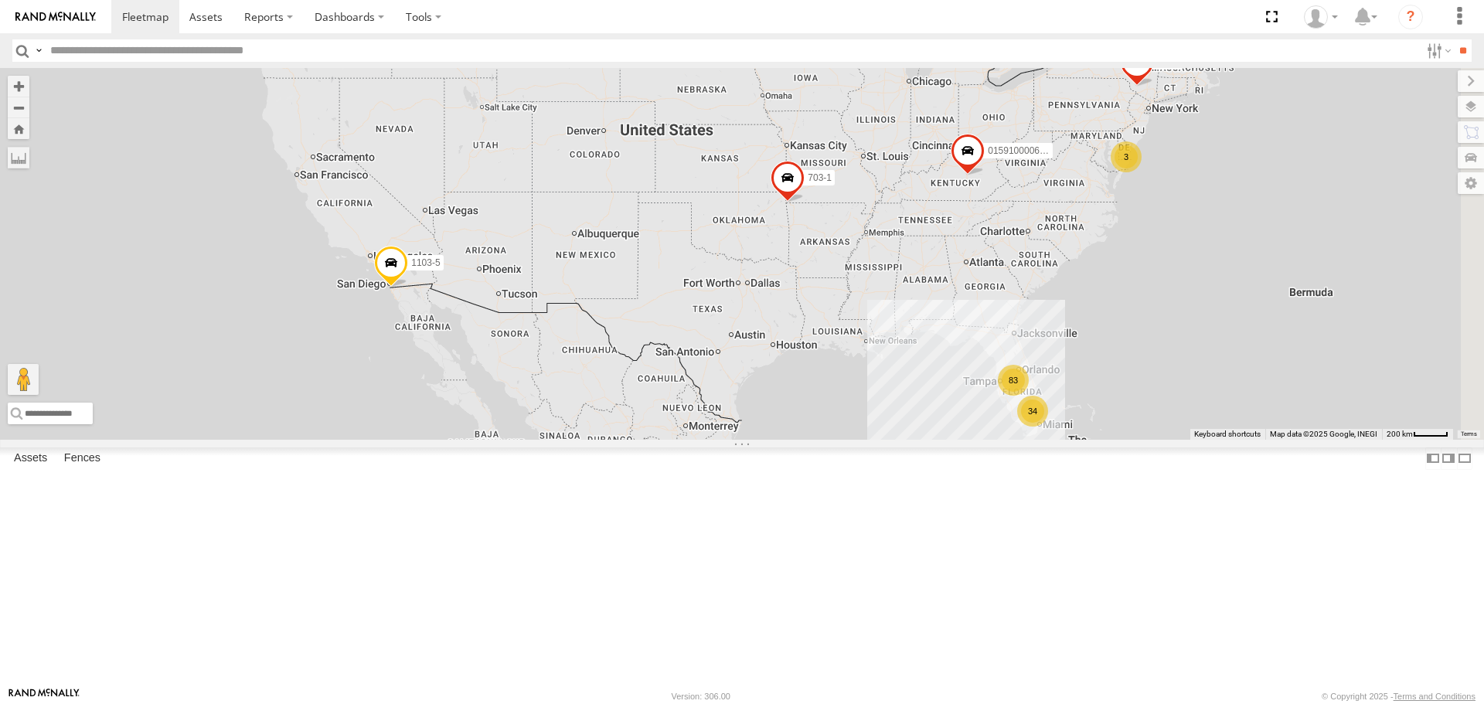
drag, startPoint x: 710, startPoint y: 291, endPoint x: 503, endPoint y: 423, distance: 245.8
click at [505, 423] on div "602 83 34 3 015910000671878 1103-5 703-1" at bounding box center [742, 253] width 1484 height 371
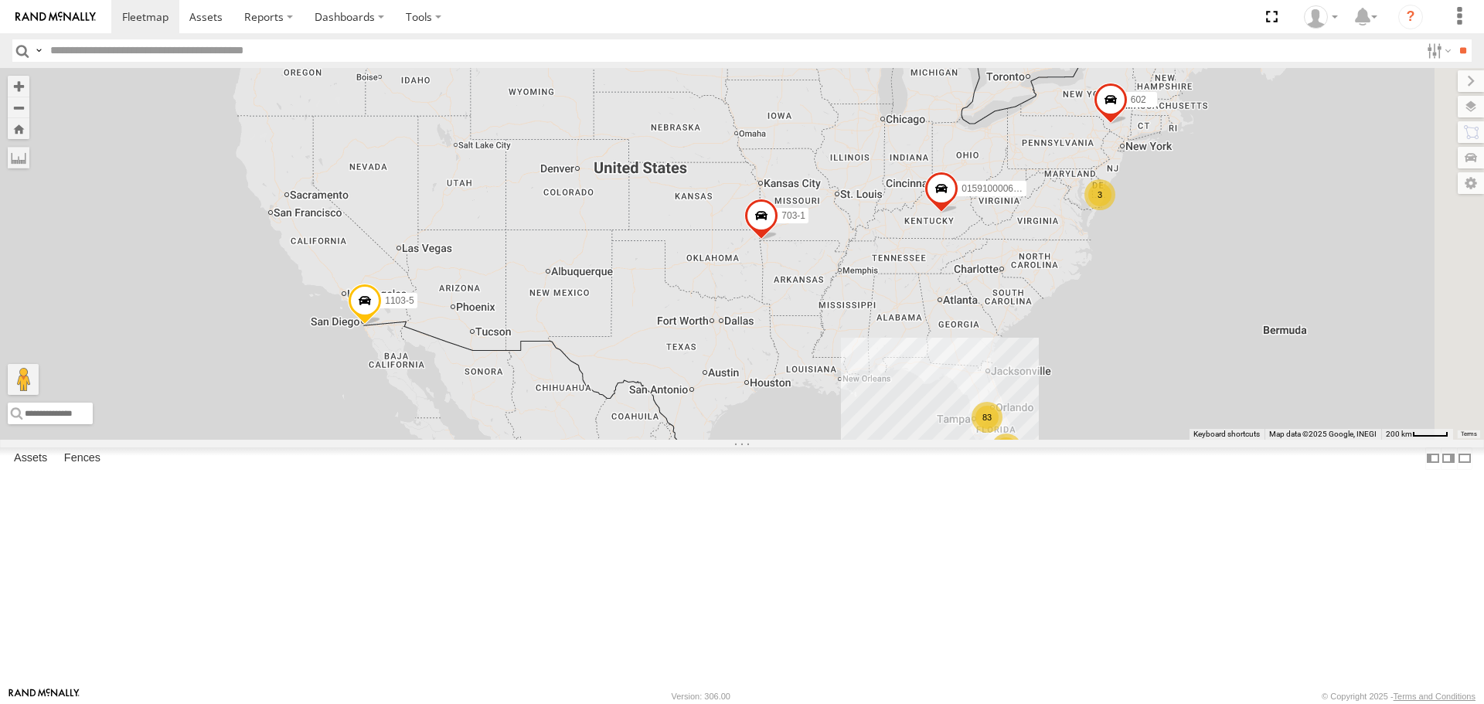
drag, startPoint x: 410, startPoint y: 407, endPoint x: 386, endPoint y: 447, distance: 46.5
click at [386, 439] on div "602 83 34 3 015910000671878 1103-5 703-1" at bounding box center [742, 253] width 1484 height 371
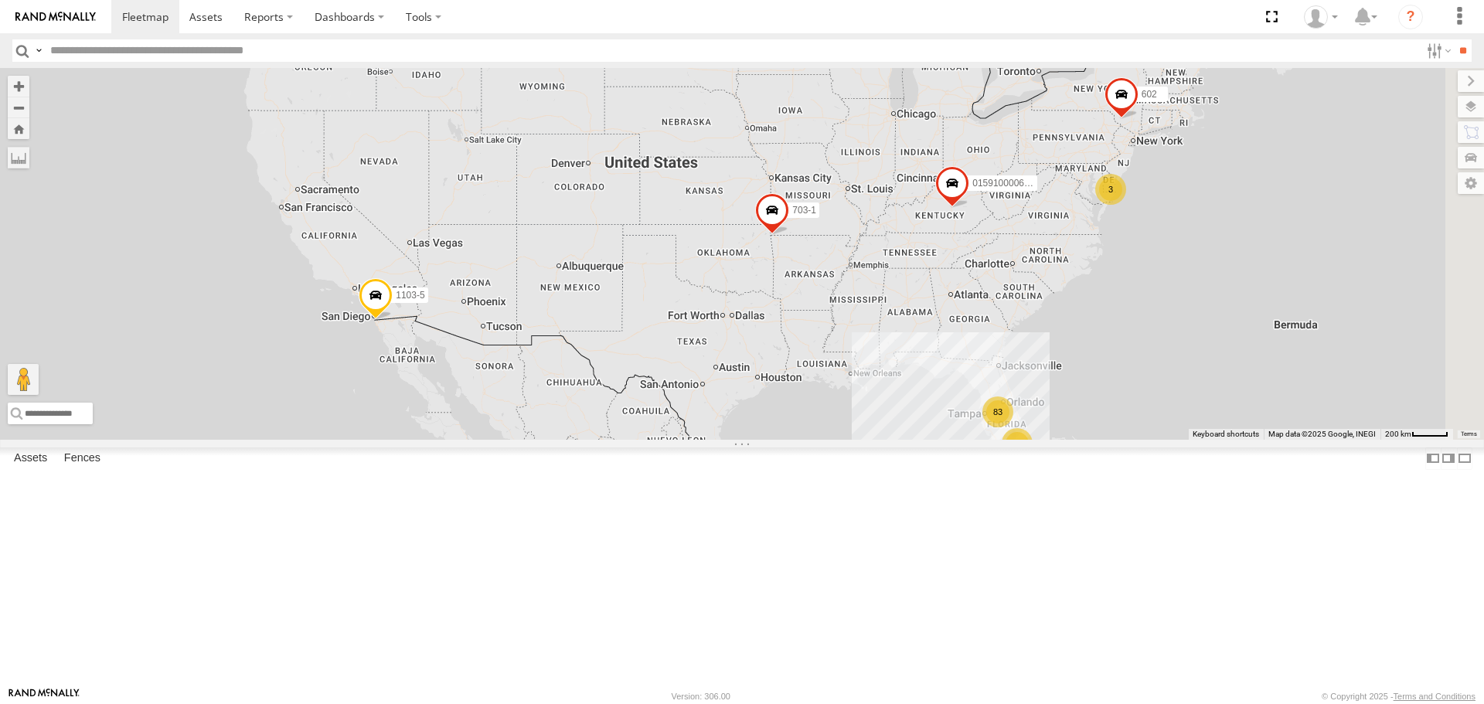
drag, startPoint x: 571, startPoint y: 451, endPoint x: 584, endPoint y: 446, distance: 13.5
click at [584, 439] on div "602 83 34 3 015910000671878 1103-5 703-1" at bounding box center [742, 253] width 1484 height 371
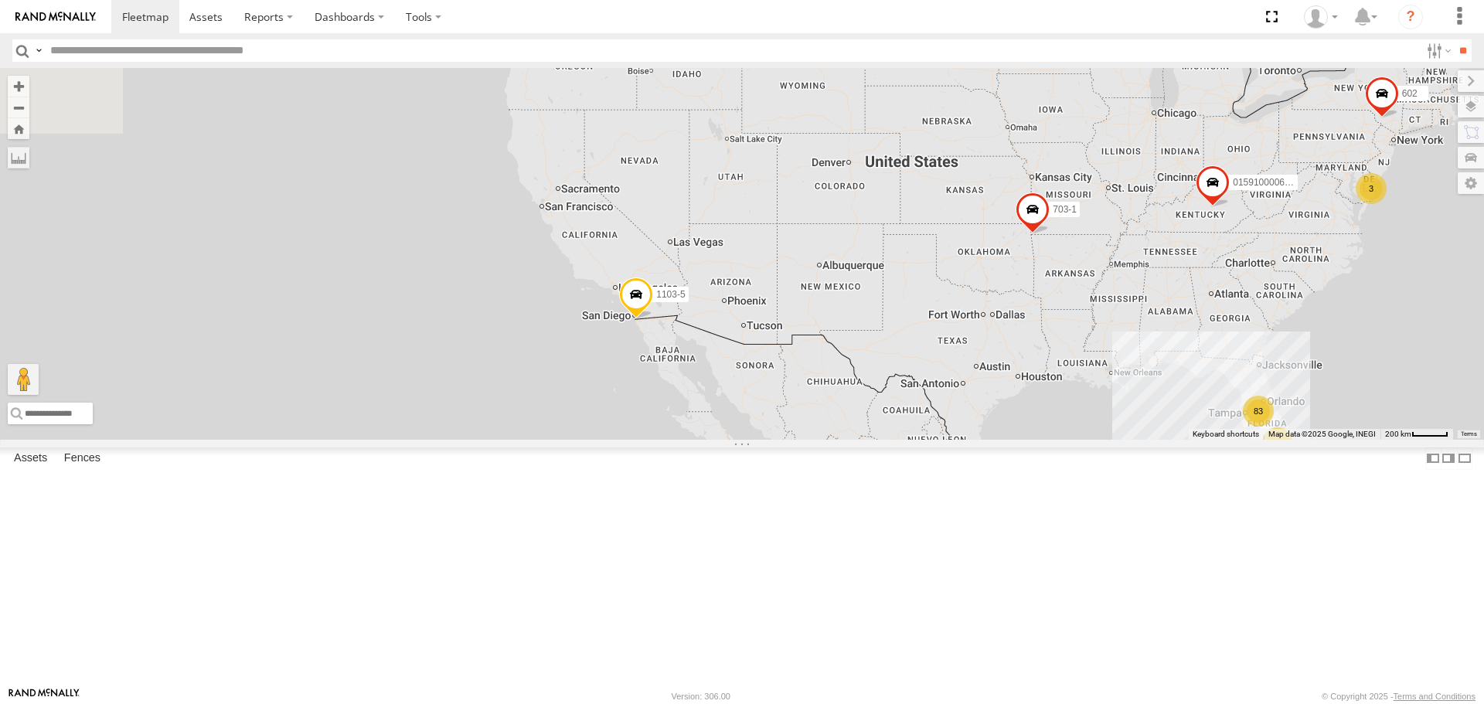
drag, startPoint x: 324, startPoint y: 427, endPoint x: 601, endPoint y: 393, distance: 278.8
click at [601, 424] on div "602 83 34 3 015910000671878 1103-5 703-1" at bounding box center [742, 253] width 1484 height 371
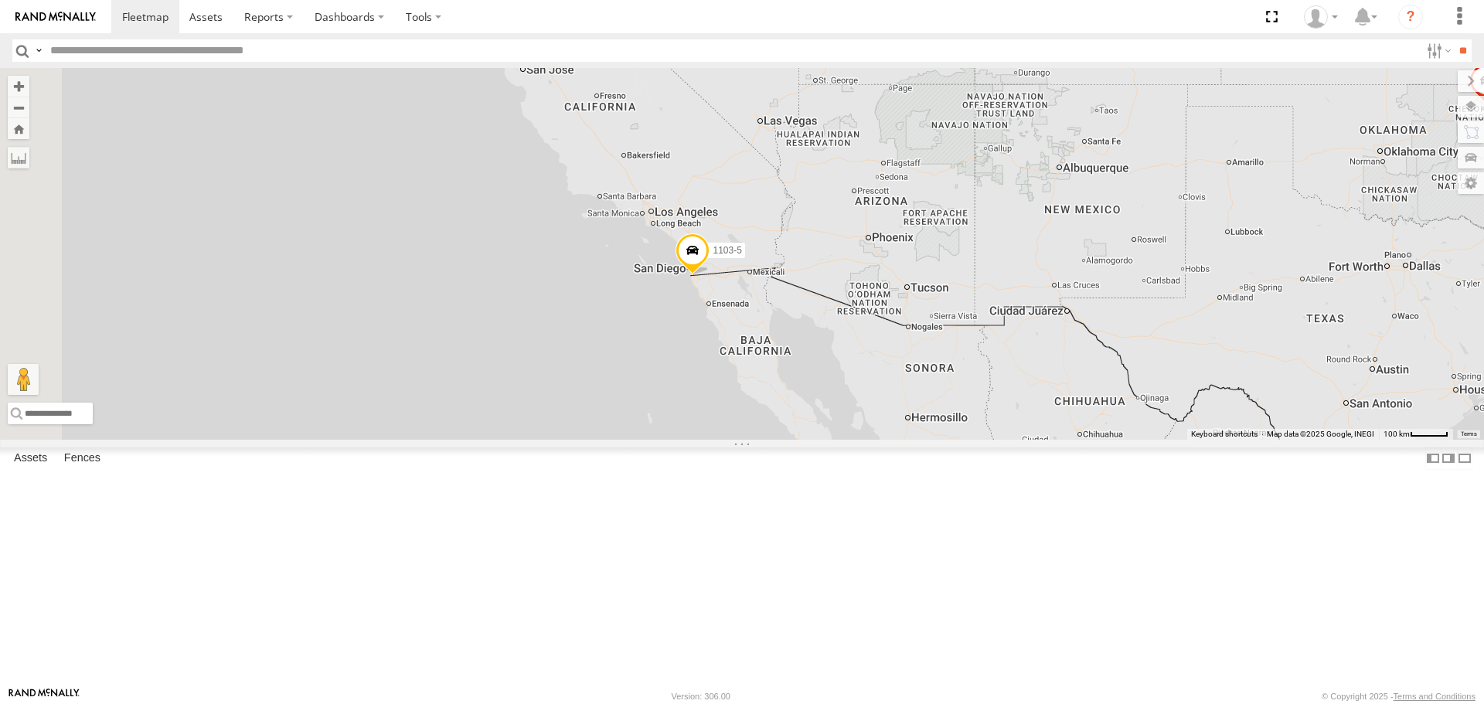
drag, startPoint x: 451, startPoint y: 450, endPoint x: 664, endPoint y: 353, distance: 233.5
click at [664, 353] on div "602 015910000671878 1103-5 703-1" at bounding box center [742, 253] width 1484 height 371
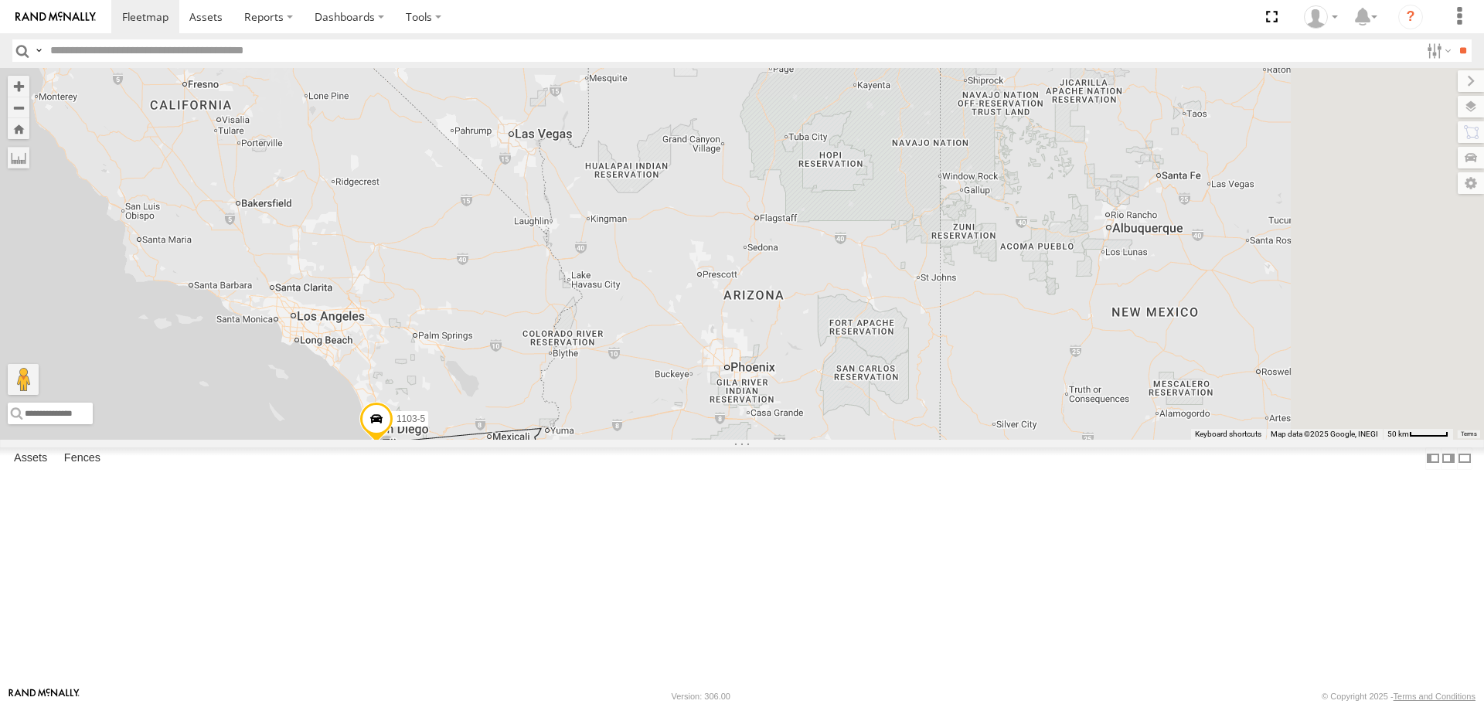
drag, startPoint x: 665, startPoint y: 417, endPoint x: 503, endPoint y: 545, distance: 206.3
click at [503, 439] on div "602 015910000671878 1103-5 703-1" at bounding box center [742, 253] width 1484 height 371
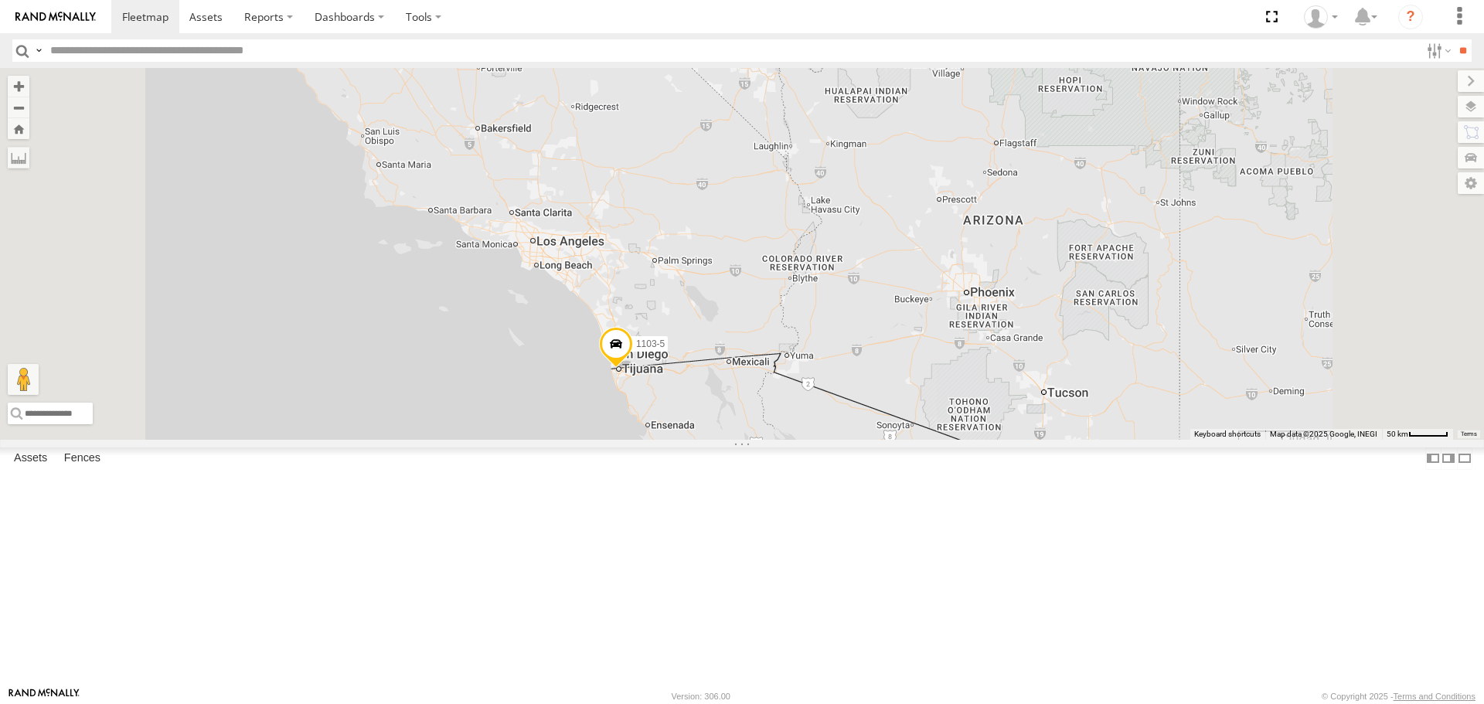
drag, startPoint x: 647, startPoint y: 410, endPoint x: 666, endPoint y: 285, distance: 126.6
click at [666, 285] on div "602 015910000671878 1103-5 703-1" at bounding box center [742, 253] width 1484 height 371
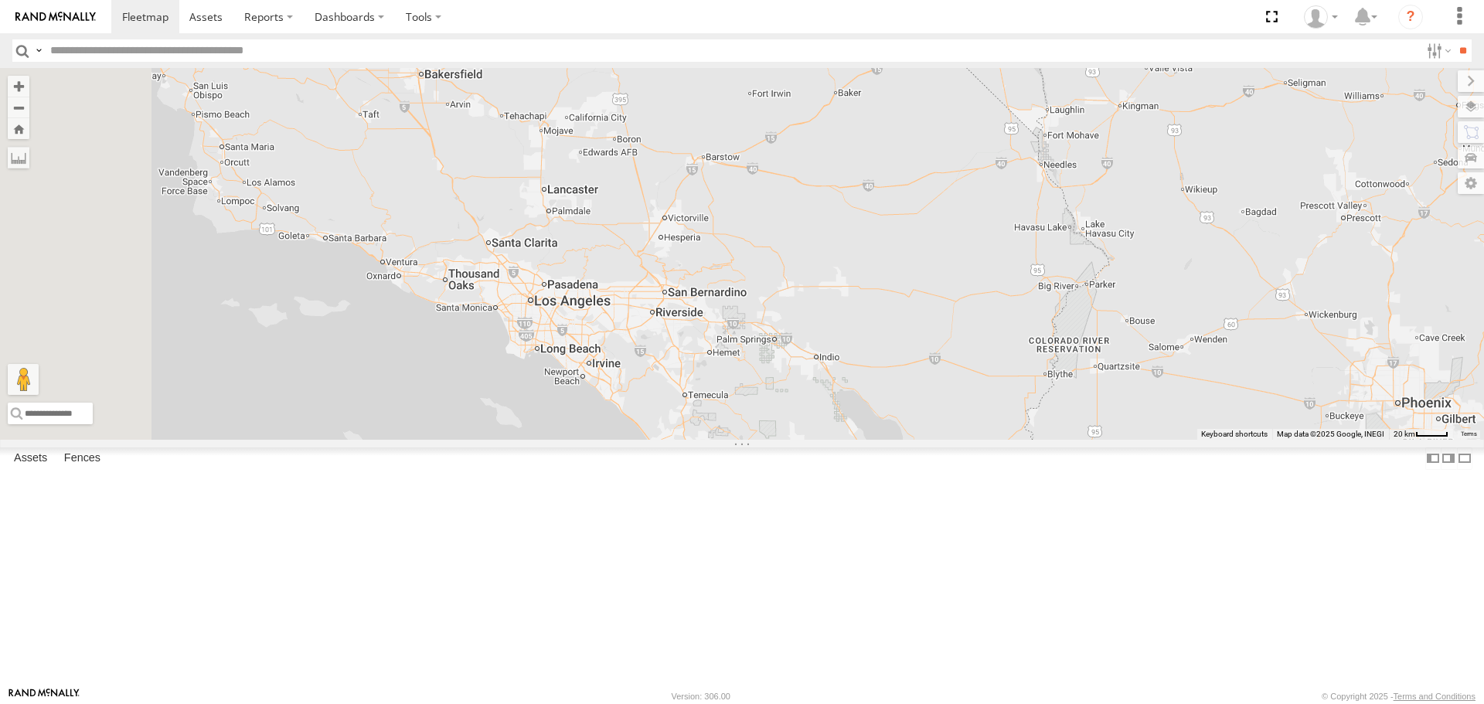
drag, startPoint x: 266, startPoint y: 307, endPoint x: 531, endPoint y: 352, distance: 268.9
click at [531, 352] on div "602 015910000671878 1103-5 703-1" at bounding box center [742, 253] width 1484 height 371
